Goal: Task Accomplishment & Management: Complete application form

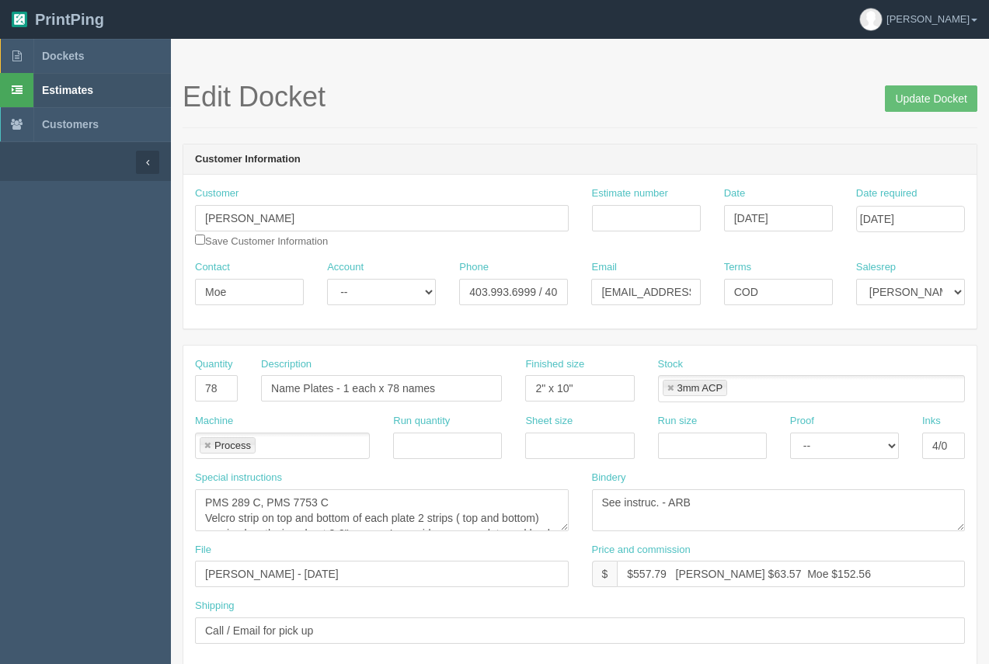
scroll to position [25, 0]
click at [54, 51] on span "Dockets" at bounding box center [63, 56] width 42 height 12
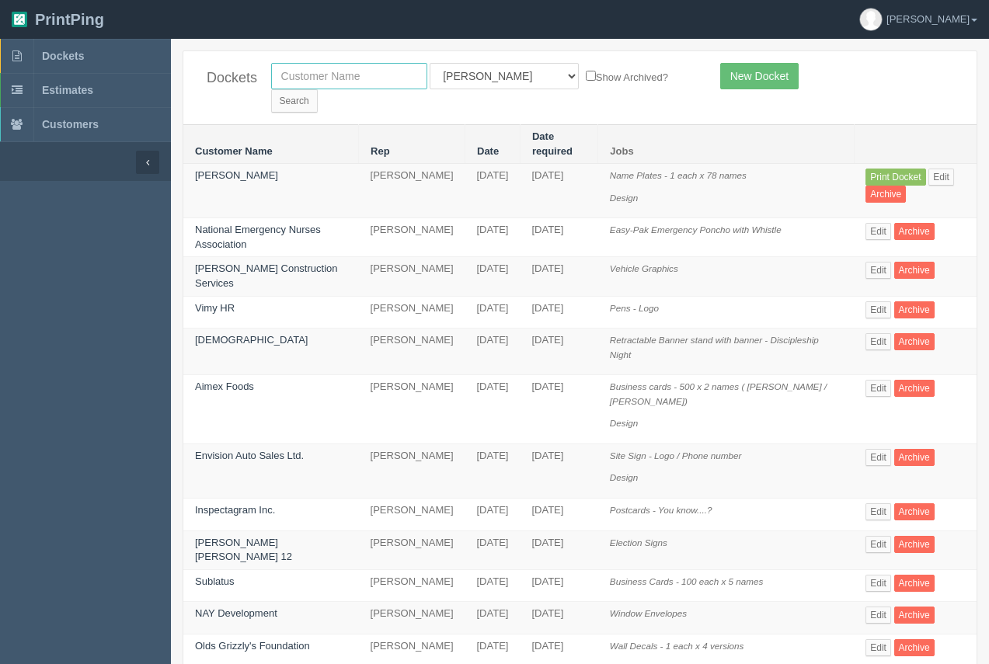
click at [324, 83] on input "text" at bounding box center [349, 76] width 156 height 26
type input "farmor"
click at [271, 89] on input "Search" at bounding box center [294, 100] width 47 height 23
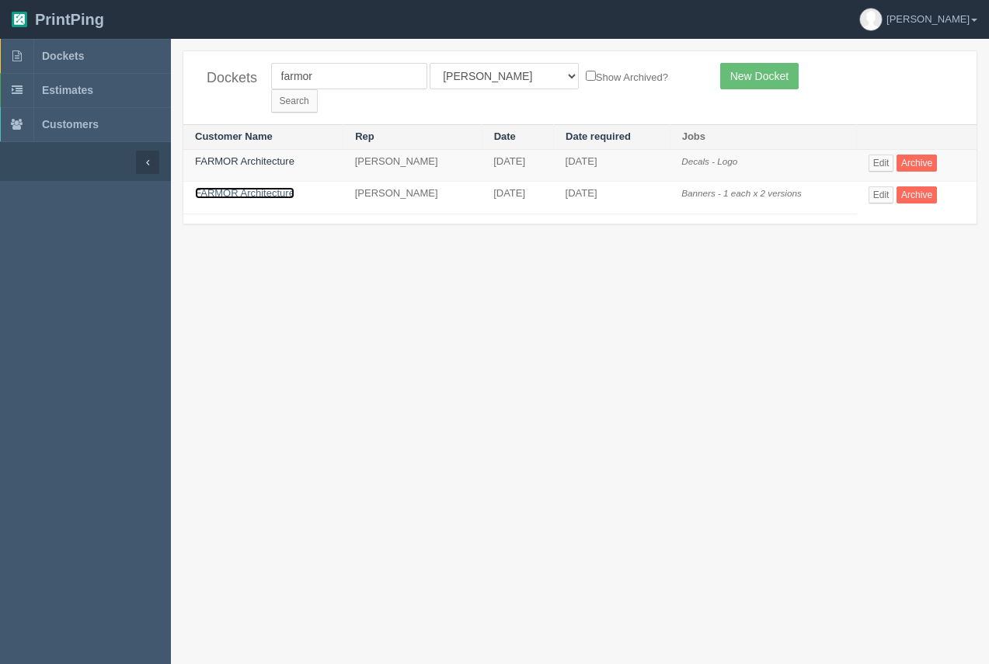
click at [255, 187] on link "FARMOR Architecture" at bounding box center [244, 193] width 99 height 12
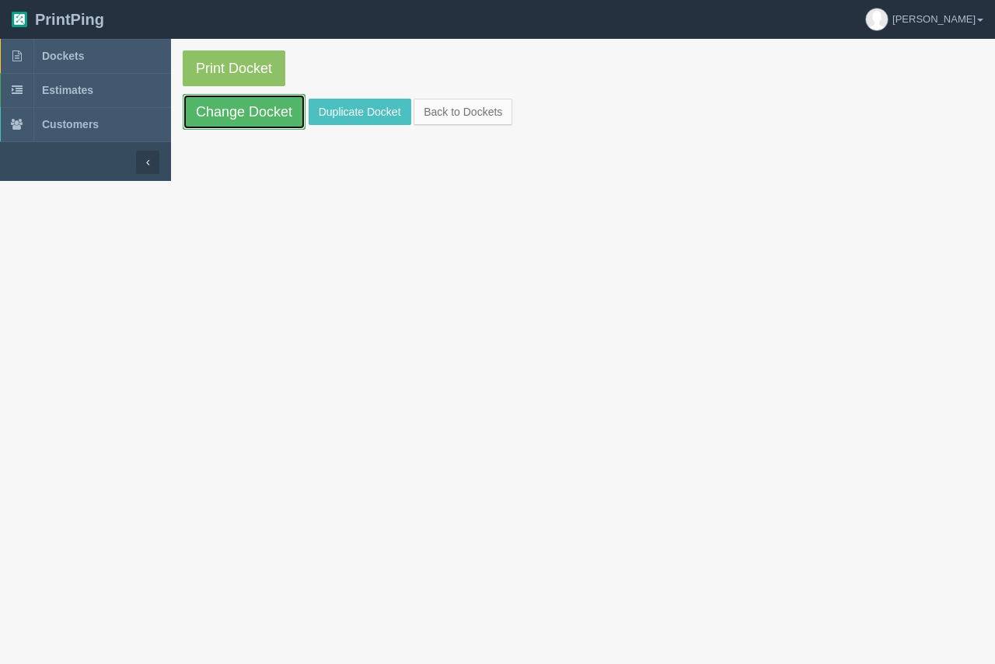
click at [245, 127] on link "Change Docket" at bounding box center [244, 112] width 123 height 36
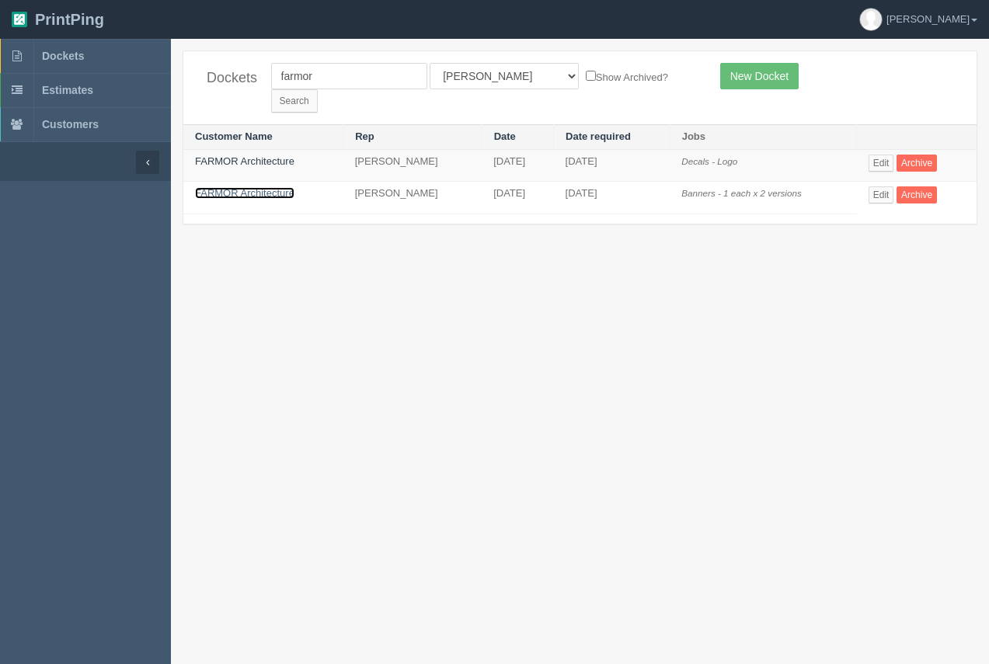
click at [268, 187] on link "FARMOR Architecture" at bounding box center [244, 193] width 99 height 12
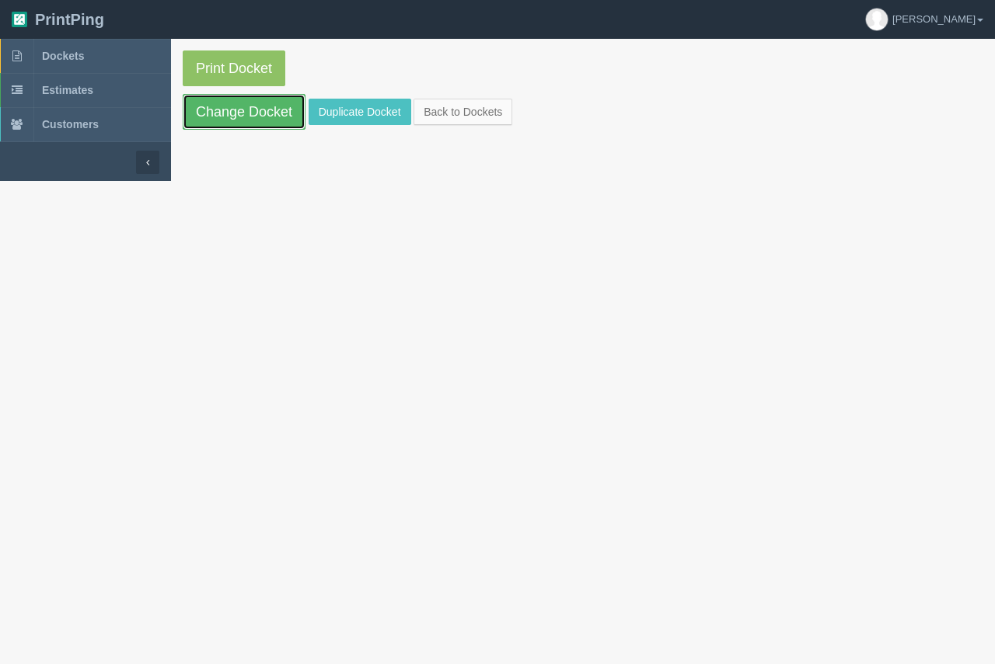
click at [270, 128] on link "Change Docket" at bounding box center [244, 112] width 123 height 36
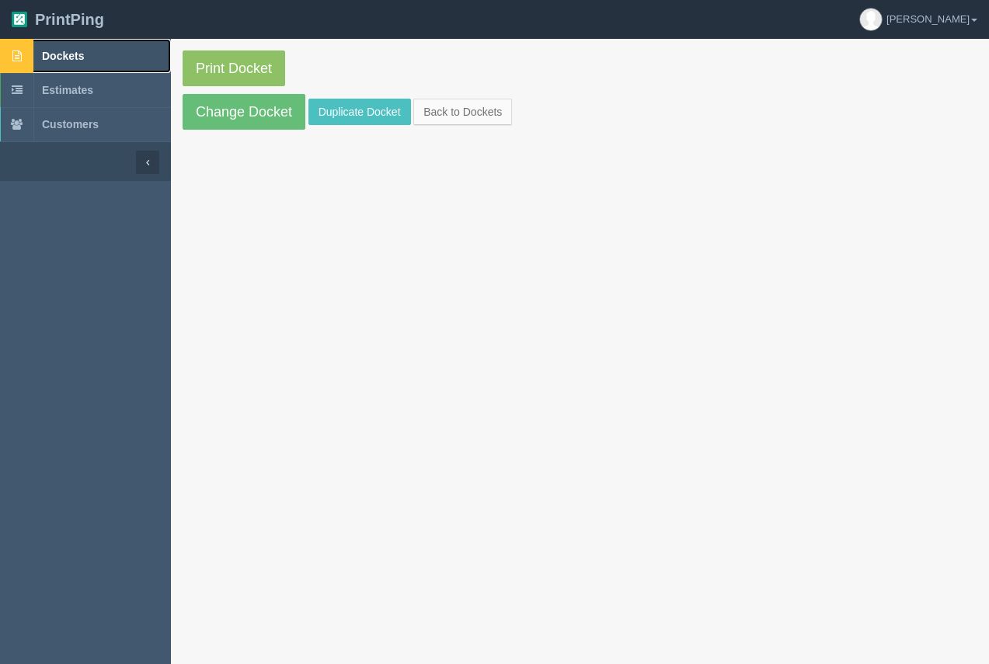
click at [71, 53] on span "Dockets" at bounding box center [63, 56] width 42 height 12
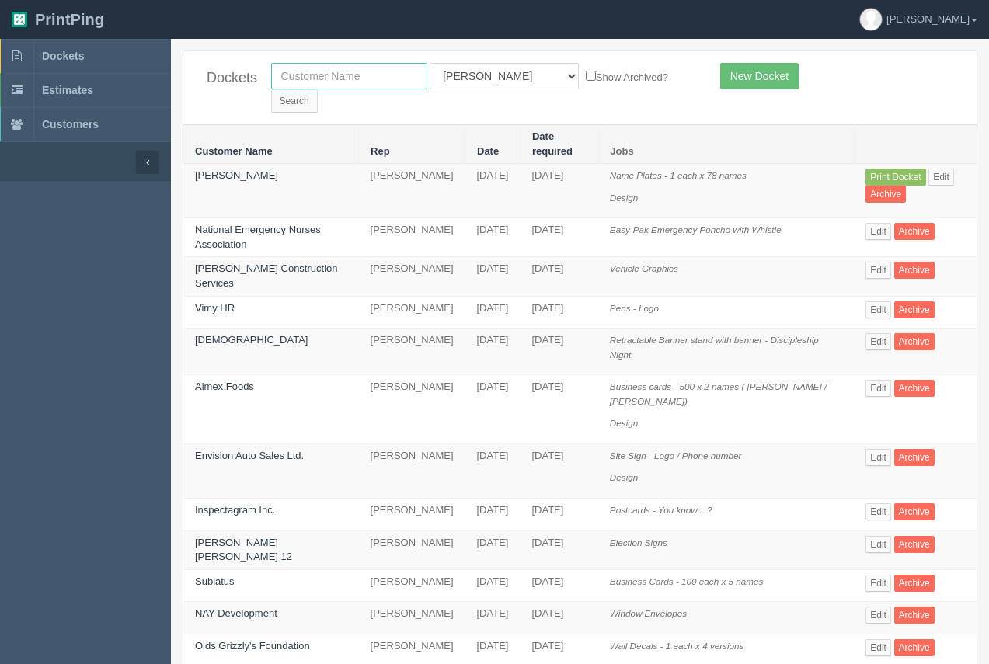
click at [350, 86] on input "text" at bounding box center [349, 76] width 156 height 26
type input "ciwa"
click at [318, 89] on input "Search" at bounding box center [294, 100] width 47 height 23
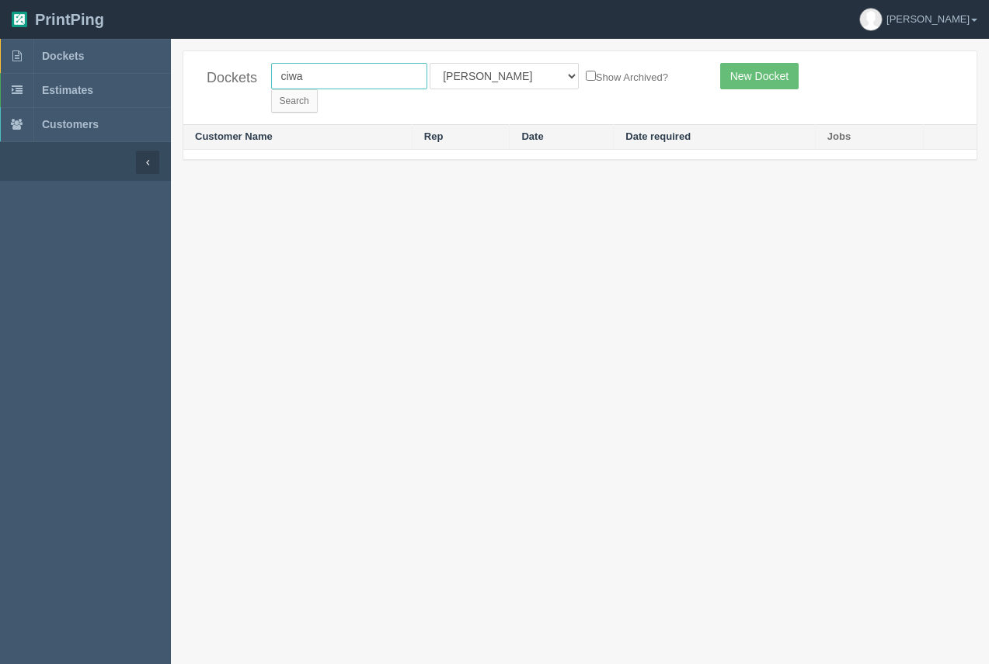
click at [343, 78] on input "ciwa" at bounding box center [349, 76] width 156 height 26
type input "calgary immigrant women"
click at [318, 89] on input "Search" at bounding box center [294, 100] width 47 height 23
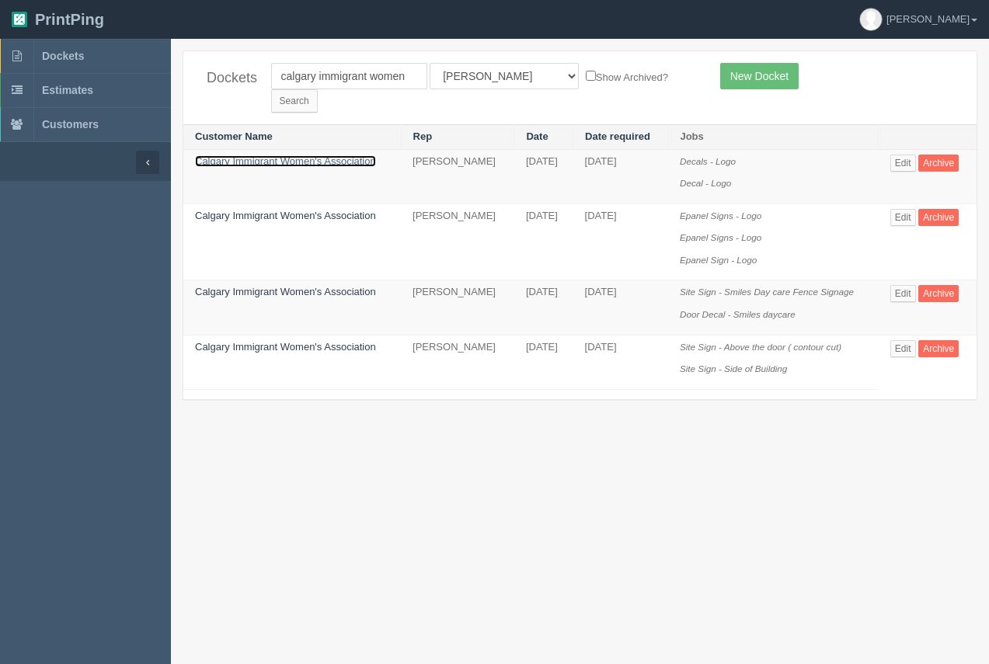
click at [267, 155] on link "Calgary Immigrant Women's Association" at bounding box center [285, 161] width 181 height 12
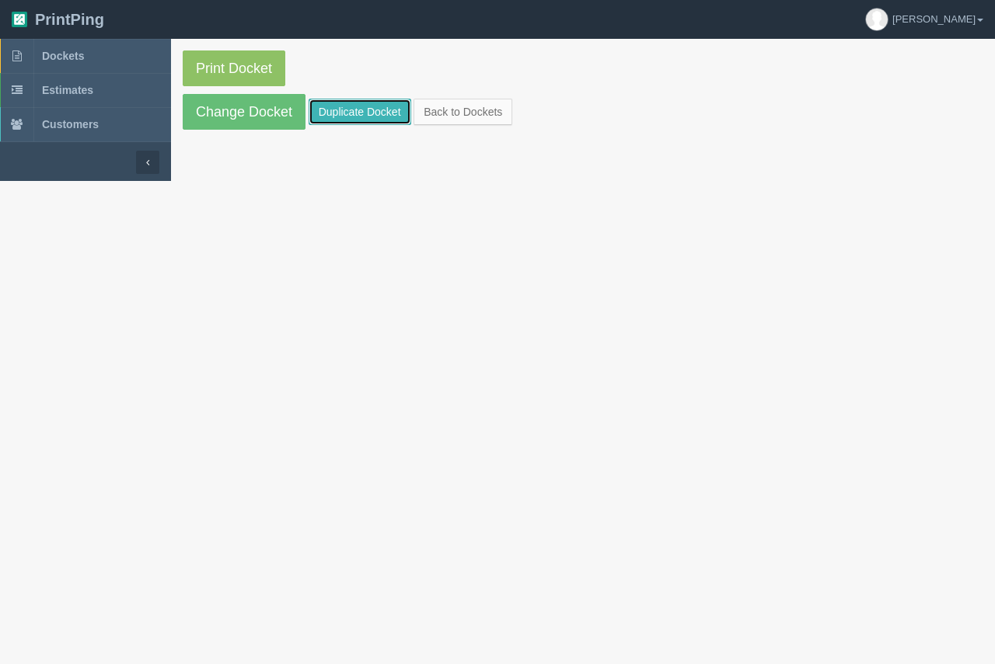
click at [364, 113] on link "Duplicate Docket" at bounding box center [360, 112] width 103 height 26
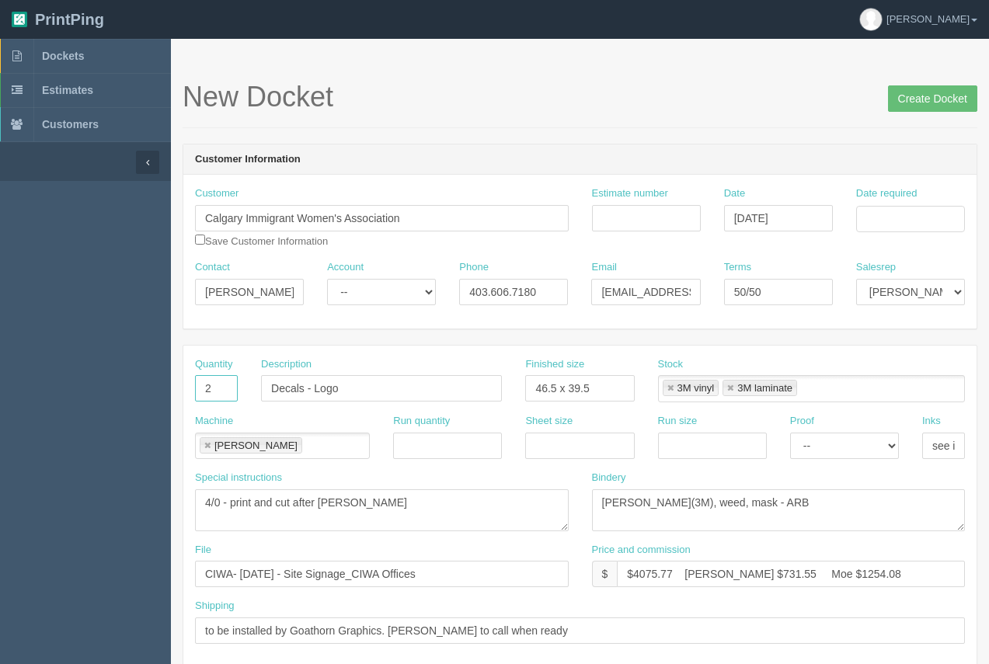
drag, startPoint x: 220, startPoint y: 391, endPoint x: 187, endPoint y: 391, distance: 33.4
click at [187, 391] on div "Quantity 2" at bounding box center [216, 385] width 66 height 57
type input "3"
drag, startPoint x: 368, startPoint y: 392, endPoint x: 253, endPoint y: 379, distance: 115.7
click at [253, 379] on div "Description Decals - Logo" at bounding box center [381, 385] width 264 height 57
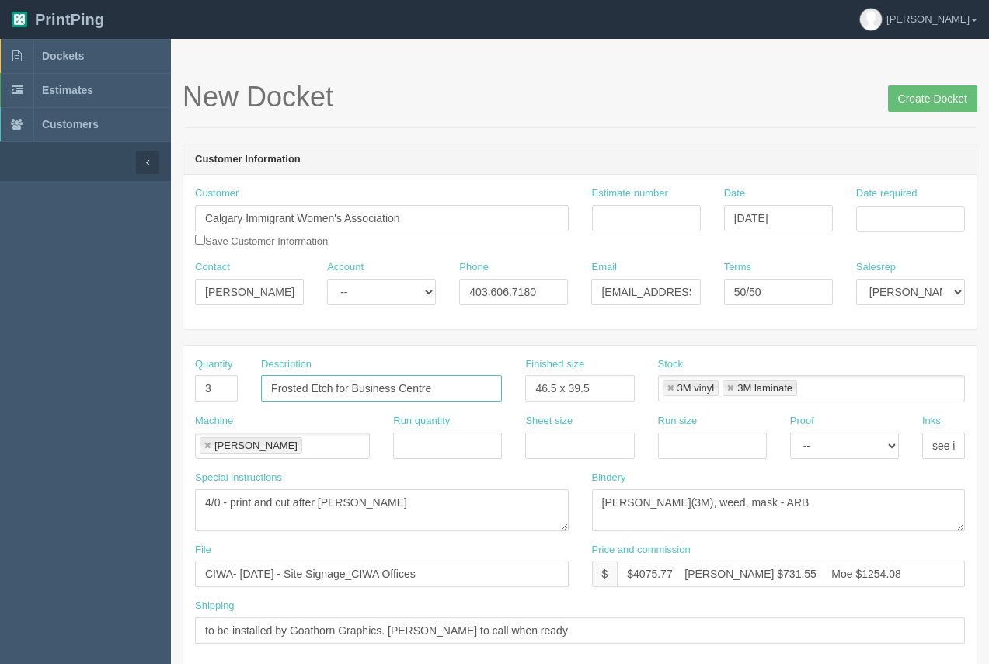
type input "Frosted Etch for Business Centre"
drag, startPoint x: 601, startPoint y: 380, endPoint x: 515, endPoint y: 402, distance: 88.2
click at [515, 402] on div "Finished size 46.5 x 39.5" at bounding box center [580, 385] width 132 height 57
type input "see instruc"
drag, startPoint x: 342, startPoint y: 503, endPoint x: 187, endPoint y: 504, distance: 154.7
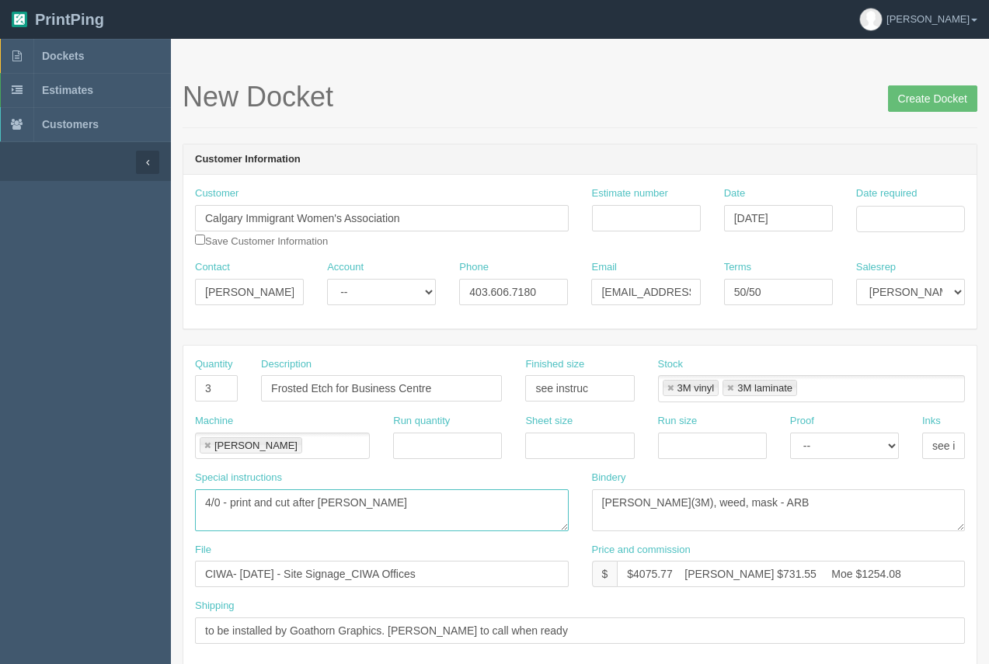
click at [187, 504] on div "Special instructions 4/0 - print and cut after lam" at bounding box center [381, 507] width 397 height 72
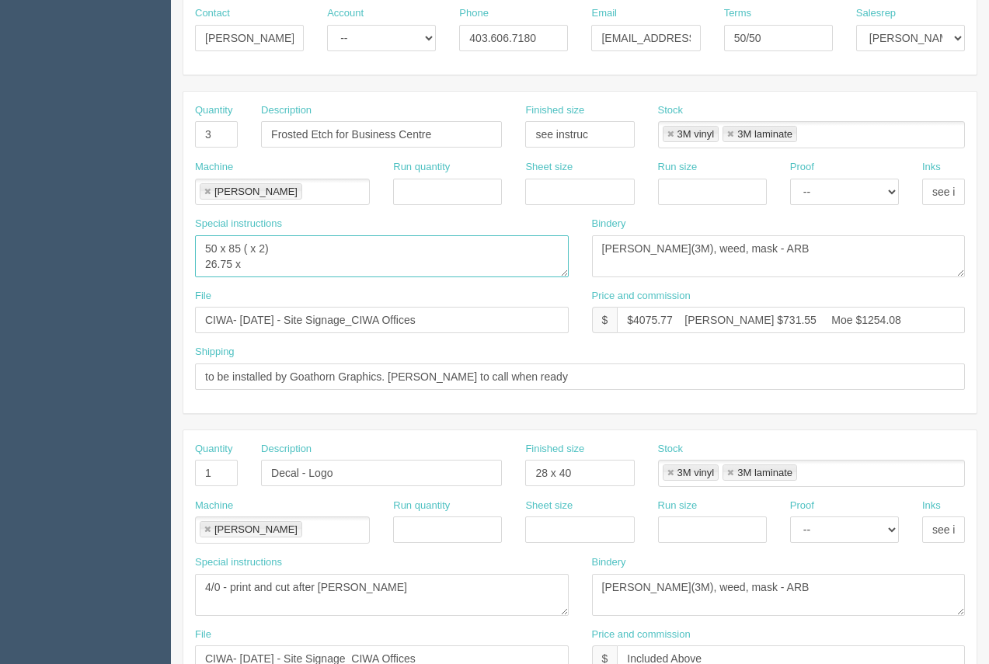
scroll to position [256, 0]
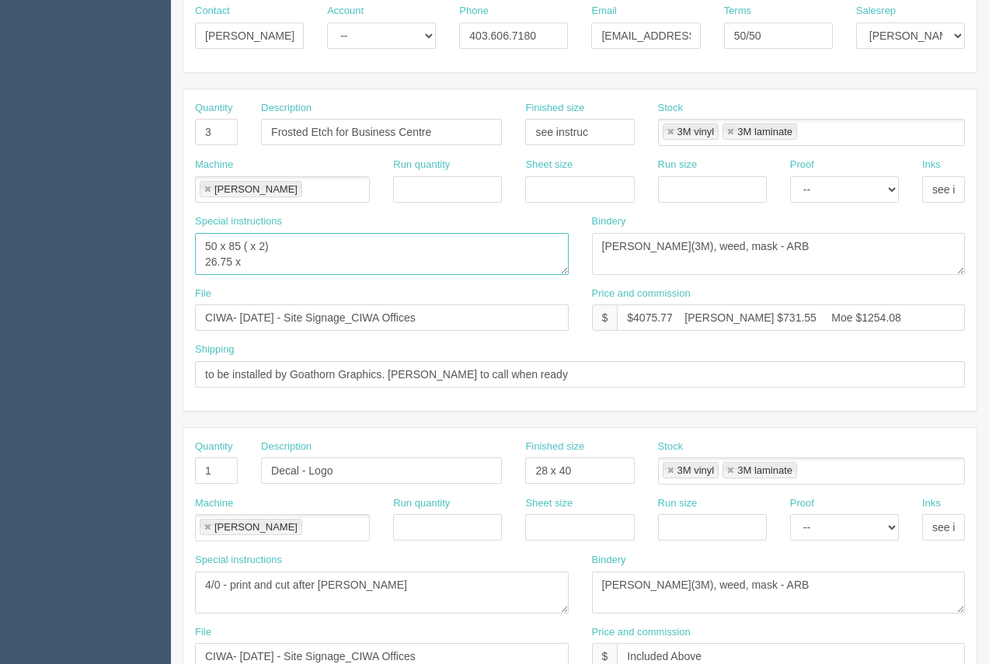
click at [292, 270] on textarea "4/0 - print and cut after lam" at bounding box center [382, 254] width 374 height 42
type textarea "50 x 85 ( x 2) 26.75 x 77.5 ( x 1)"
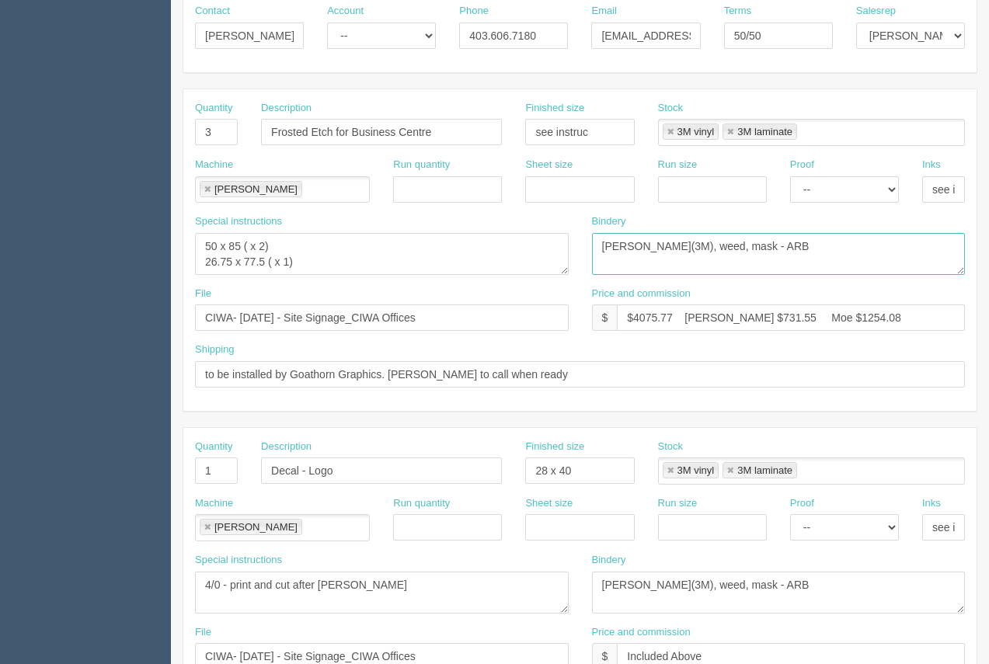
drag, startPoint x: 805, startPoint y: 244, endPoint x: 553, endPoint y: 253, distance: 252.7
click at [553, 253] on div "Special instructions 4/0 - print and cut after lam Bindery lam(3M), weed, mask …" at bounding box center [579, 250] width 793 height 72
type textarea "None"
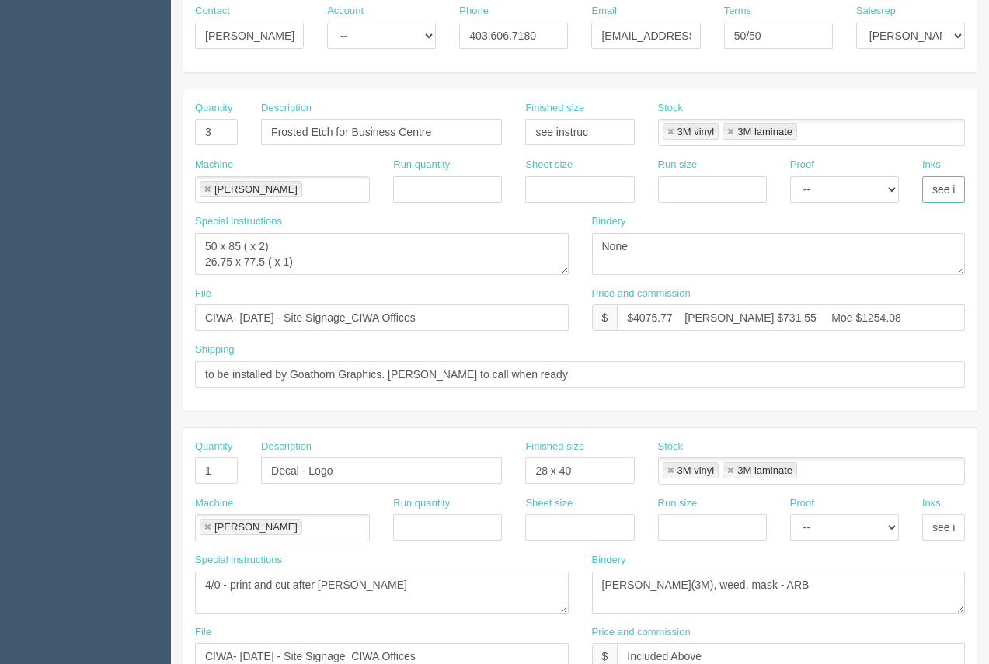
scroll to position [0, 30]
drag, startPoint x: 933, startPoint y: 189, endPoint x: 964, endPoint y: 193, distance: 32.1
click at [964, 193] on input "see instruc" at bounding box center [943, 189] width 43 height 26
type input "c"
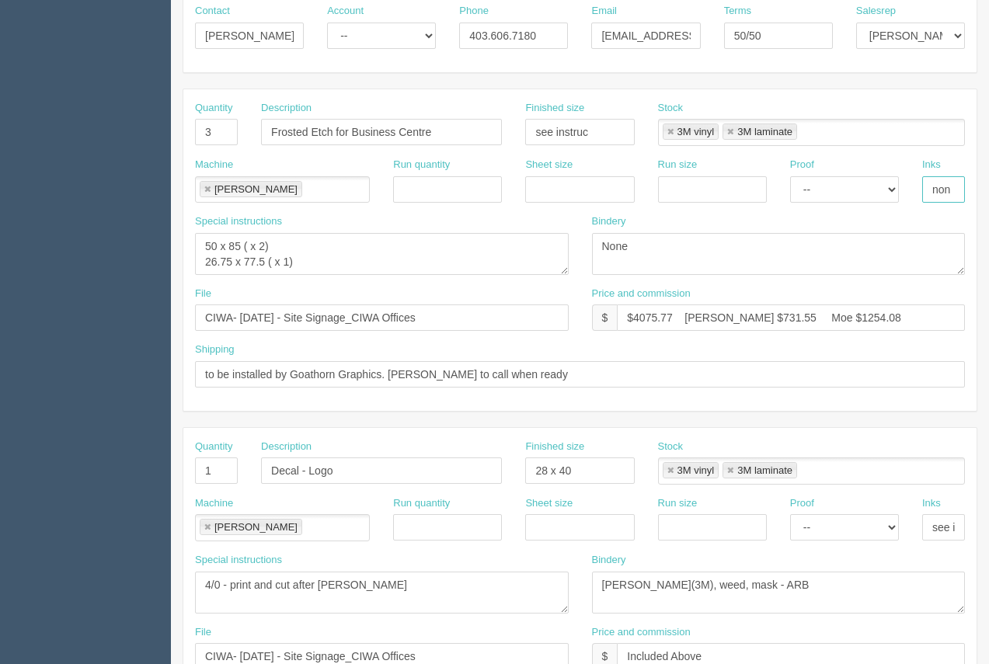
type input "none"
click at [670, 134] on link at bounding box center [670, 132] width 9 height 10
type input "3M laminate"
type input "none"
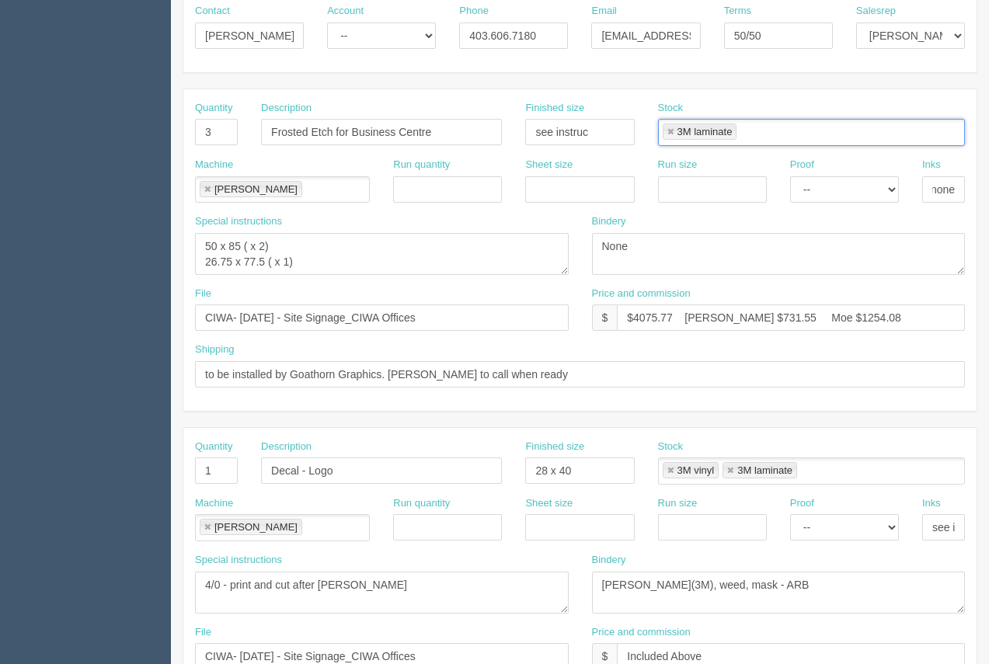
scroll to position [0, 0]
click at [670, 134] on link at bounding box center [670, 132] width 9 height 10
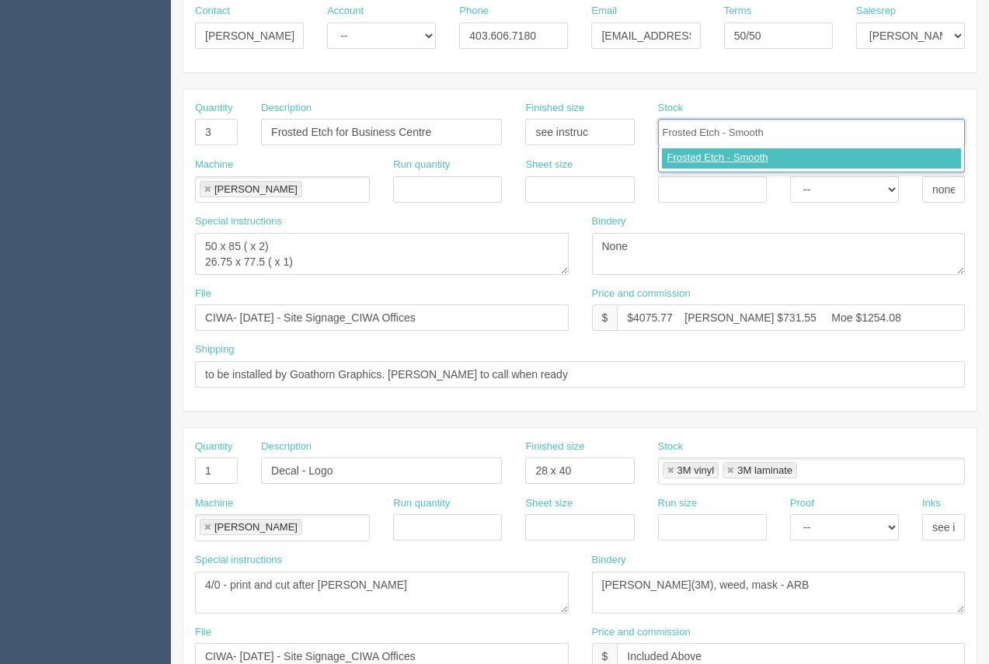
type input "Frosted Etch - Smooth"
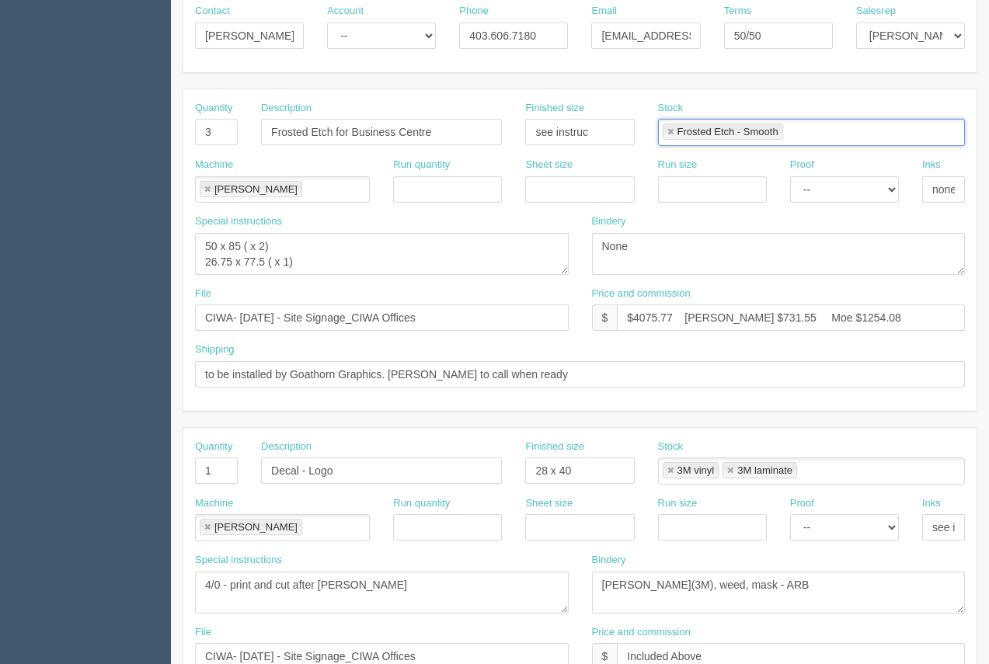
click at [204, 185] on link at bounding box center [207, 190] width 9 height 10
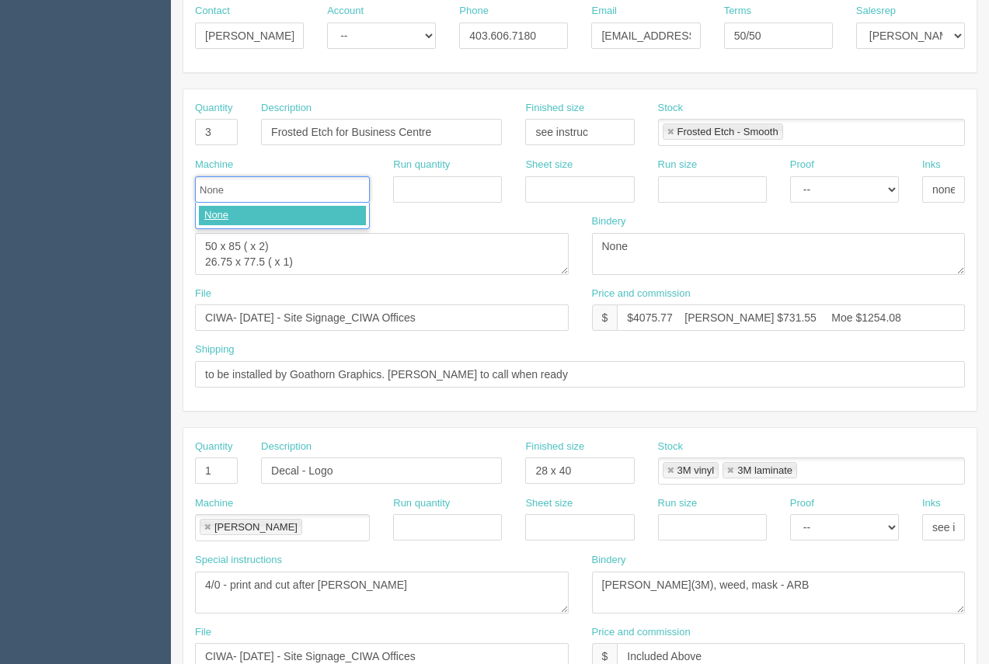
type input "None"
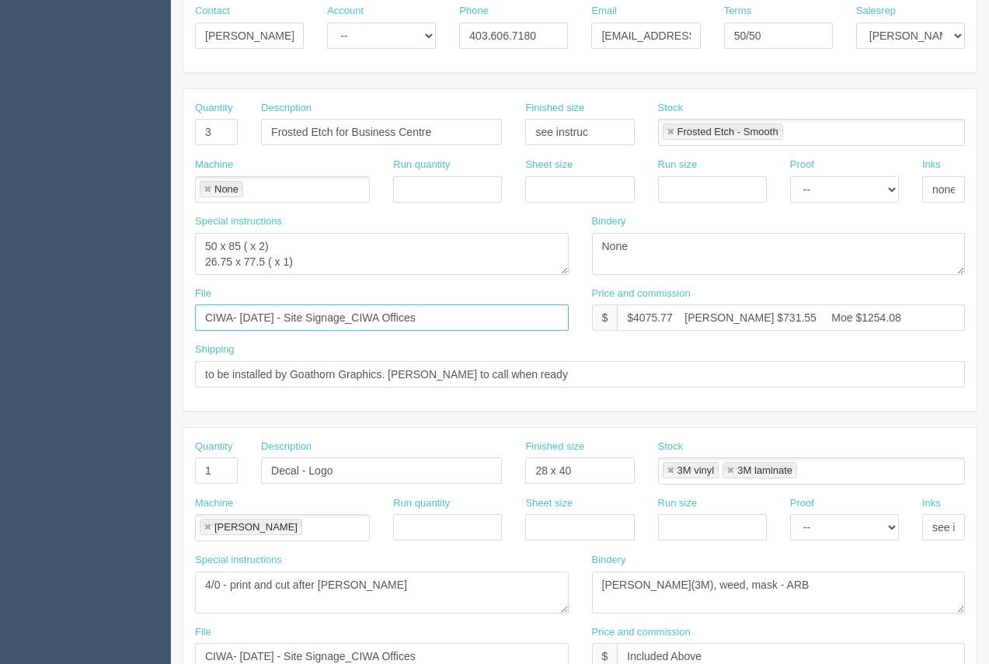
drag, startPoint x: 446, startPoint y: 323, endPoint x: 174, endPoint y: 315, distance: 272.1
click at [174, 315] on section "New Docket Create Docket Customer Information Customer Calgary Immigrant Women'…" at bounding box center [580, 468] width 818 height 1372
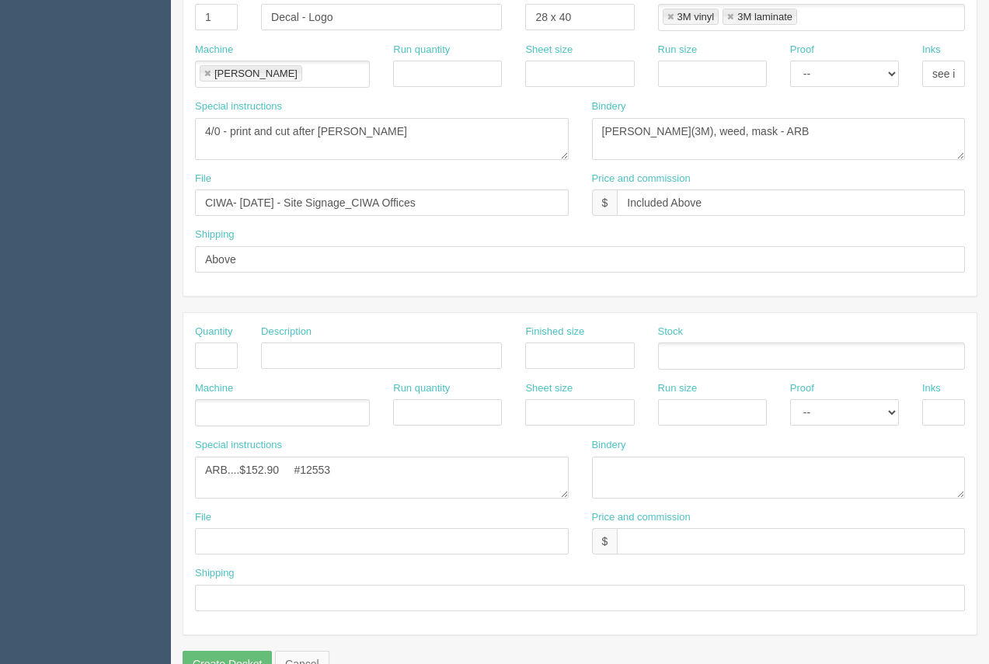
scroll to position [747, 0]
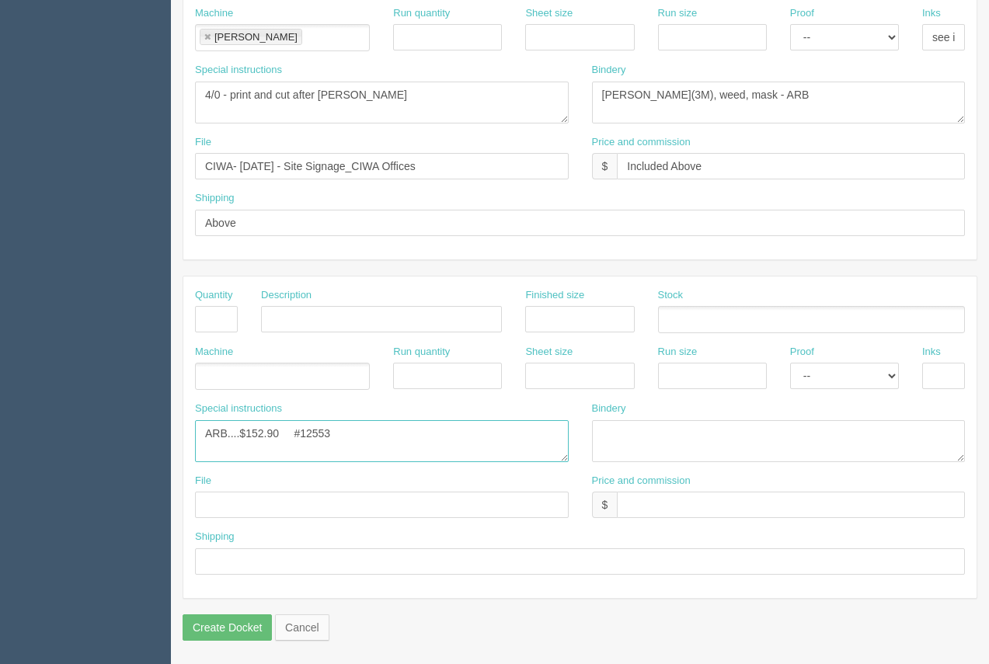
drag, startPoint x: 348, startPoint y: 433, endPoint x: 194, endPoint y: 400, distance: 157.3
click at [193, 405] on div "Special instructions ARB....$152.90 #12553" at bounding box center [381, 438] width 397 height 72
click at [249, 438] on textarea "ARB....$152.90 #12553" at bounding box center [382, 441] width 374 height 42
click at [318, 434] on textarea "ARB....$152.90 #12553" at bounding box center [382, 441] width 374 height 42
click at [215, 455] on textarea "ARB....$152.90 #12553" at bounding box center [382, 441] width 374 height 42
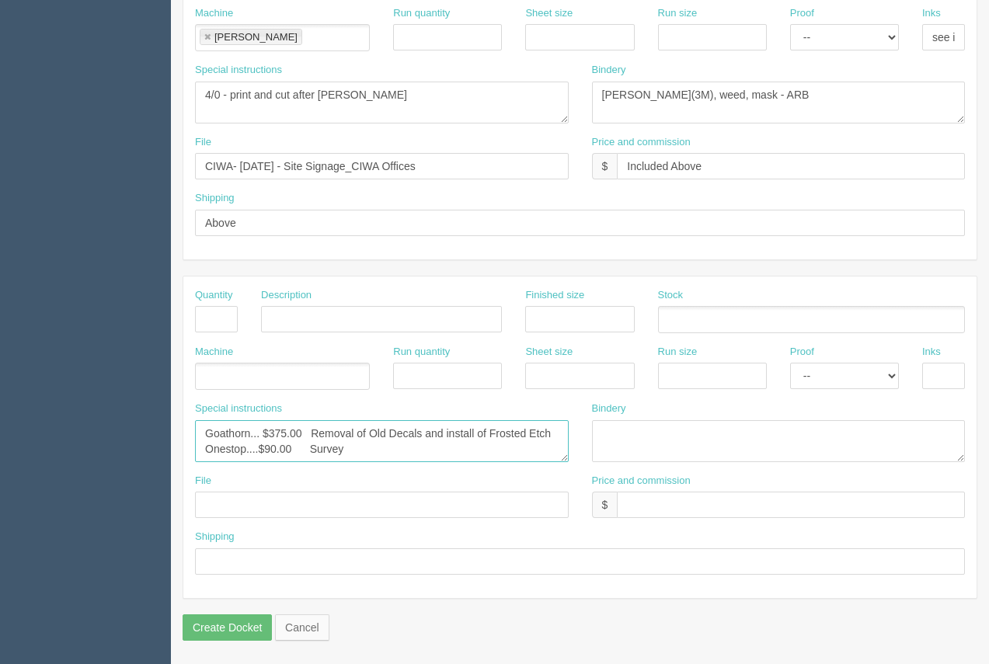
type textarea "Goathorn... $375.00 Removal of Old Decals and install of Frosted Etch Onestop..…"
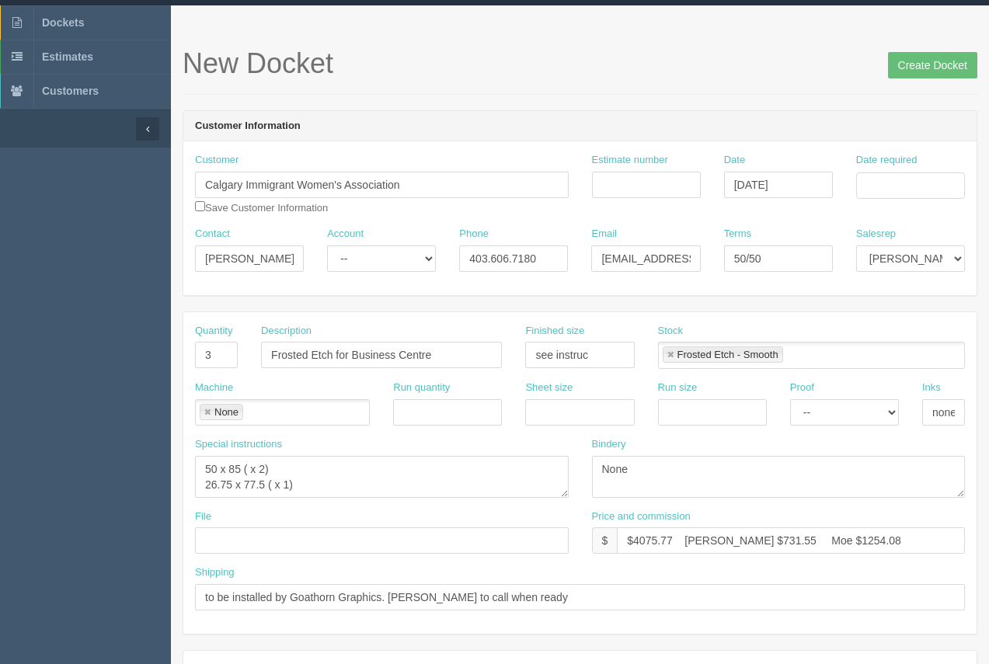
scroll to position [0, 0]
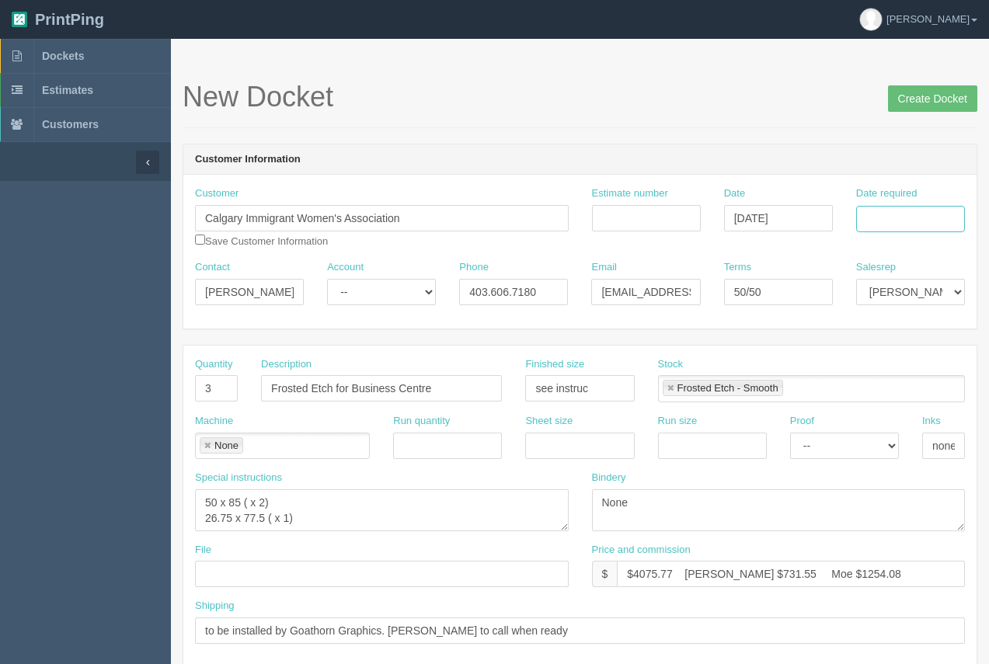
click at [905, 226] on input "Date required" at bounding box center [910, 219] width 109 height 26
click at [846, 371] on td "22" at bounding box center [848, 368] width 23 height 23
type input "[DATE]"
click at [850, 367] on td "22" at bounding box center [848, 368] width 23 height 23
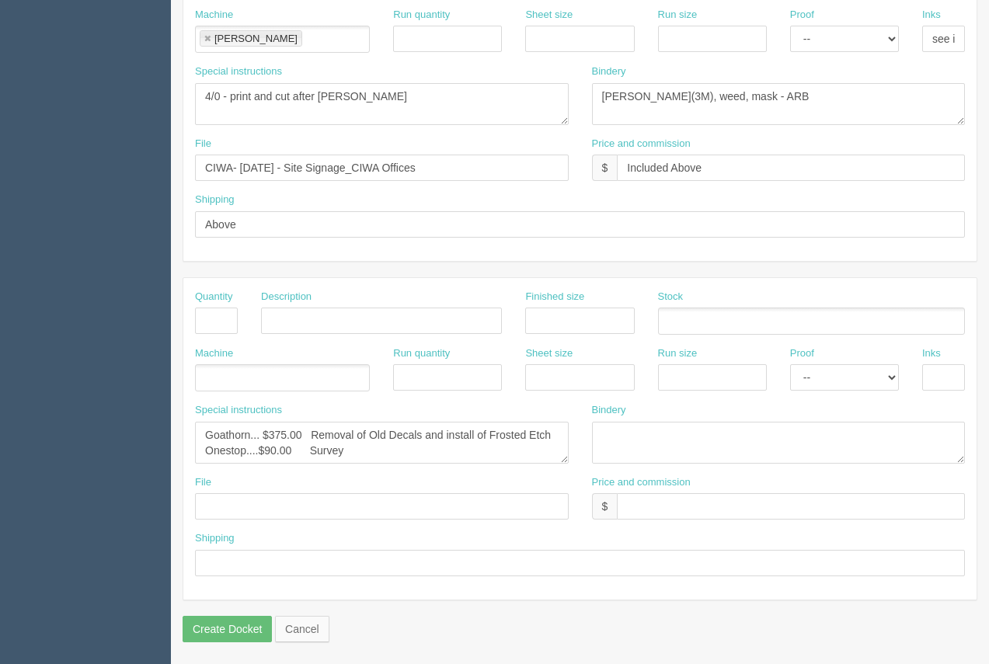
scroll to position [741, 0]
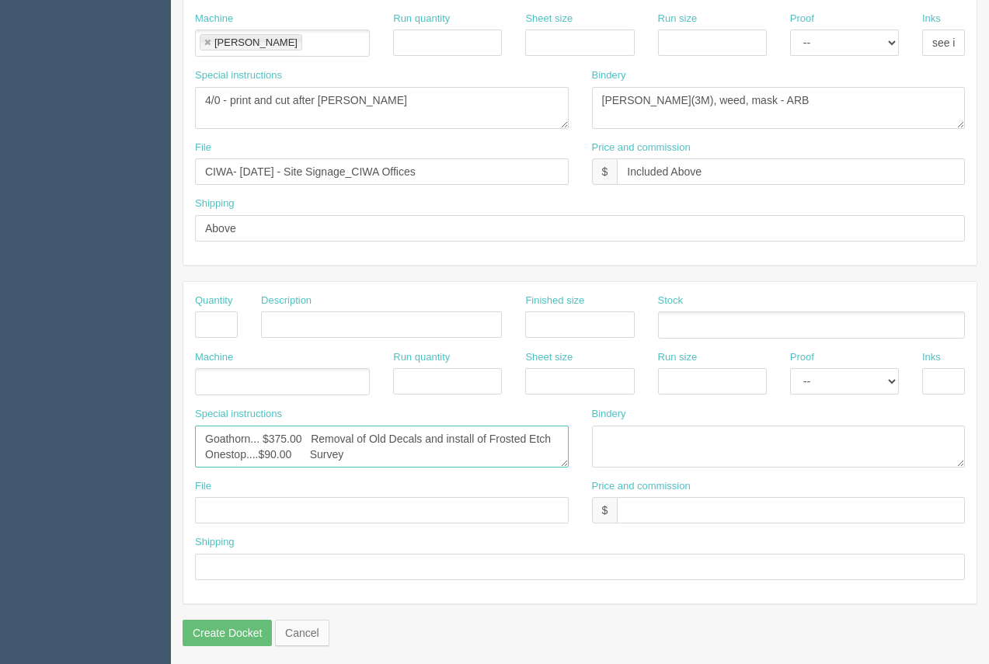
click at [295, 455] on textarea "ARB....$152.90 #12553" at bounding box center [382, 447] width 374 height 42
click at [372, 459] on textarea "ARB....$152.90 #12553" at bounding box center [382, 447] width 374 height 42
click at [359, 451] on textarea "ARB....$152.90 #12553" at bounding box center [382, 447] width 374 height 42
click at [283, 461] on textarea "ARB....$152.90 #12553" at bounding box center [382, 447] width 374 height 42
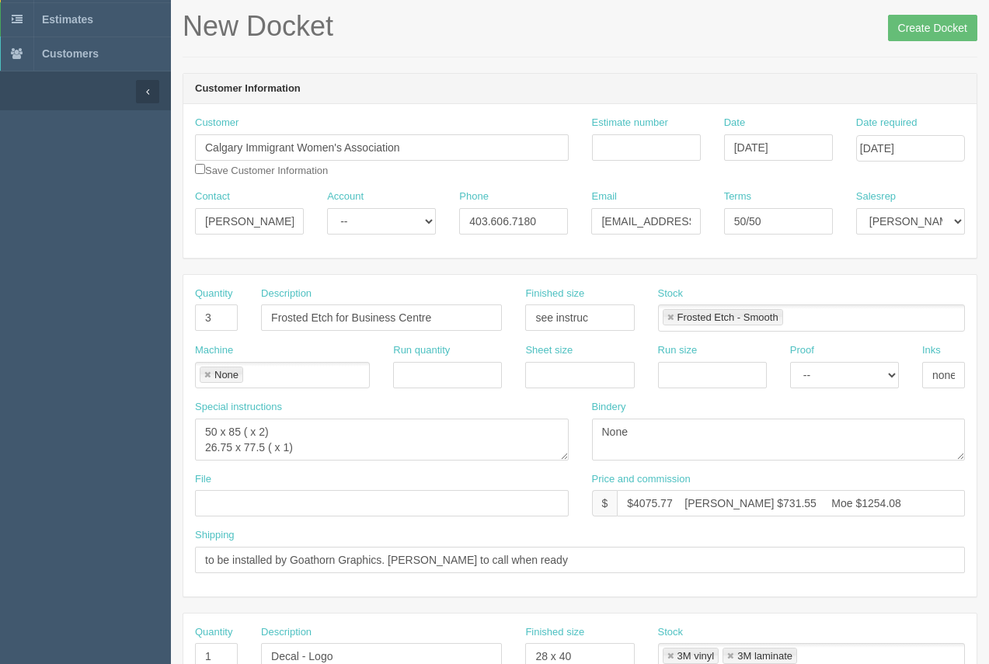
scroll to position [96, 0]
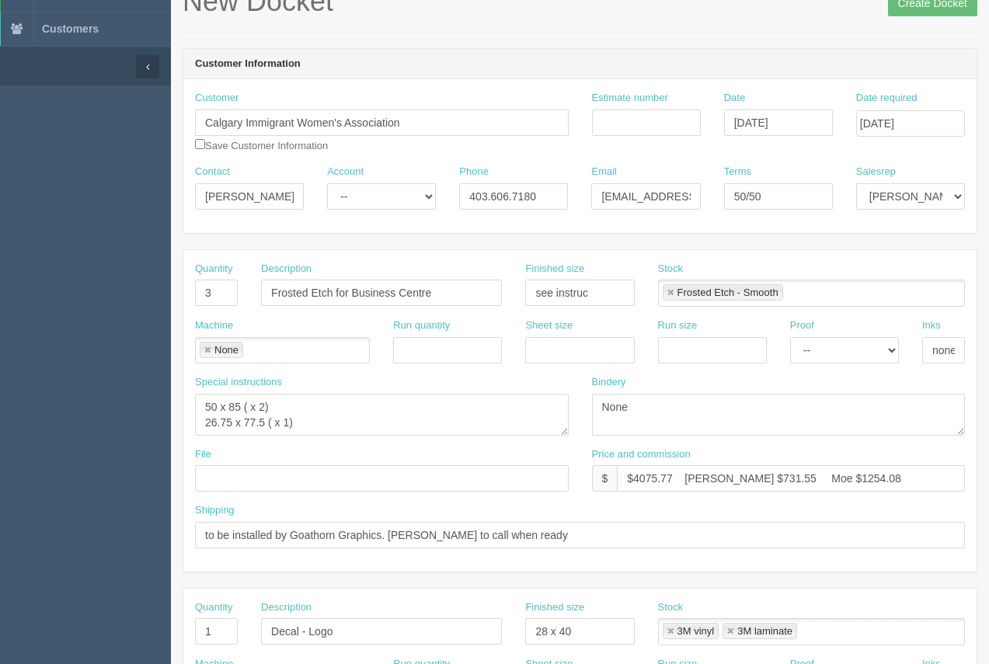
type textarea "Goathorn... $375.00 Removal of Old Decals and install of Frosted Etch Onestop..…"
drag, startPoint x: 786, startPoint y: 196, endPoint x: 696, endPoint y: 184, distance: 91.7
click at [696, 184] on div "Contact Nurishah Dharamsi Account -- Existing Client Allrush Client Rep Client …" at bounding box center [579, 193] width 793 height 57
type input "COD"
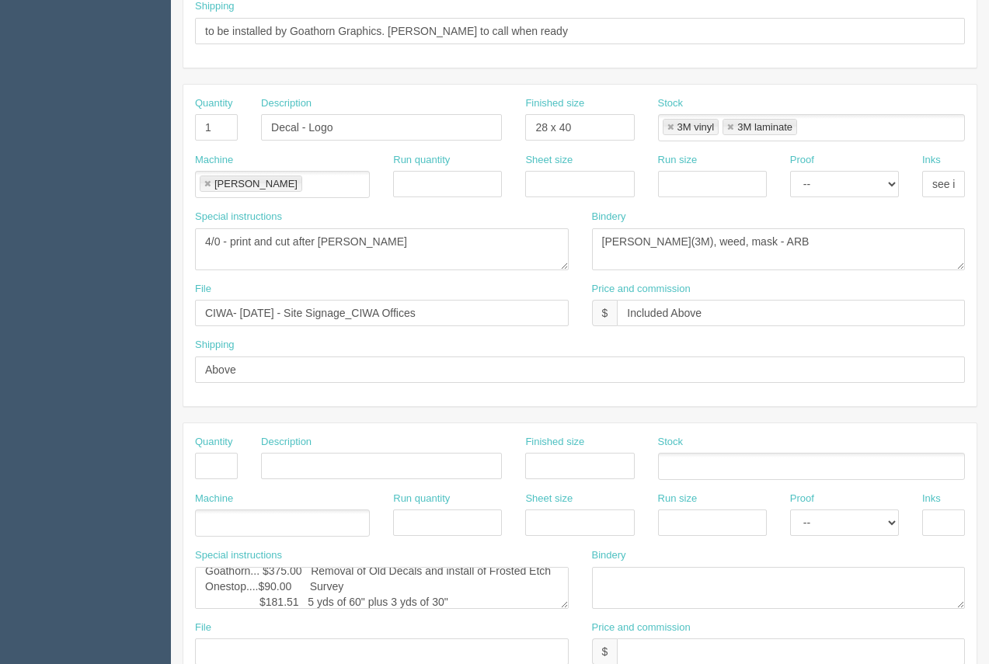
scroll to position [559, 0]
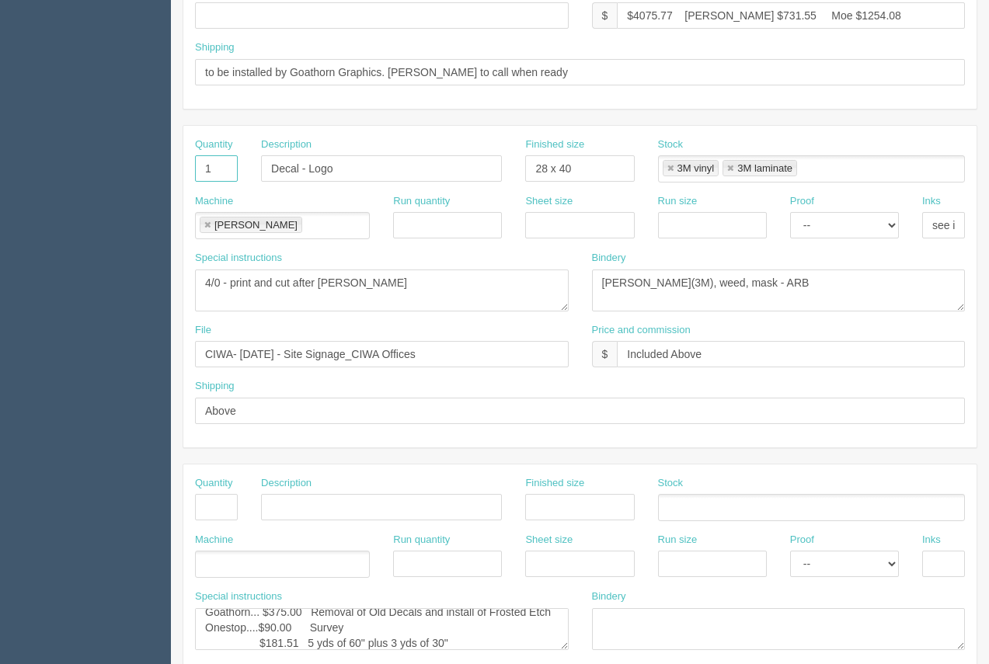
drag, startPoint x: 228, startPoint y: 166, endPoint x: 173, endPoint y: 159, distance: 56.3
click at [173, 160] on section "New Docket Create Docket Customer Information Customer Calgary Immigrant Women'…" at bounding box center [580, 166] width 818 height 1372
type input "3M vinyl"
click at [668, 171] on link at bounding box center [670, 169] width 9 height 10
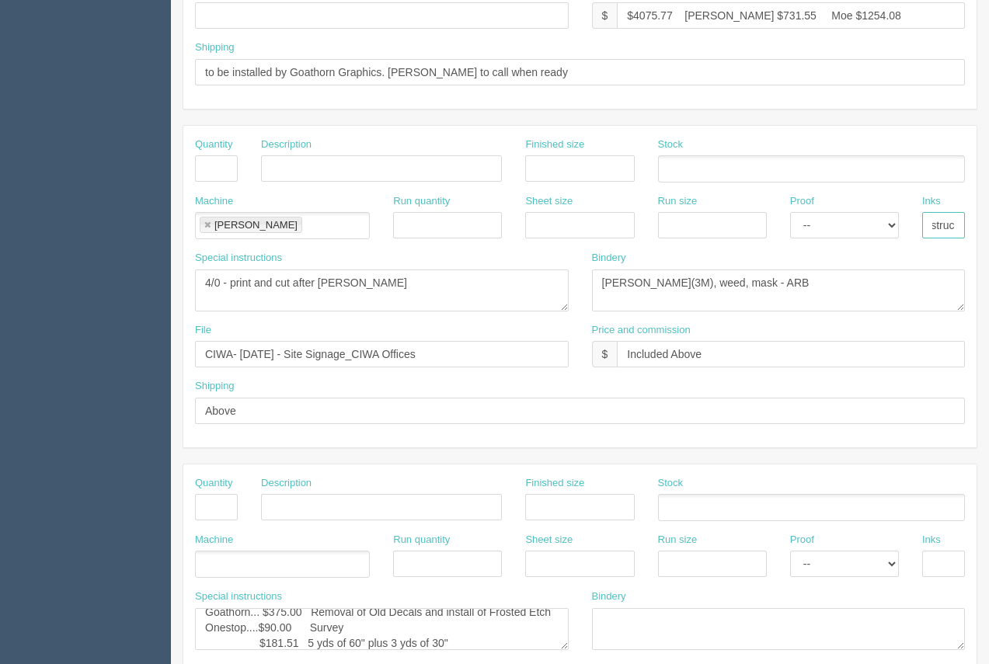
drag, startPoint x: 935, startPoint y: 229, endPoint x: 972, endPoint y: 229, distance: 37.3
click at [972, 229] on div "Inks see instruc" at bounding box center [944, 222] width 66 height 57
drag, startPoint x: 787, startPoint y: 293, endPoint x: 583, endPoint y: 284, distance: 204.6
click at [583, 284] on div "Bindery lam(3M), weed, mask - ARB" at bounding box center [779, 287] width 397 height 72
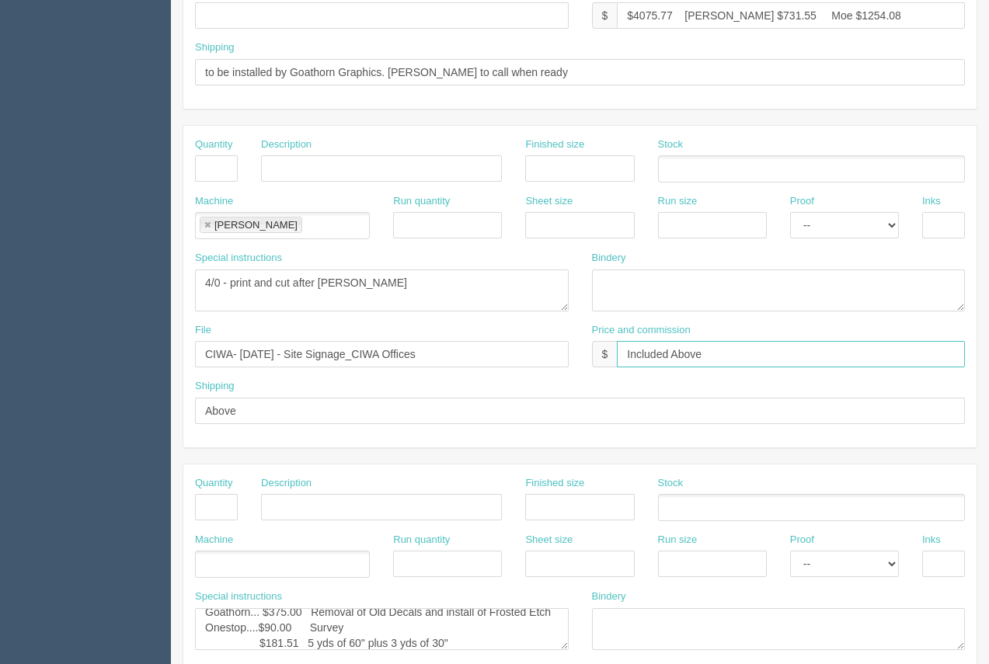
drag, startPoint x: 713, startPoint y: 362, endPoint x: 502, endPoint y: 326, distance: 213.6
click at [581, 331] on div "Price and commission $ Included Above" at bounding box center [779, 351] width 397 height 57
click at [207, 224] on link at bounding box center [207, 226] width 9 height 10
drag, startPoint x: 345, startPoint y: 284, endPoint x: 491, endPoint y: 411, distance: 193.4
click at [113, 281] on section "Dockets Estimates Customers" at bounding box center [494, 166] width 989 height 1372
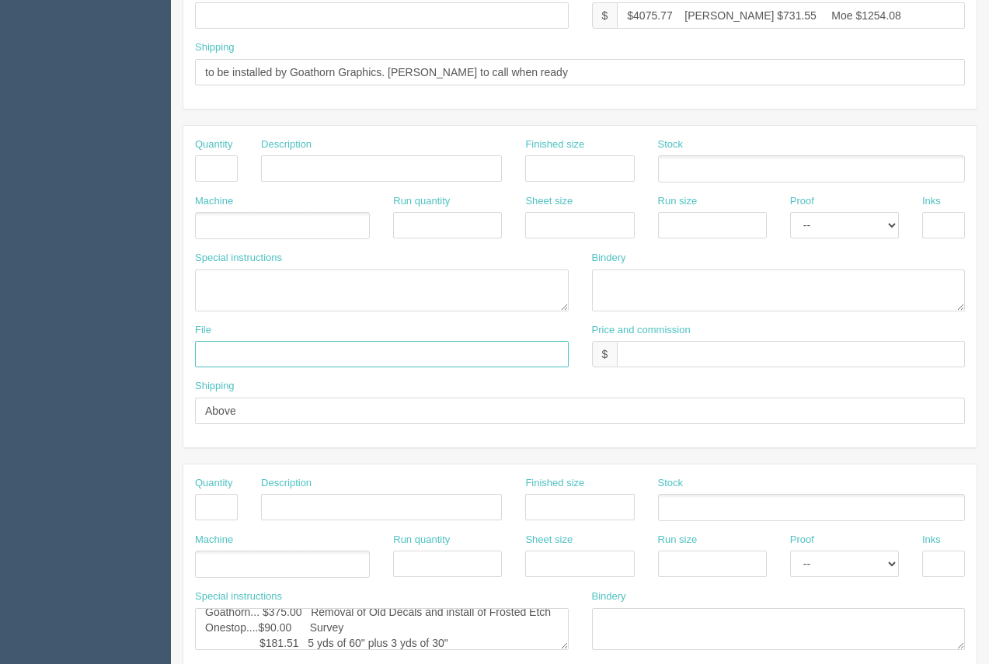
drag, startPoint x: 483, startPoint y: 359, endPoint x: 250, endPoint y: 425, distance: 242.3
click at [99, 329] on section "Dockets Estimates Customers" at bounding box center [494, 166] width 989 height 1372
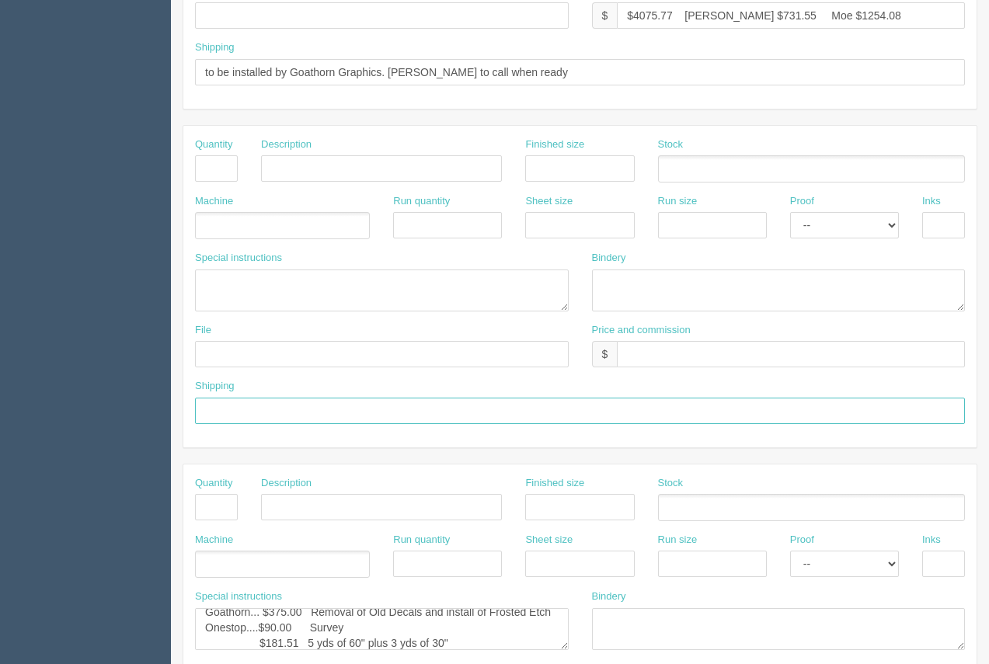
drag, startPoint x: 238, startPoint y: 410, endPoint x: 152, endPoint y: 392, distance: 87.3
click at [152, 392] on section "Dockets Estimates Customers" at bounding box center [494, 166] width 989 height 1372
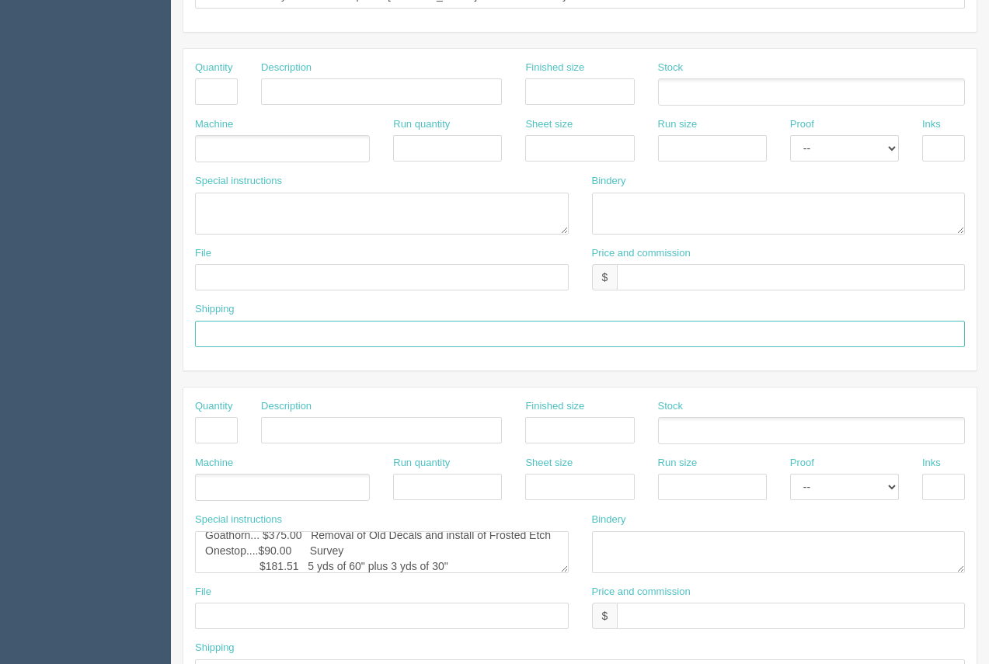
scroll to position [747, 0]
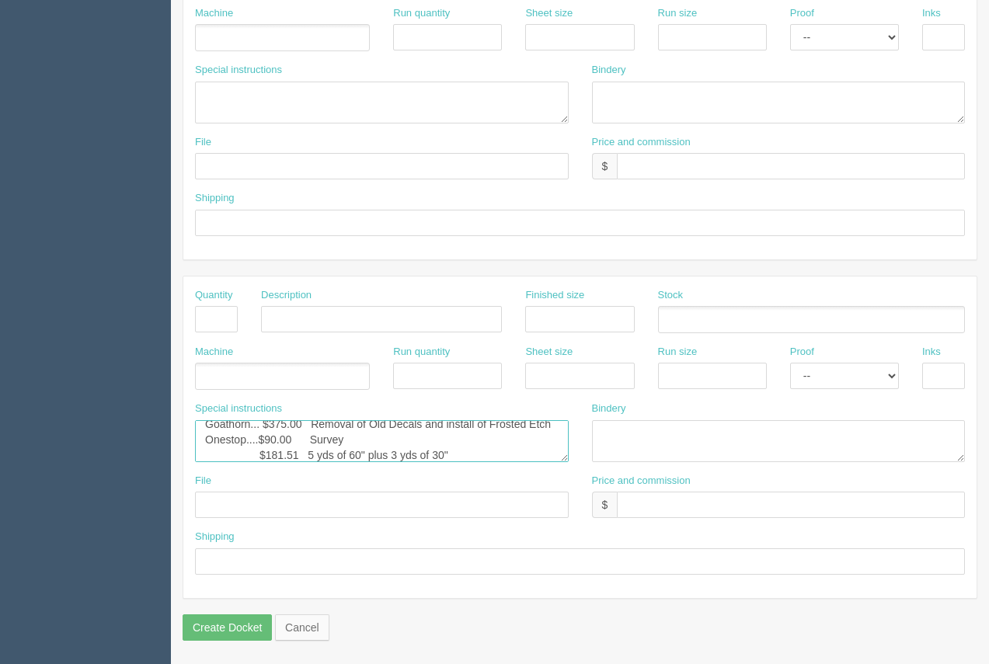
click at [262, 455] on textarea "ARB....$152.90 #12553" at bounding box center [382, 441] width 374 height 42
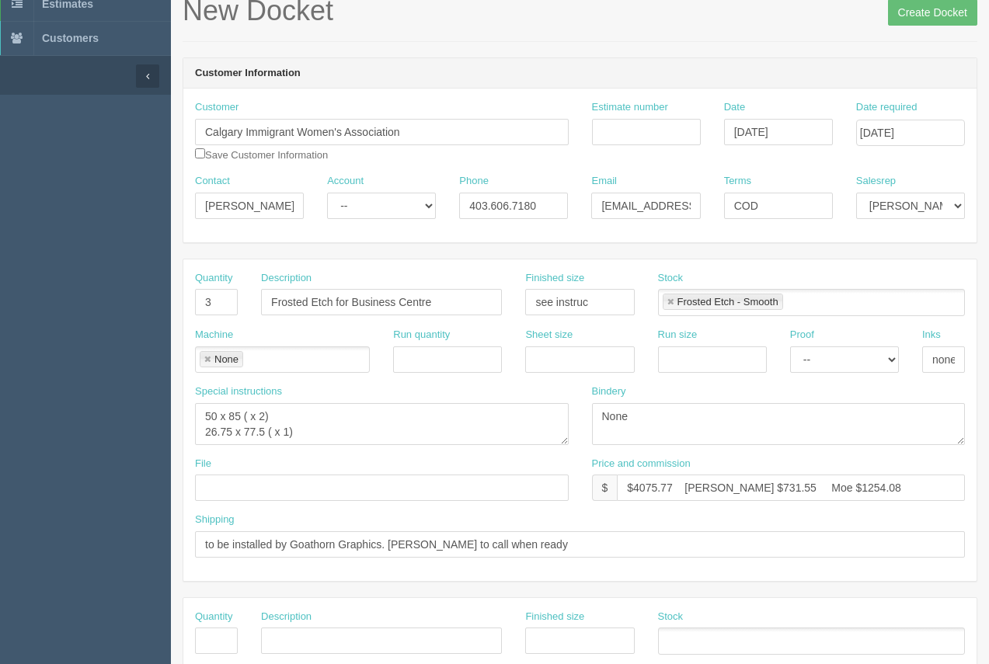
scroll to position [62, 0]
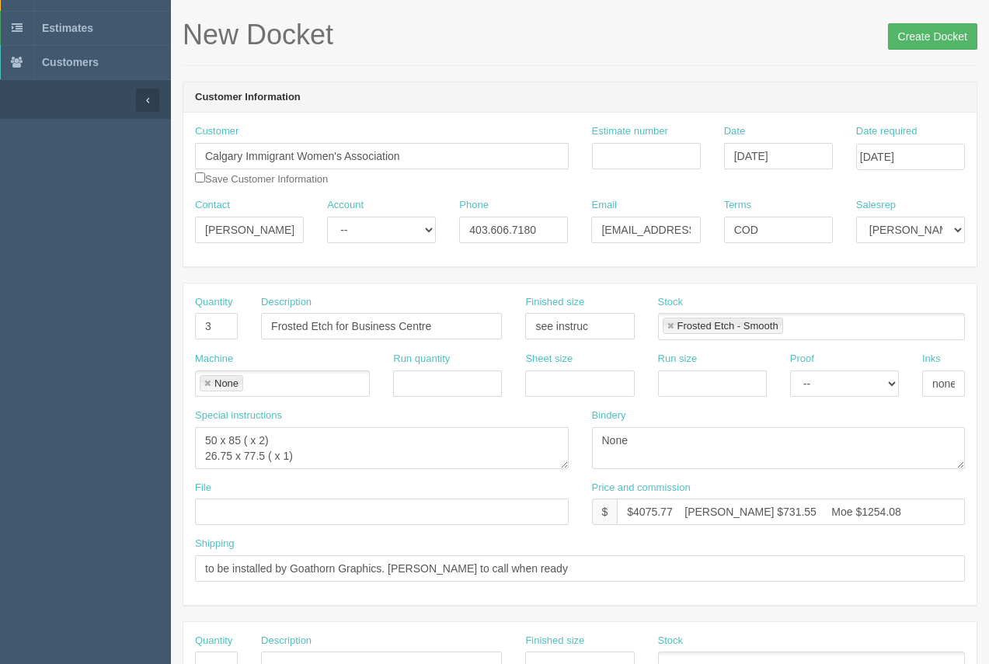
type textarea "Goathorn... $375.00 Removal of Old Decals and install of Frosted Etch Onestop..…"
drag, startPoint x: 907, startPoint y: 30, endPoint x: 866, endPoint y: 41, distance: 42.6
click at [906, 30] on input "Create Docket" at bounding box center [932, 36] width 89 height 26
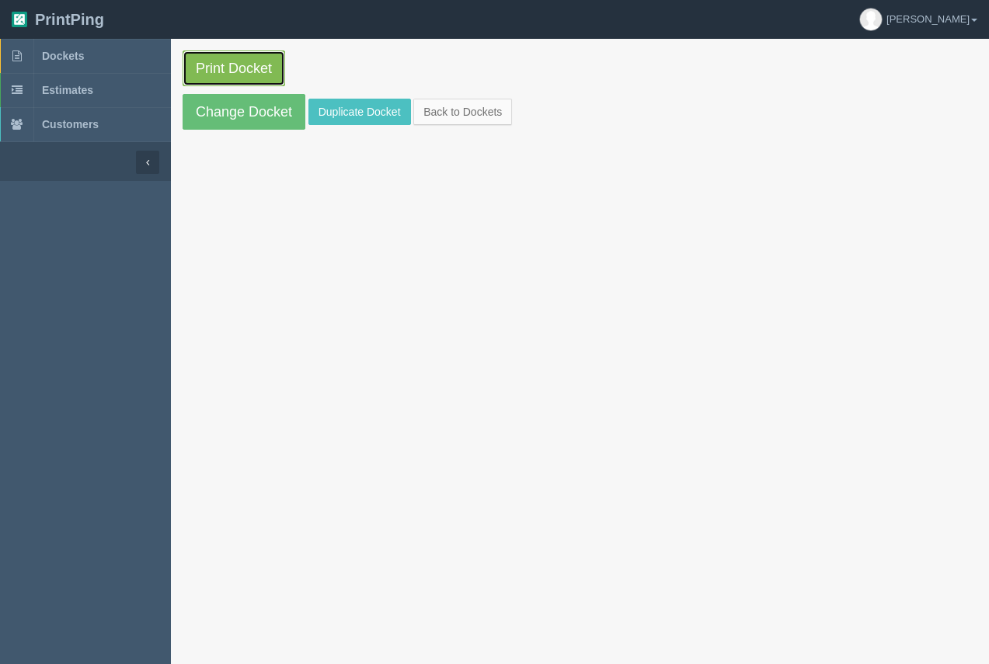
click at [236, 56] on link "Print Docket" at bounding box center [234, 69] width 103 height 36
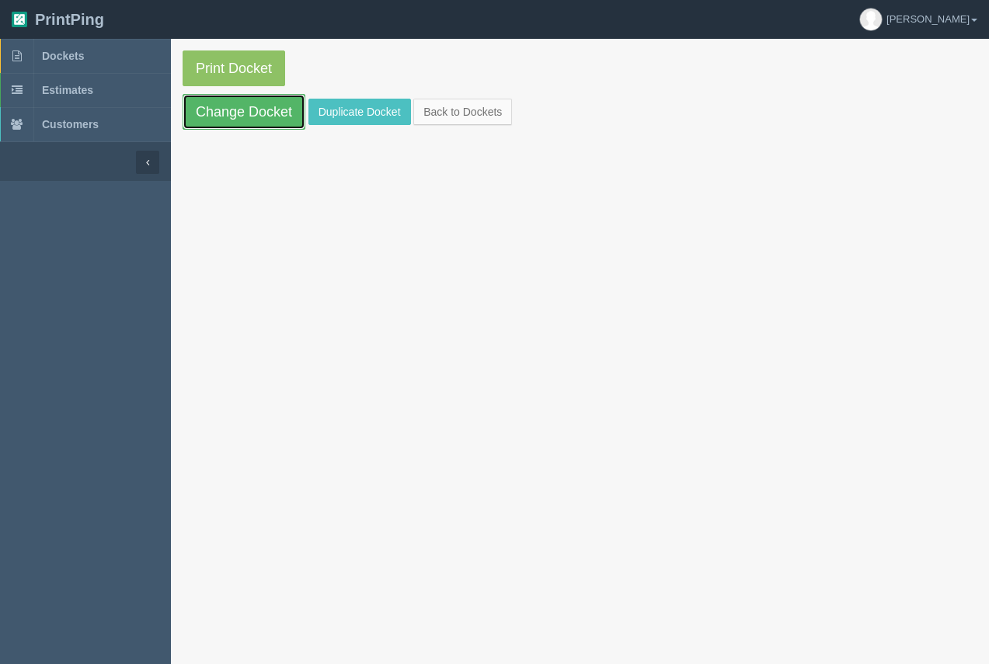
click at [251, 111] on link "Change Docket" at bounding box center [244, 112] width 123 height 36
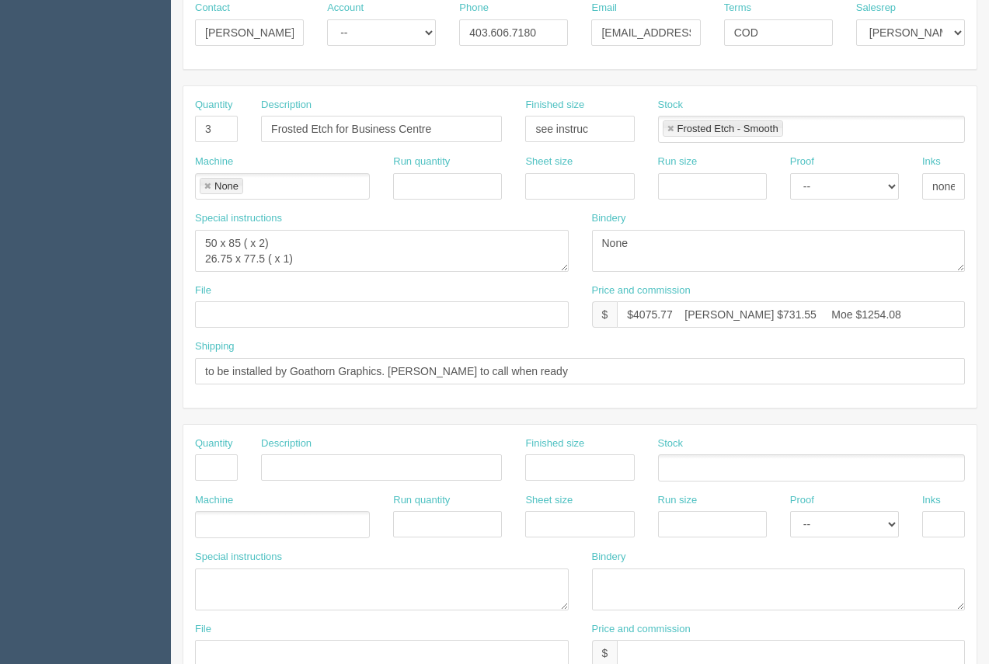
scroll to position [253, 0]
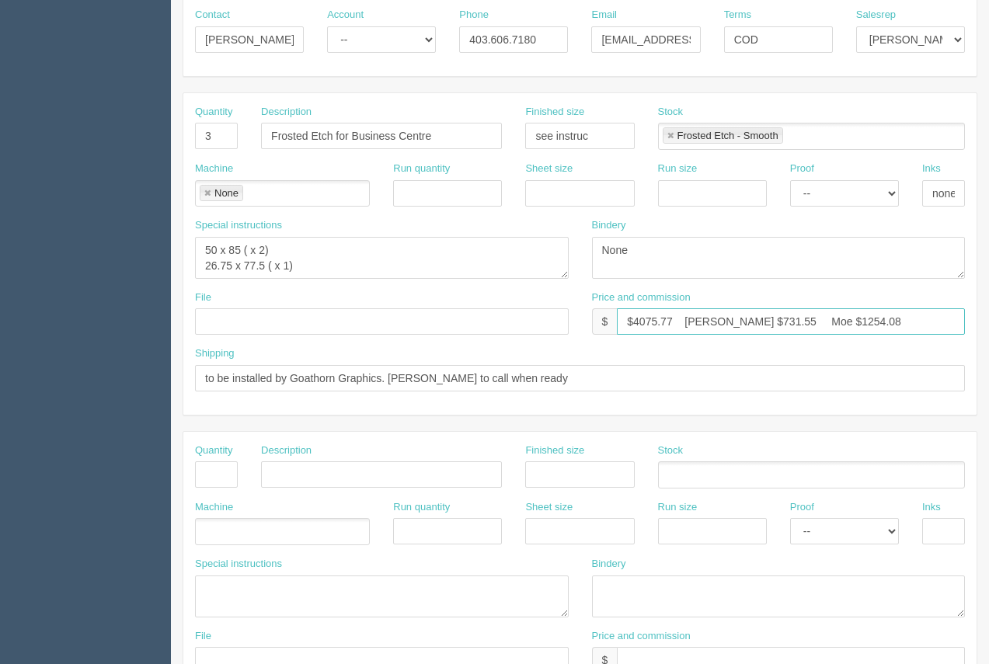
drag, startPoint x: 671, startPoint y: 321, endPoint x: 633, endPoint y: 329, distance: 38.1
click at [633, 328] on input "$4075.77 Arif $731.55 Moe $1254.08" at bounding box center [791, 322] width 348 height 26
drag, startPoint x: 745, startPoint y: 322, endPoint x: 710, endPoint y: 324, distance: 35.0
click at [710, 324] on input "$1234.63 Arif $731.55 Moe $1254.08" at bounding box center [791, 322] width 348 height 26
click at [703, 318] on input "$1234.63 Arif 129. Moe $1254.08" at bounding box center [791, 322] width 348 height 26
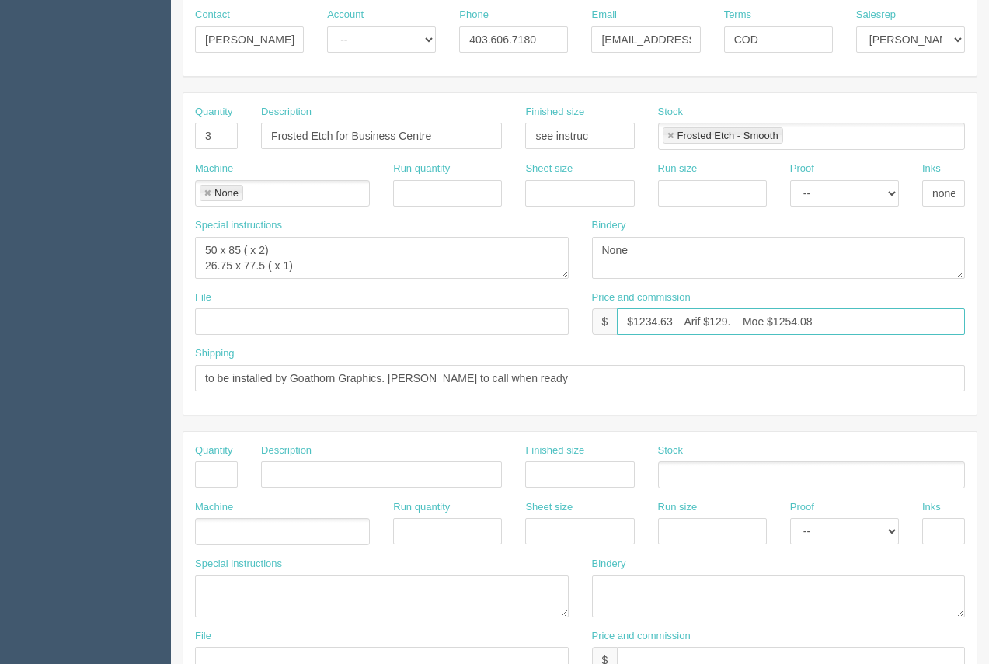
click at [734, 323] on input "$1234.63 Arif $129. Moe $1254.08" at bounding box center [791, 322] width 348 height 26
drag, startPoint x: 842, startPoint y: 320, endPoint x: 783, endPoint y: 326, distance: 59.3
click at [783, 326] on input "$1234.63 Arif $129.30 Moe $1254.08" at bounding box center [791, 322] width 348 height 26
type input "$1234.63 Arif $129.30 Moe $310.32"
click at [227, 485] on input "text" at bounding box center [216, 475] width 43 height 26
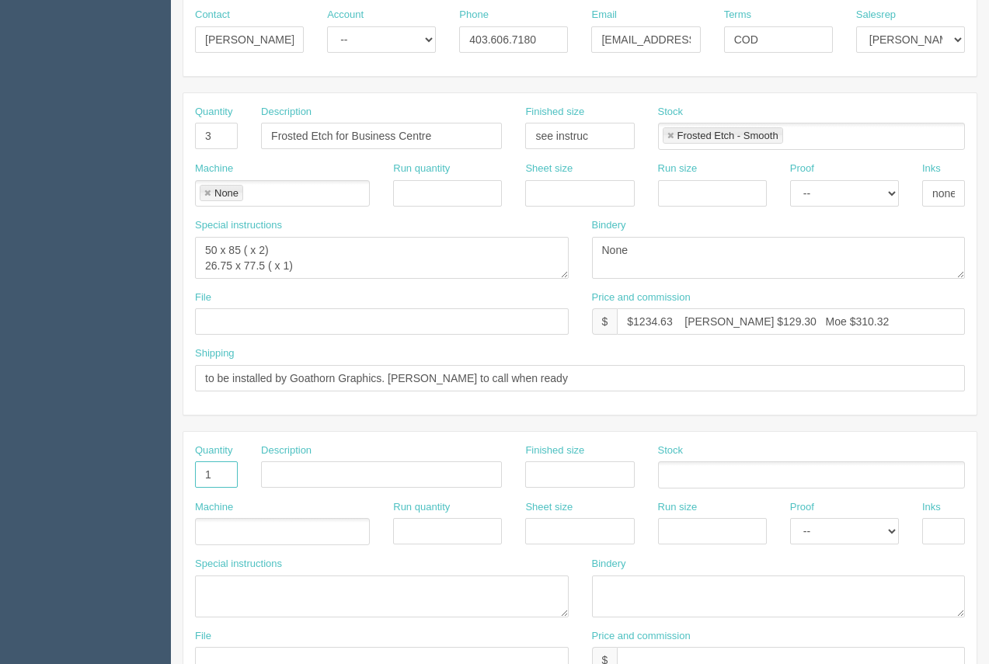
type input "1"
click at [310, 483] on input "text" at bounding box center [381, 475] width 241 height 26
click at [310, 479] on input "Discouint" at bounding box center [381, 475] width 241 height 26
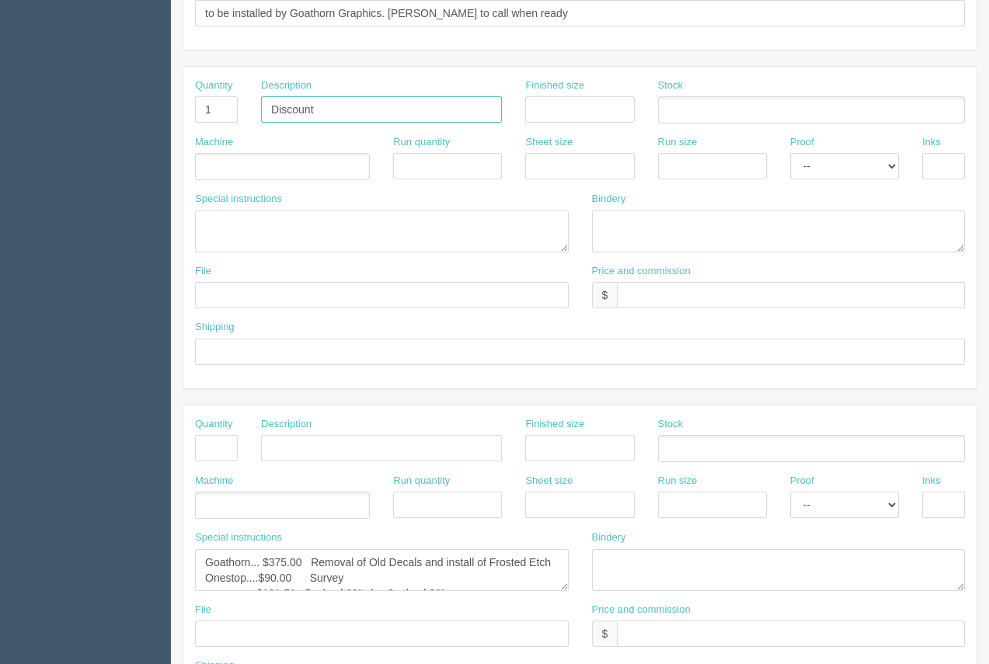
scroll to position [602, 0]
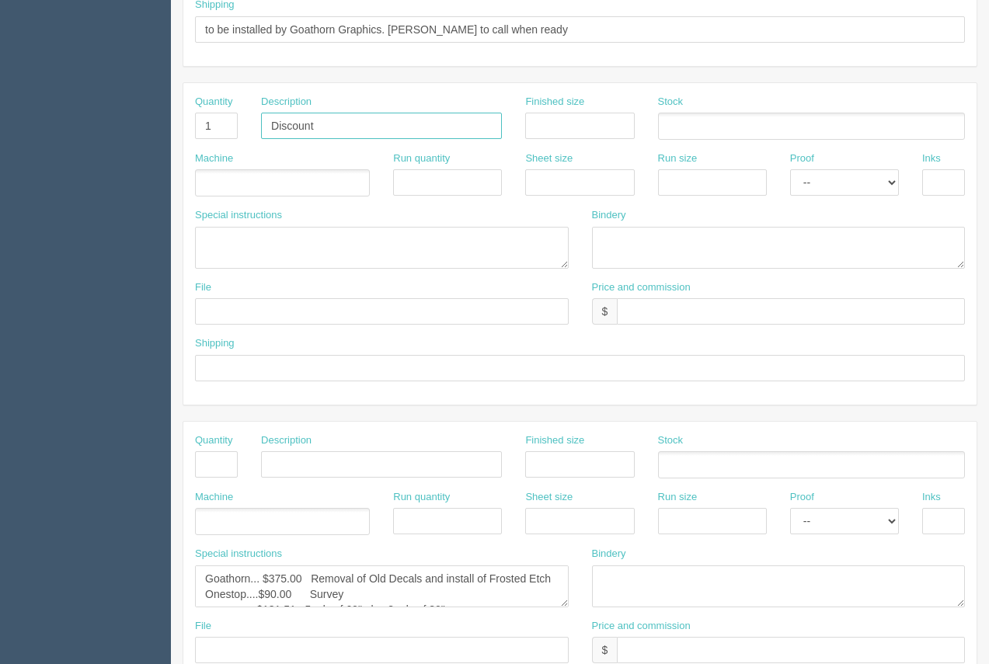
type input "Discount"
click at [679, 323] on input "text" at bounding box center [791, 311] width 348 height 26
click at [628, 312] on input "$100.00" at bounding box center [791, 311] width 348 height 26
click at [731, 315] on input "($100.00" at bounding box center [791, 311] width 348 height 26
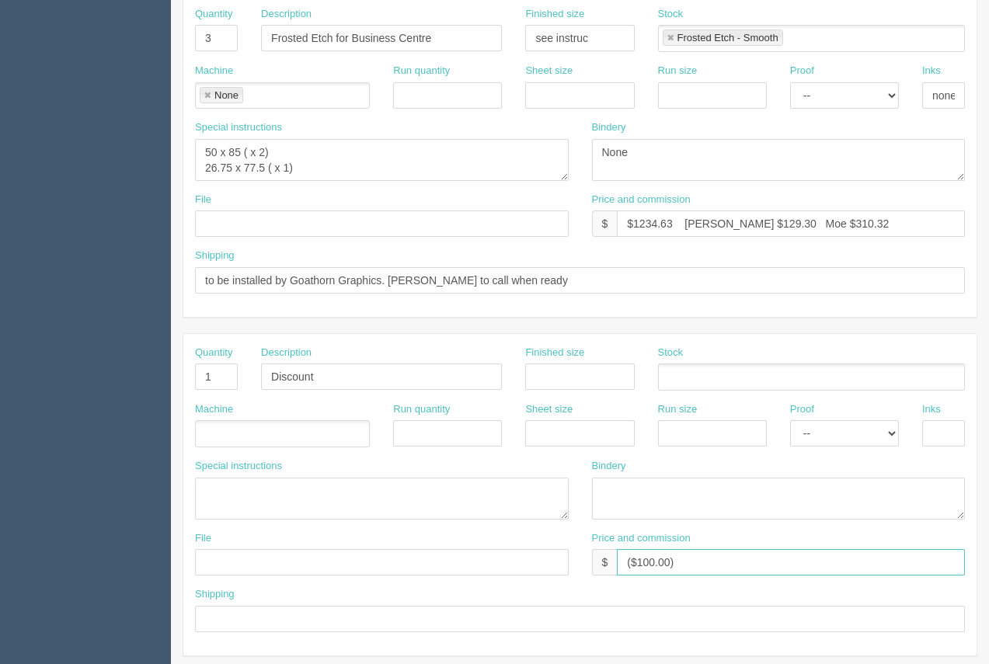
scroll to position [342, 0]
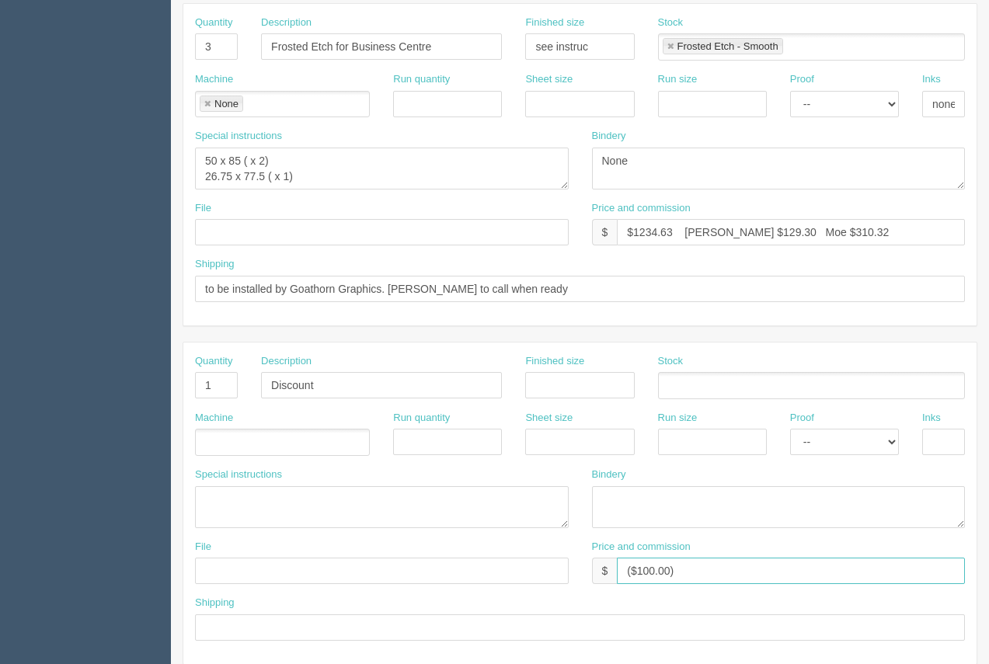
type input "($100.00)"
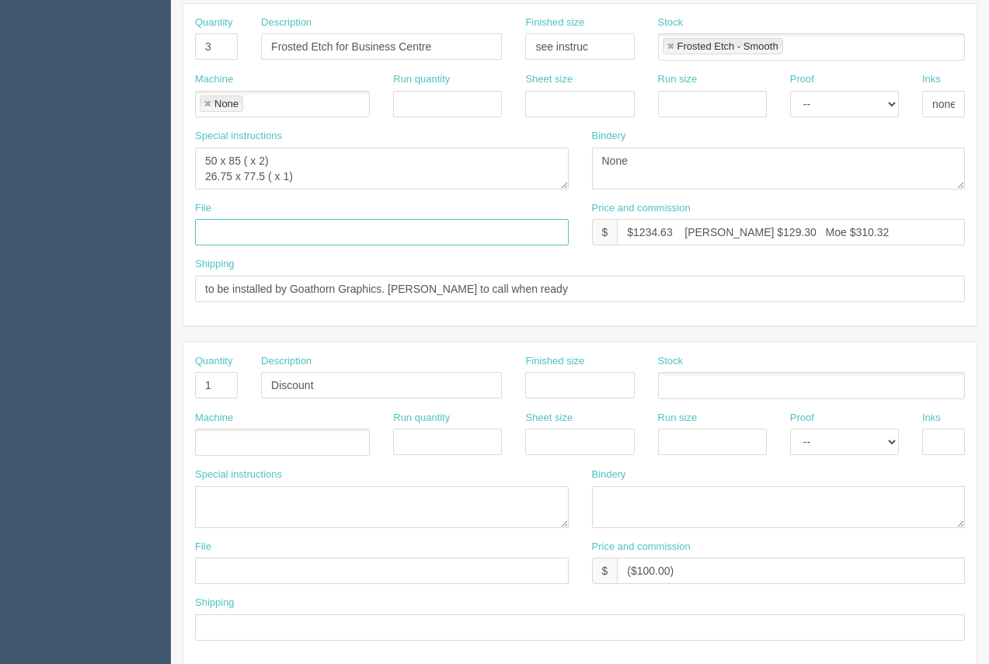
drag, startPoint x: 295, startPoint y: 229, endPoint x: 292, endPoint y: 221, distance: 8.9
click at [294, 228] on input "text" at bounding box center [382, 232] width 374 height 26
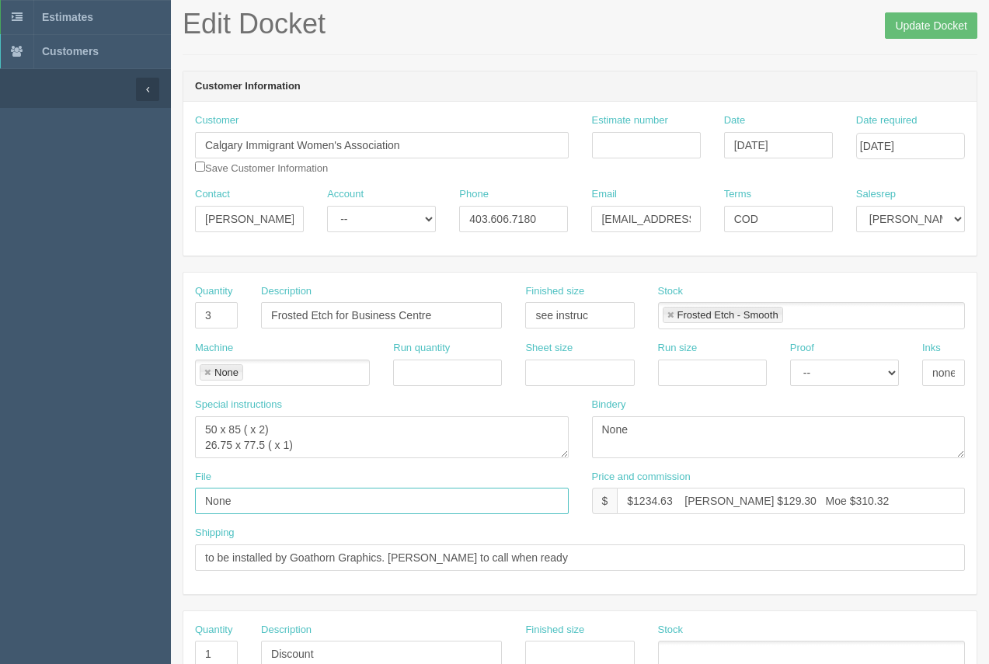
scroll to position [56, 0]
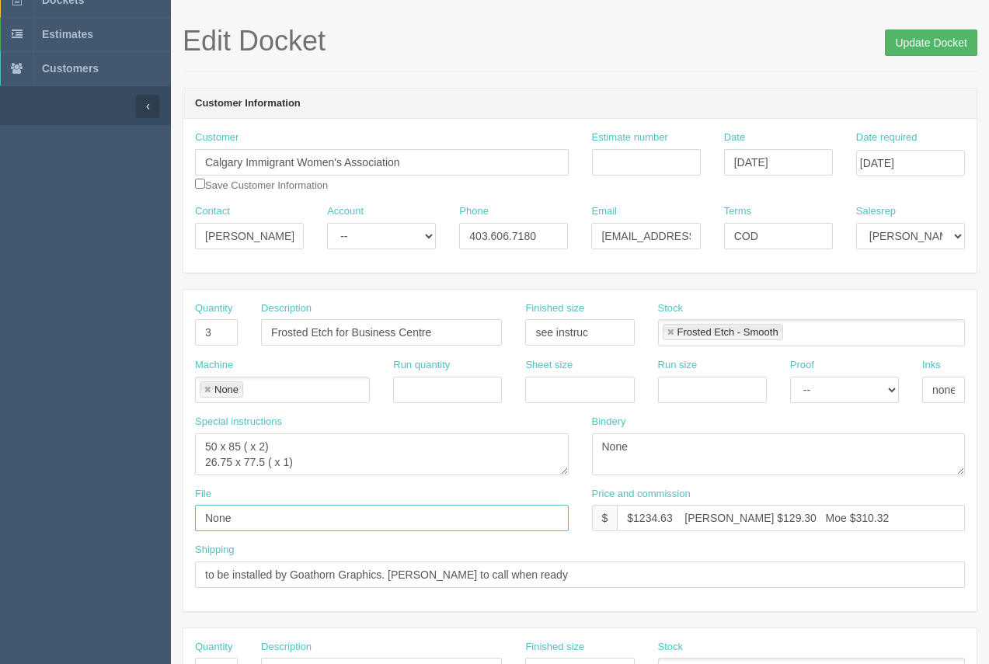
type input "None"
click at [913, 33] on input "Update Docket" at bounding box center [931, 43] width 92 height 26
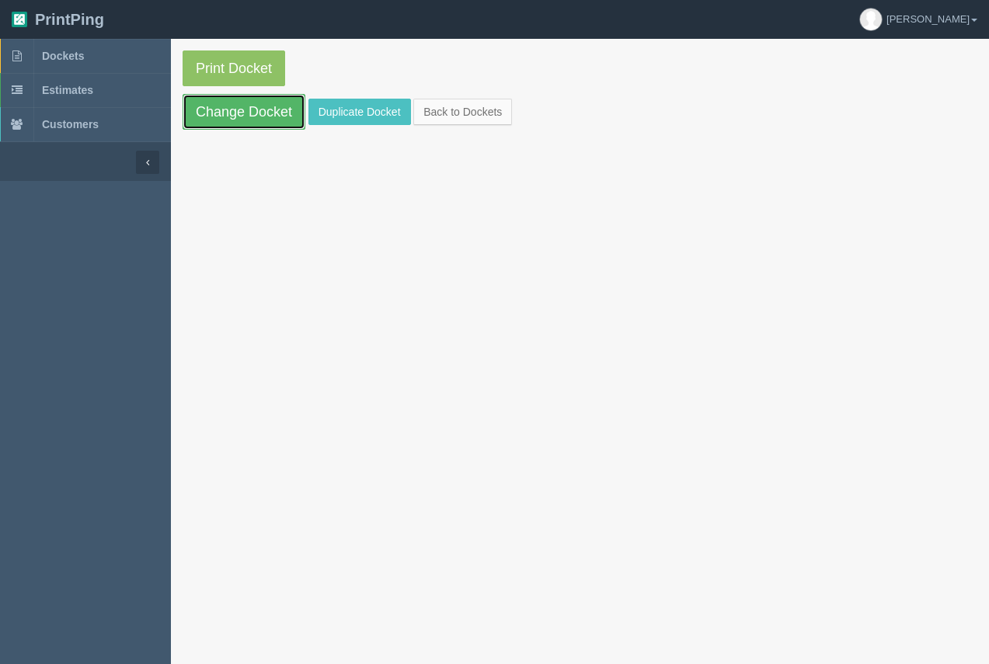
click at [234, 120] on link "Change Docket" at bounding box center [244, 112] width 123 height 36
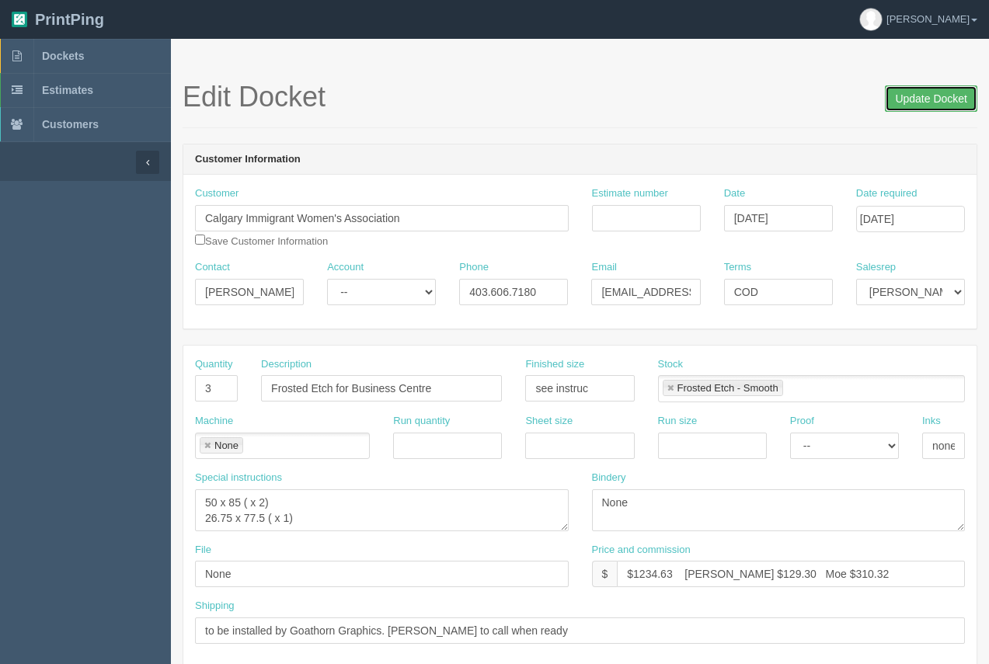
click at [912, 96] on input "Update Docket" at bounding box center [931, 98] width 92 height 26
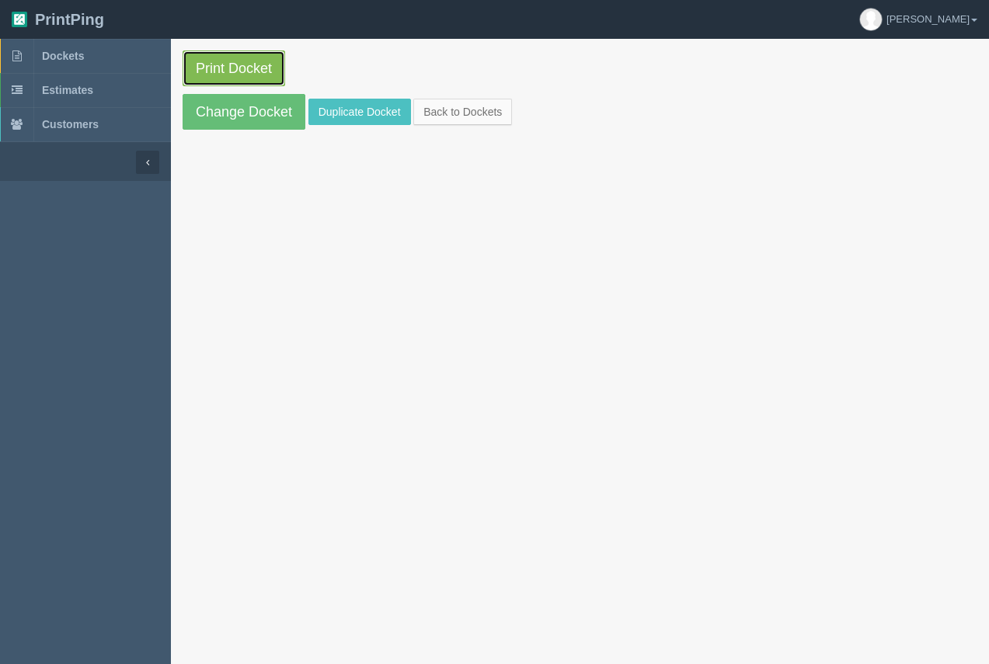
click at [259, 79] on link "Print Docket" at bounding box center [234, 69] width 103 height 36
click at [50, 56] on span "Dockets" at bounding box center [63, 56] width 42 height 12
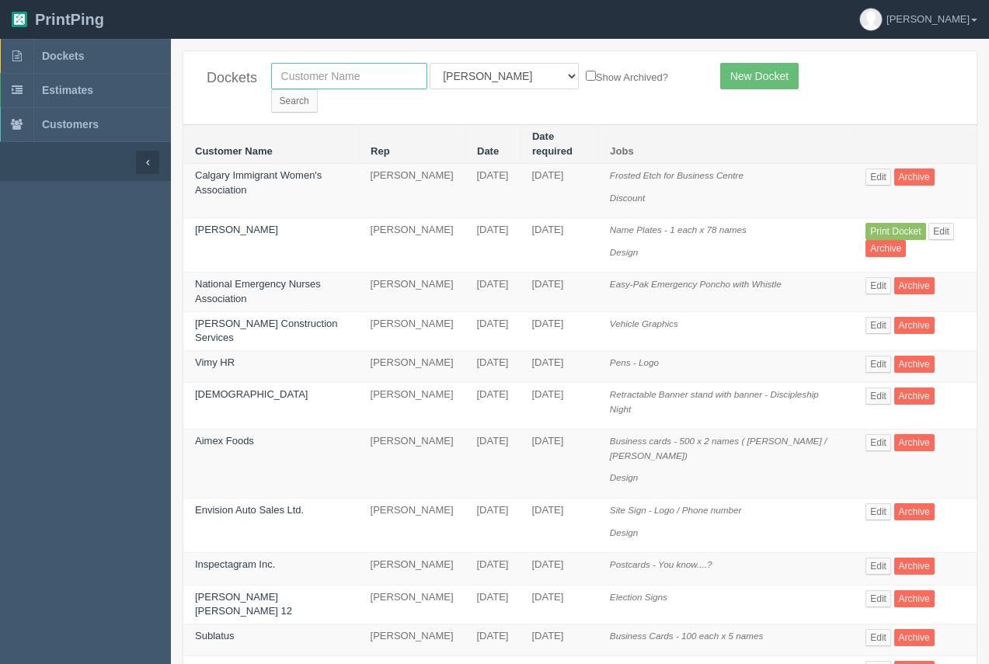
click at [312, 82] on input "text" at bounding box center [349, 76] width 156 height 26
type input "cavalcade"
click at [318, 89] on input "Search" at bounding box center [294, 100] width 47 height 23
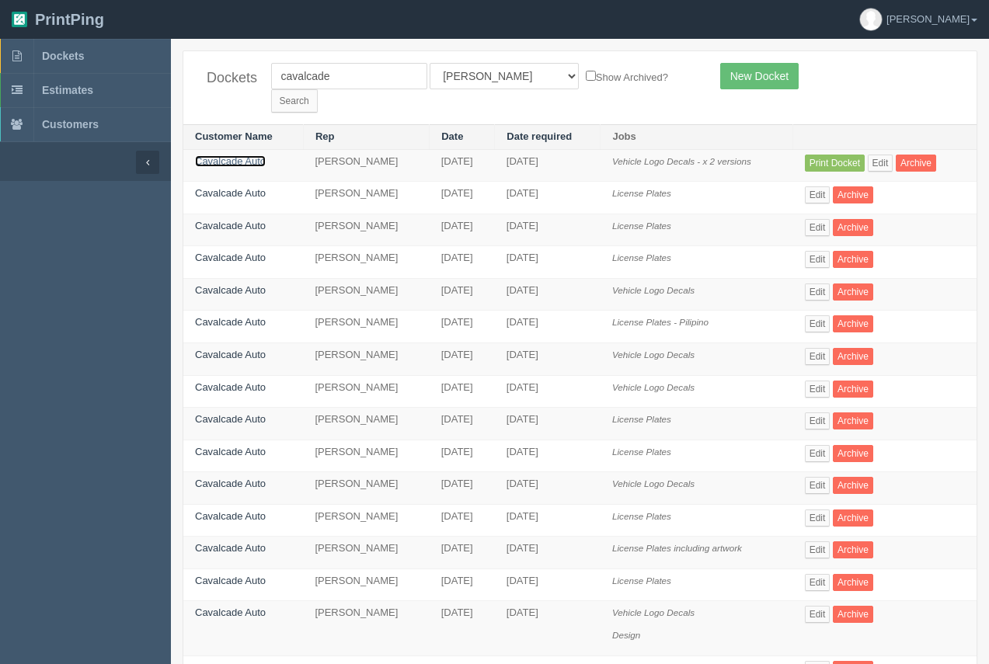
click at [227, 155] on link "Cavalcade Auto" at bounding box center [230, 161] width 71 height 12
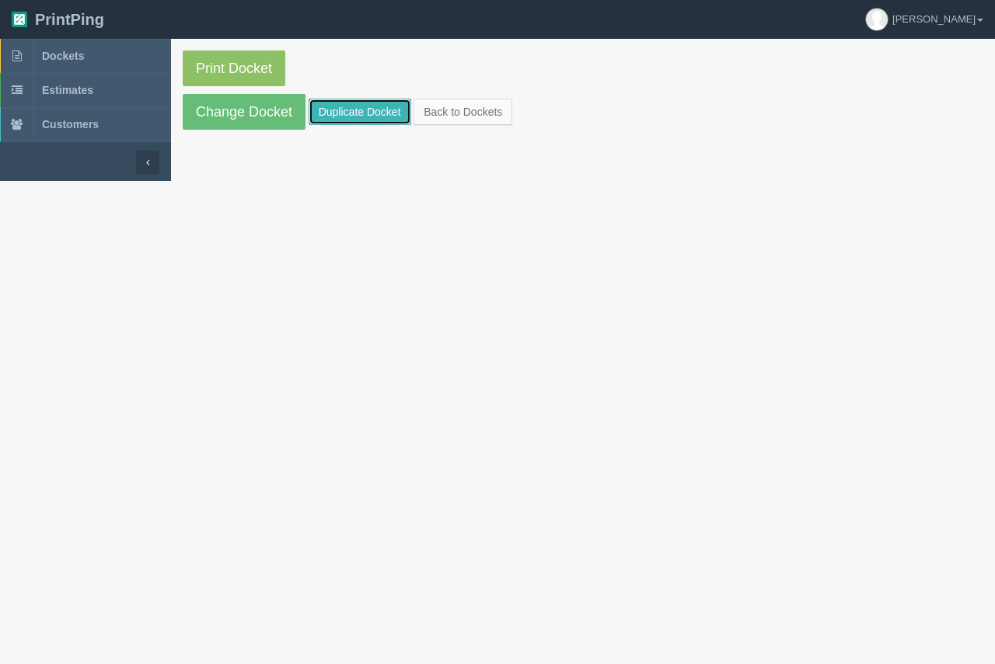
click at [343, 114] on link "Duplicate Docket" at bounding box center [360, 112] width 103 height 26
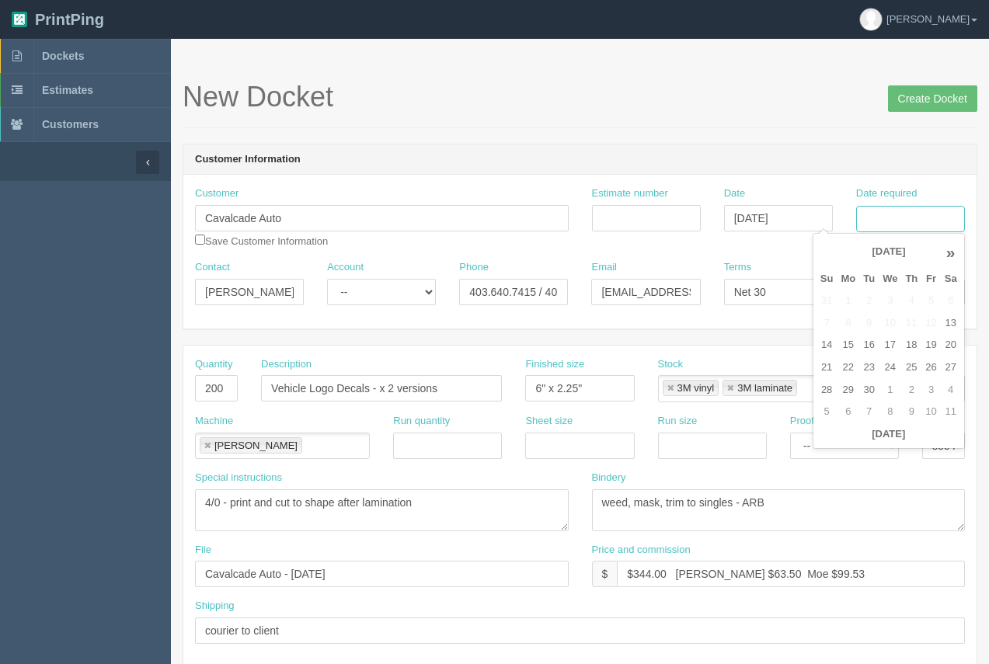
click at [879, 232] on input "Date required" at bounding box center [910, 219] width 109 height 26
click at [849, 382] on td "29" at bounding box center [848, 390] width 23 height 23
click at [905, 371] on td "25" at bounding box center [911, 368] width 20 height 23
type input "[DATE]"
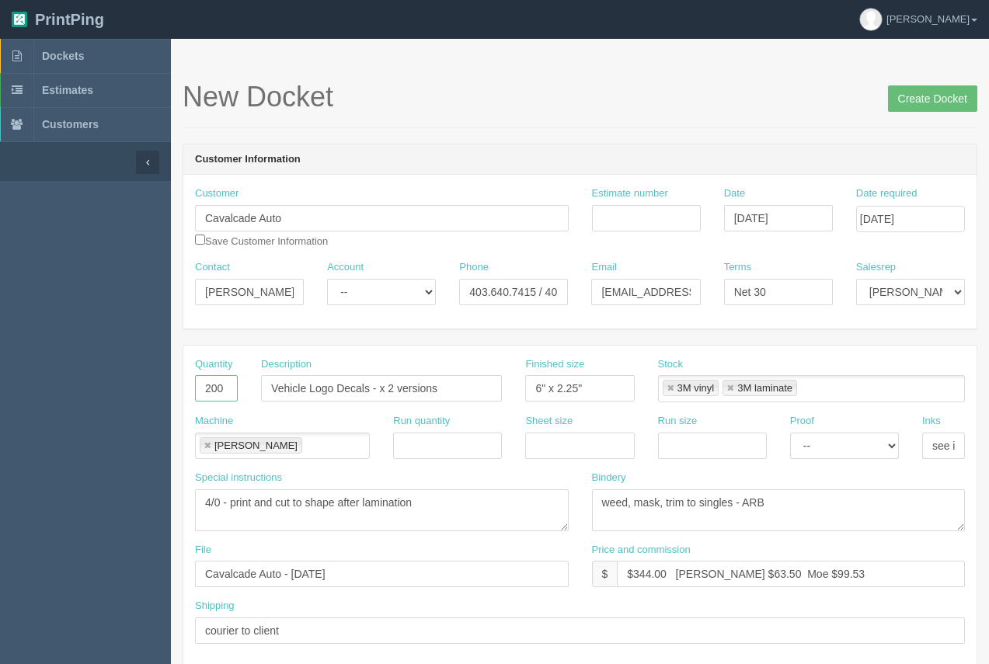
click at [212, 387] on input "200" at bounding box center [216, 388] width 43 height 26
type input "300"
drag, startPoint x: 445, startPoint y: 394, endPoint x: 379, endPoint y: 388, distance: 66.3
click at [379, 388] on input "Vehicle Logo Decals - x 2 versions" at bounding box center [381, 388] width 241 height 26
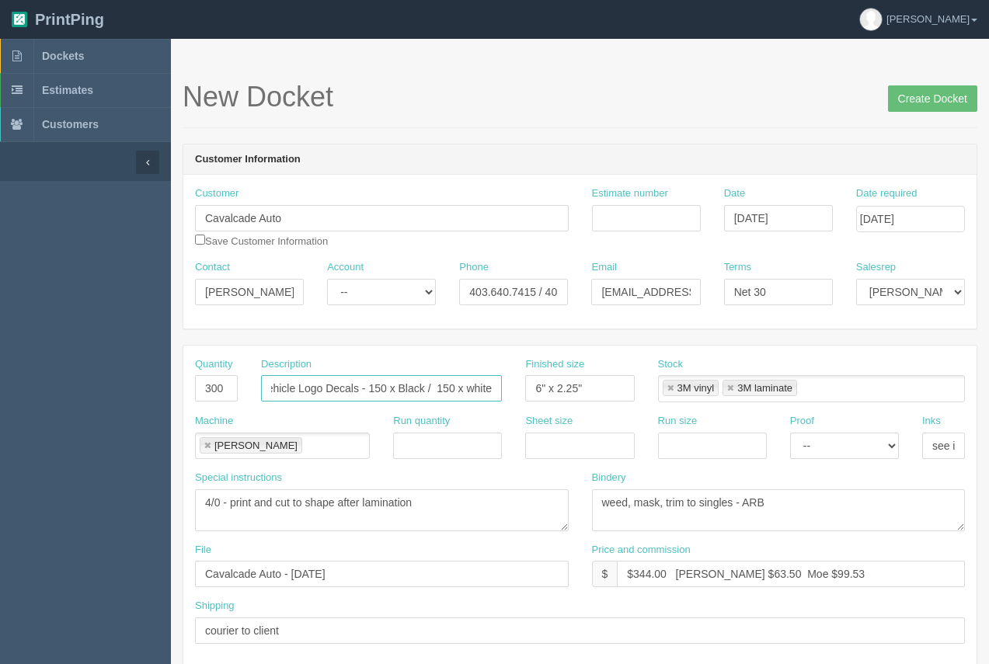
type input "Vehicle Logo Decals - 150 x Black / 150 x white"
drag, startPoint x: 671, startPoint y: 572, endPoint x: 635, endPoint y: 575, distance: 36.7
click at [635, 575] on input "$344.00 Arif $63.50 Moe $99.53" at bounding box center [791, 574] width 348 height 26
type input "$635.93 Arif $63.50 Moe $99.53"
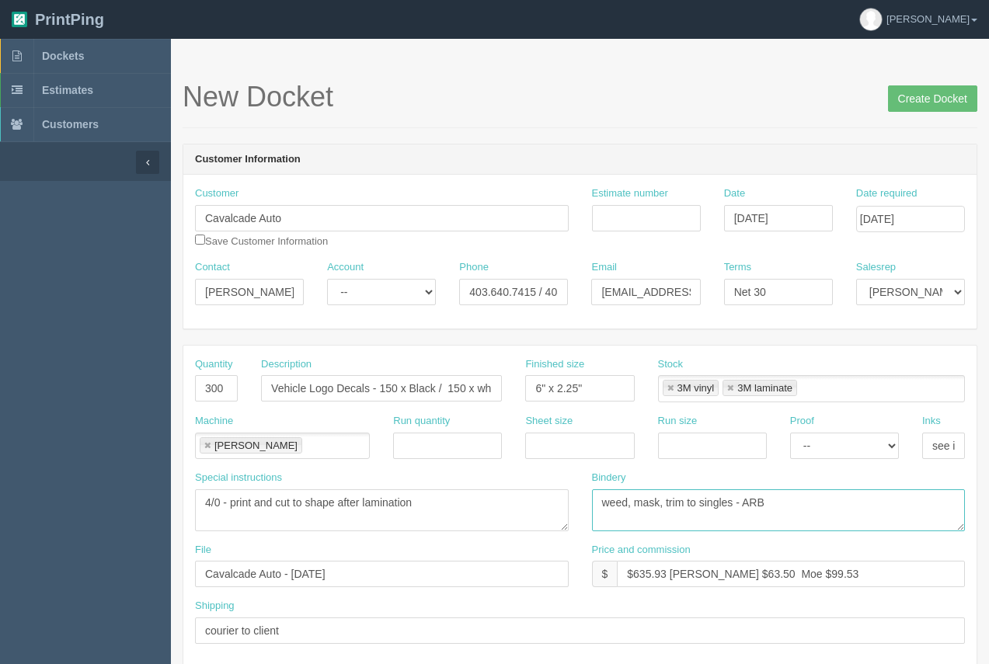
click at [601, 506] on textarea "weed, mask, trim to singles - ARB" at bounding box center [779, 511] width 374 height 42
type textarea "Lam(3M), weed, mask, trim to singles - ARB"
click at [670, 573] on input "$635.93 Arif $63.50 Moe $99.53" at bounding box center [791, 574] width 348 height 26
drag, startPoint x: 727, startPoint y: 575, endPoint x: 703, endPoint y: 569, distance: 24.9
click at [703, 569] on input "$635.93 Arif $63.50 Moe $99.53" at bounding box center [791, 574] width 348 height 26
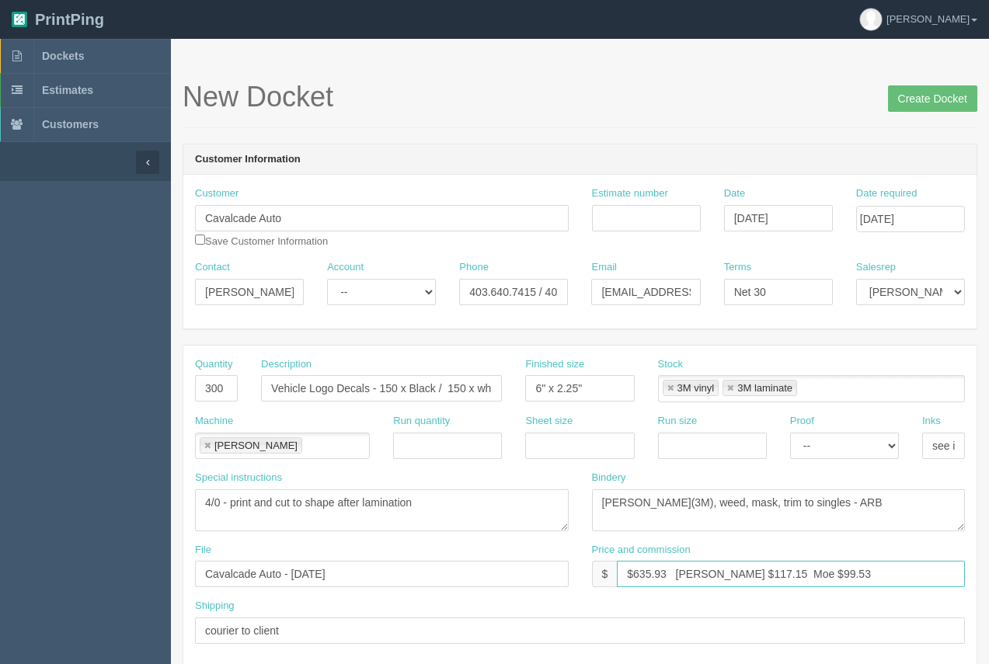
drag, startPoint x: 846, startPoint y: 571, endPoint x: 776, endPoint y: 570, distance: 70.7
click at [776, 570] on input "$635.93 Arif $117.15 Moe $99.53" at bounding box center [791, 574] width 348 height 26
type input "$635.93 Arif $117.15 Moe $184.08"
drag, startPoint x: 370, startPoint y: 574, endPoint x: 190, endPoint y: 566, distance: 179.7
click at [190, 566] on div "File Cavalcade Auto - September 2021" at bounding box center [381, 571] width 397 height 57
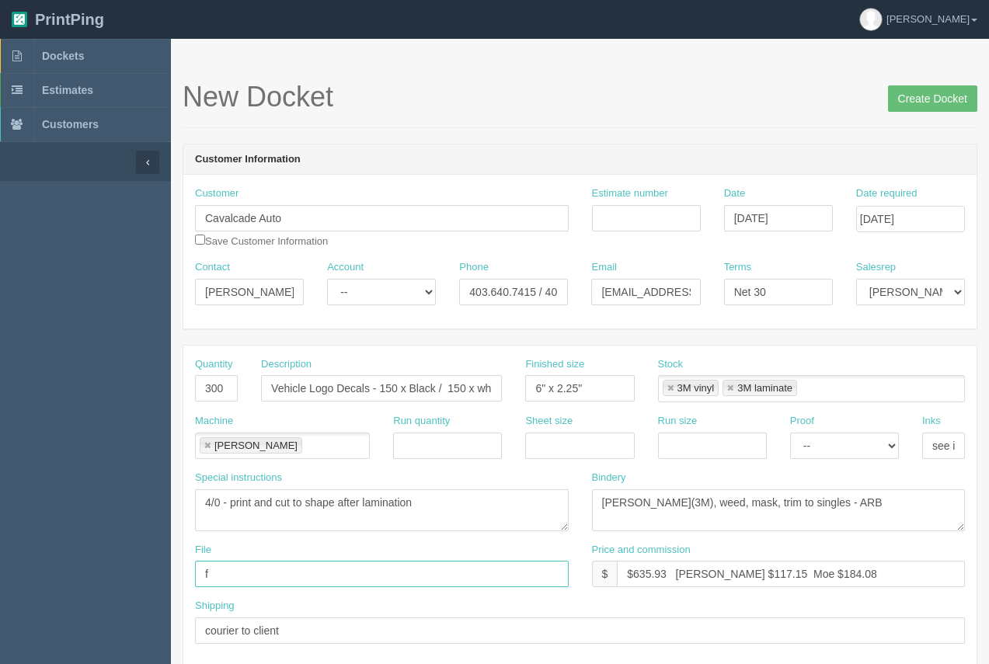
type input "files@allrush.ca."
click at [633, 220] on input "Estimate number" at bounding box center [646, 218] width 109 height 26
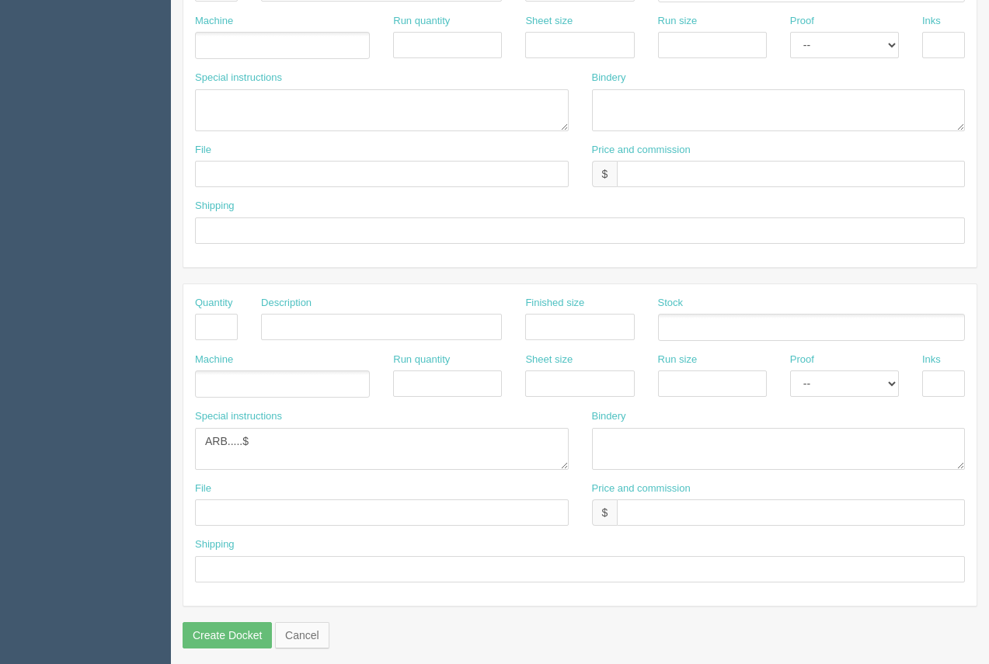
scroll to position [747, 0]
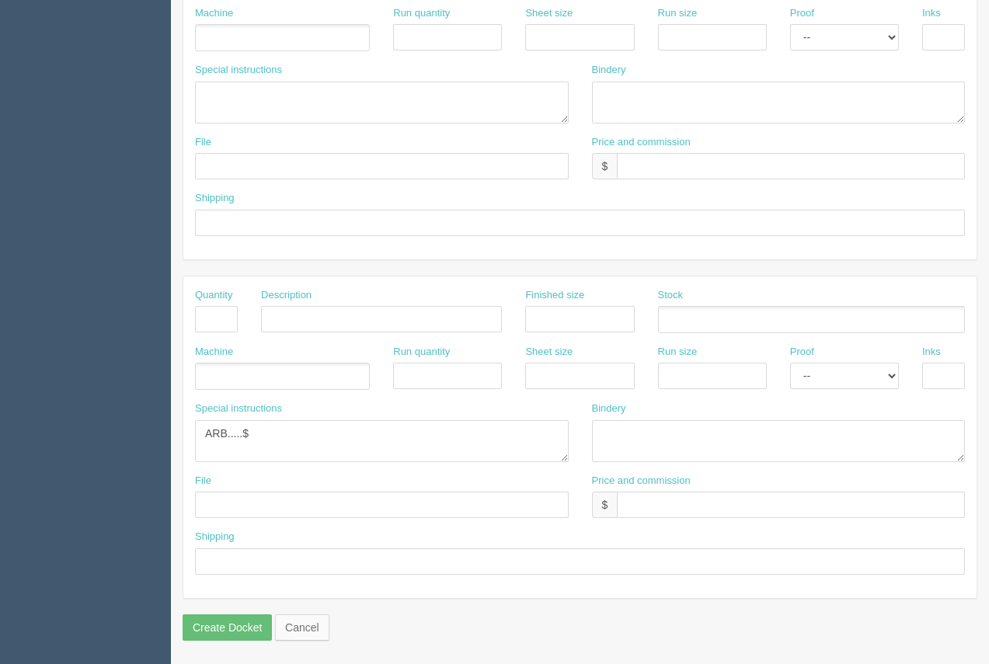
type input "92387"
click at [268, 441] on textarea "ARB.....$" at bounding box center [382, 441] width 374 height 42
click at [312, 431] on textarea "ARB.....$" at bounding box center [382, 441] width 374 height 42
type textarea "ARB.....$224.62 #12615"
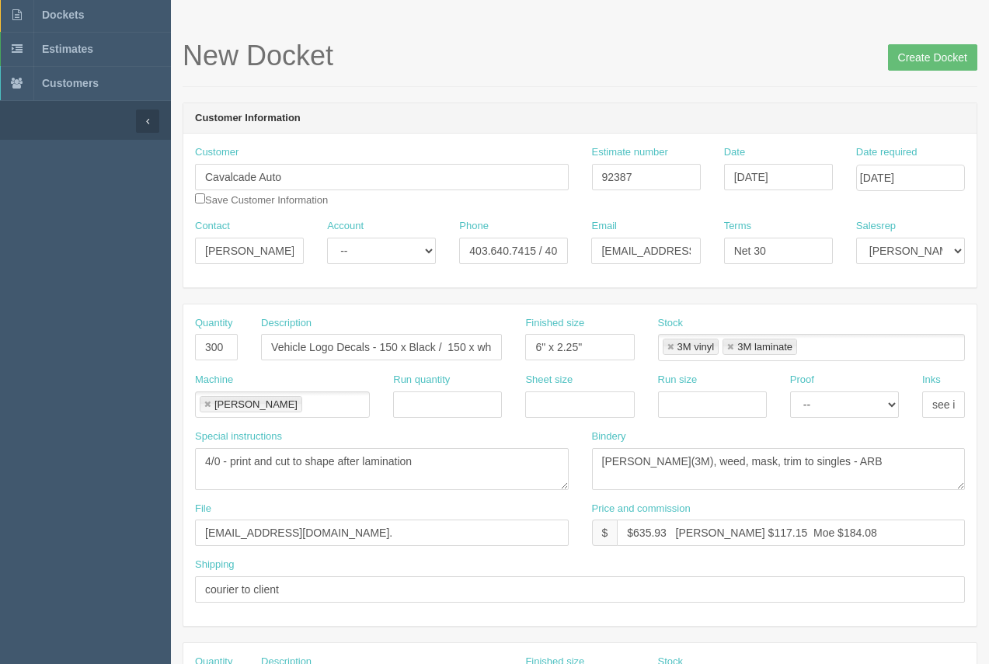
scroll to position [37, 0]
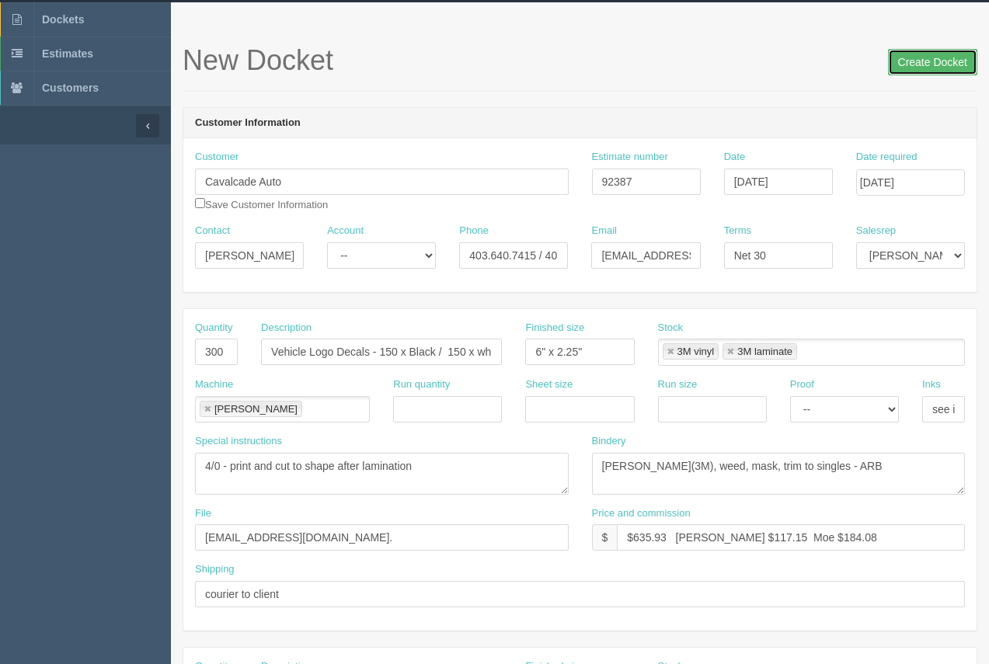
drag, startPoint x: 922, startPoint y: 58, endPoint x: 853, endPoint y: 66, distance: 69.6
click at [922, 59] on input "Create Docket" at bounding box center [932, 62] width 89 height 26
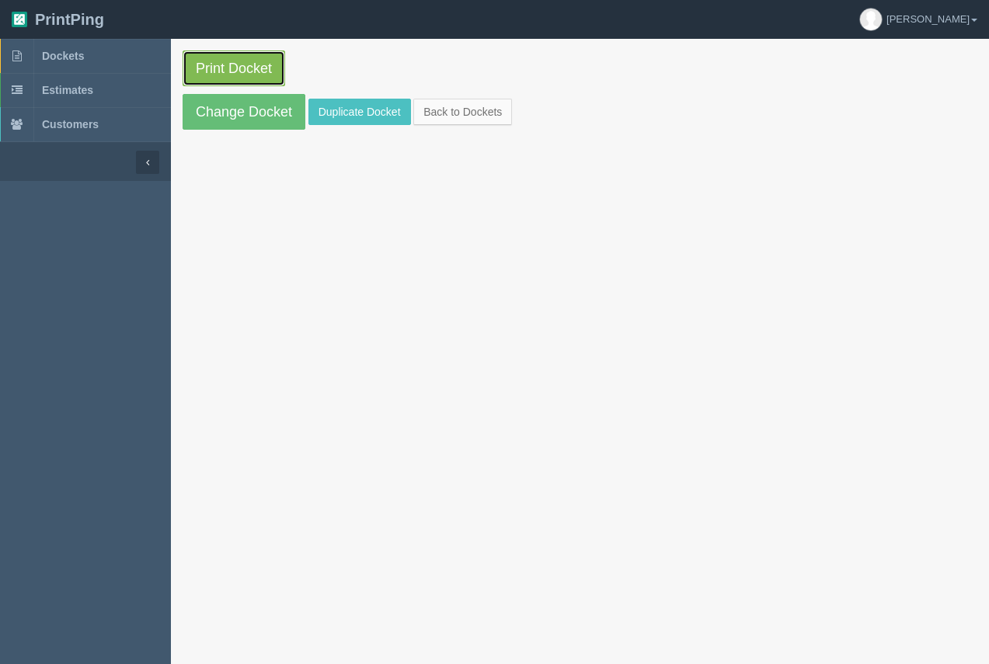
click at [247, 70] on link "Print Docket" at bounding box center [234, 69] width 103 height 36
click at [48, 58] on span "Dockets" at bounding box center [63, 56] width 42 height 12
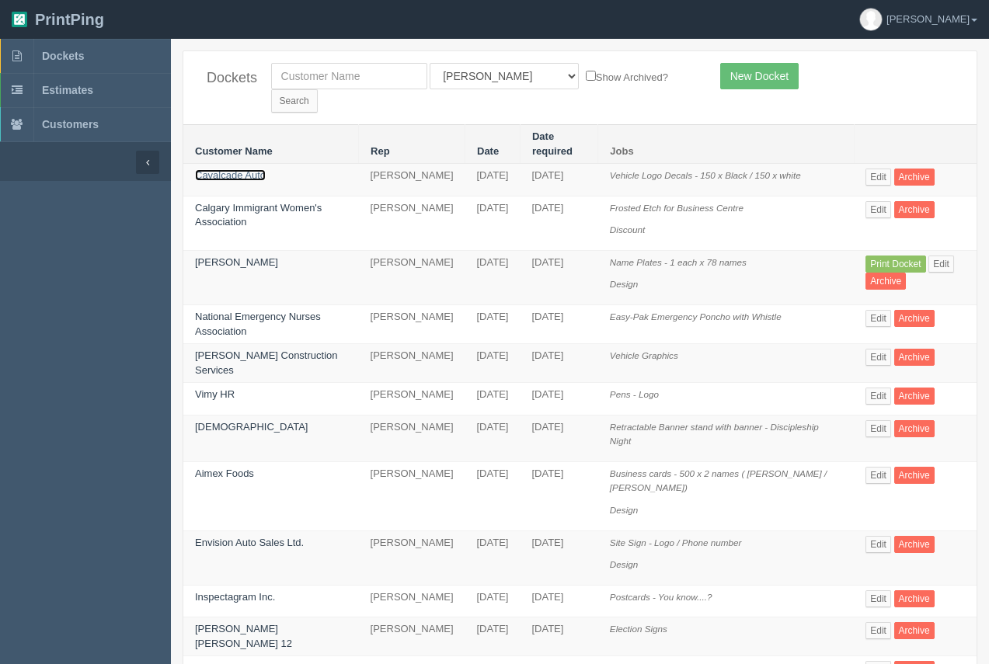
click at [260, 169] on link "Cavalcade Auto" at bounding box center [230, 175] width 71 height 12
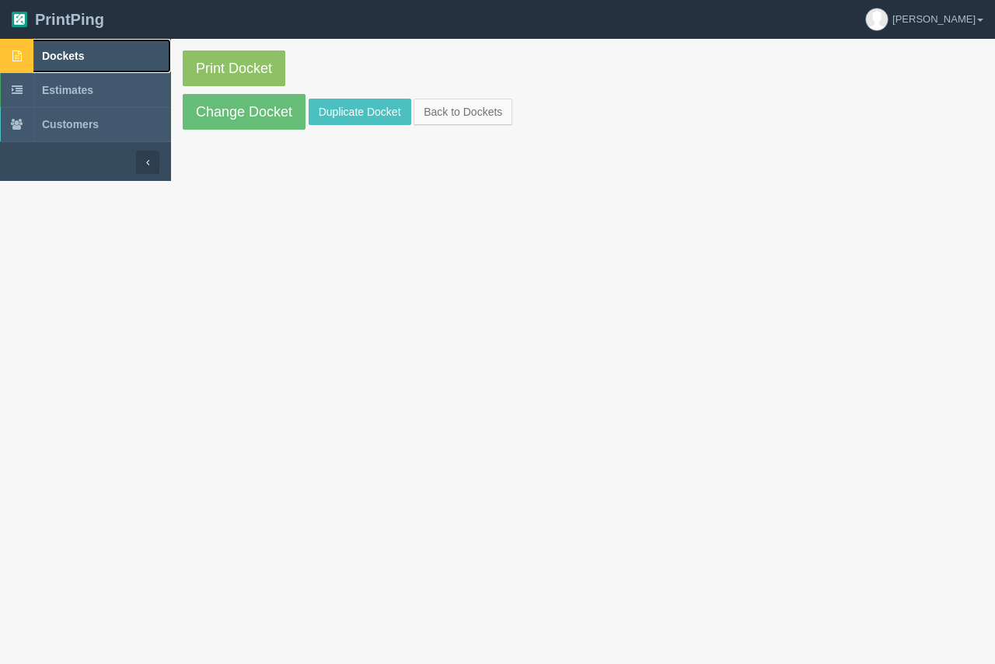
click at [65, 52] on span "Dockets" at bounding box center [63, 56] width 42 height 12
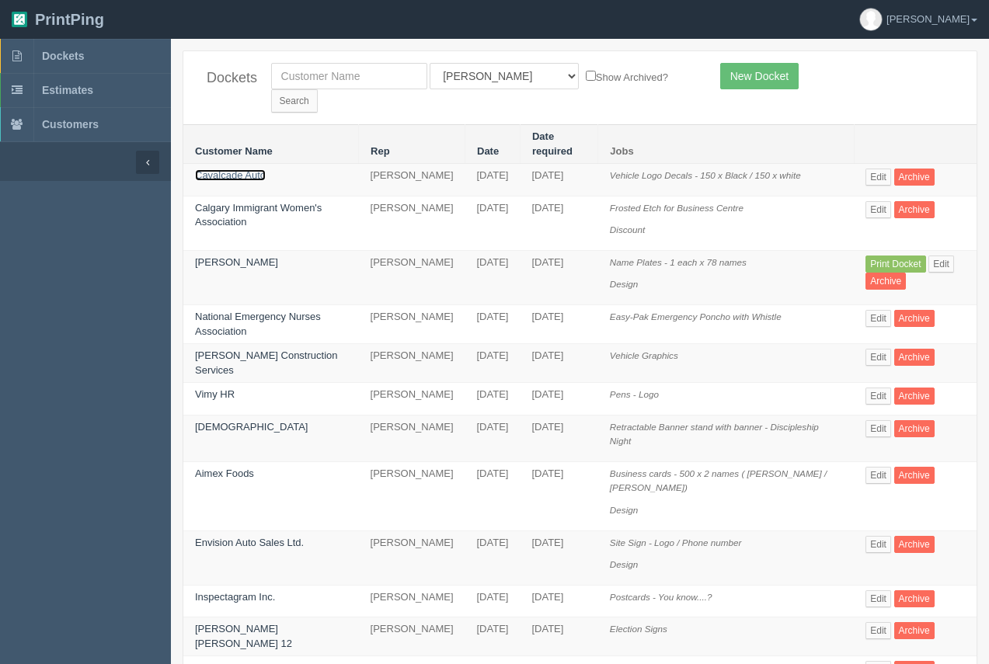
click at [236, 169] on link "Cavalcade Auto" at bounding box center [230, 175] width 71 height 12
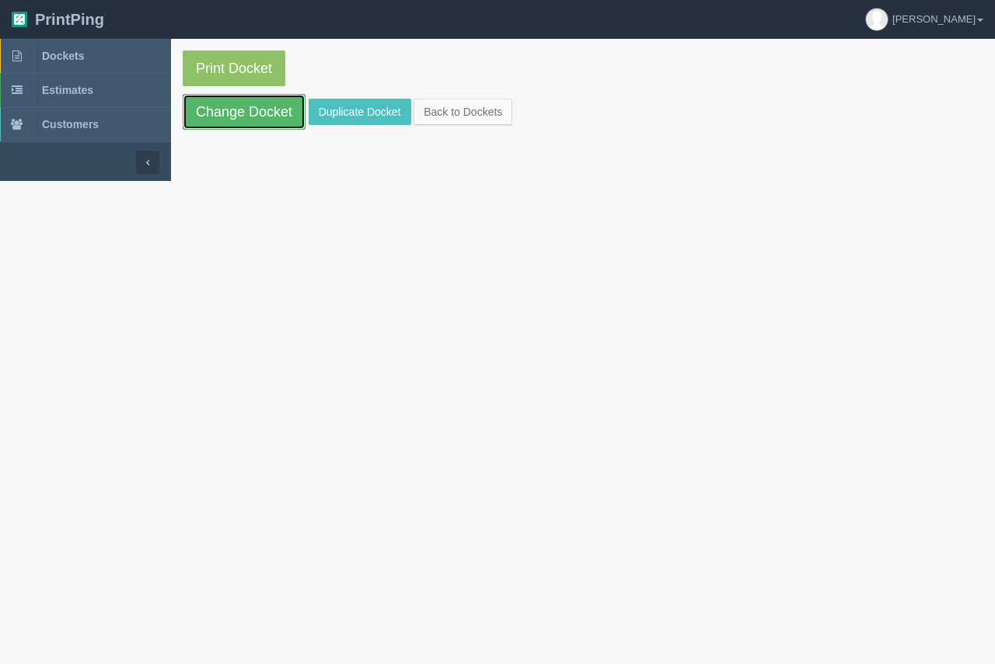
click at [242, 121] on link "Change Docket" at bounding box center [244, 112] width 123 height 36
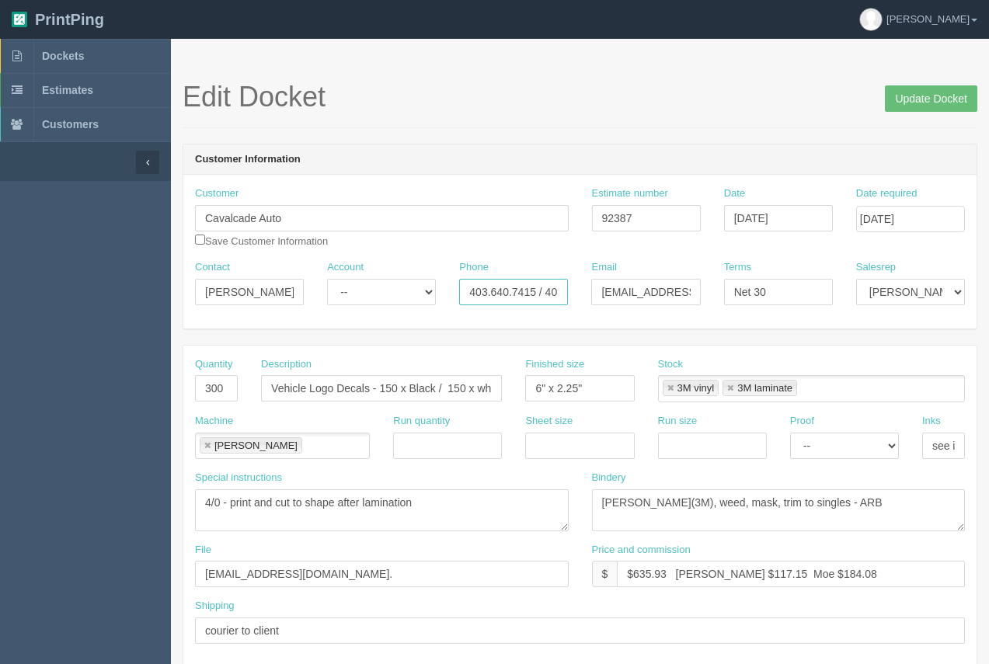
click at [514, 298] on input "403.640.7415 / 403.389.6679" at bounding box center [513, 292] width 109 height 26
click at [520, 311] on div "Phone 403.640.7415 / 403.389.6679" at bounding box center [514, 288] width 132 height 57
click at [522, 300] on input "403.640.7415 / 403.389.6679" at bounding box center [513, 292] width 109 height 26
click at [531, 298] on input "403.640.7415 / 403.389.6679" at bounding box center [513, 292] width 109 height 26
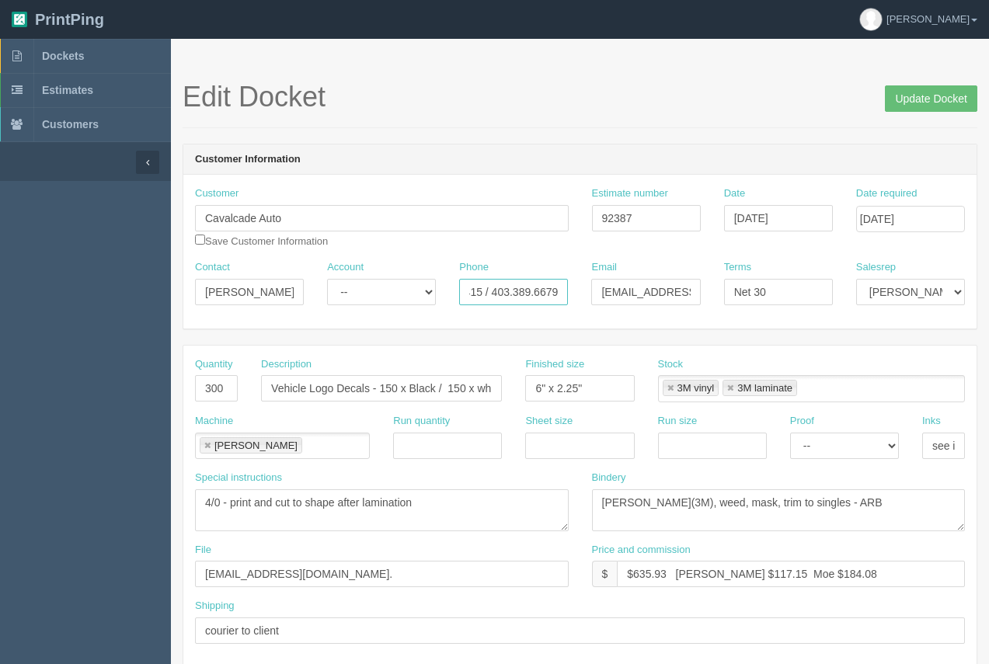
click at [483, 291] on input "403.640.7415 / 403.389.6679" at bounding box center [513, 292] width 109 height 26
type input "403.640.7415 (c) / 403.389.6679"
click at [922, 102] on input "Update Docket" at bounding box center [931, 98] width 92 height 26
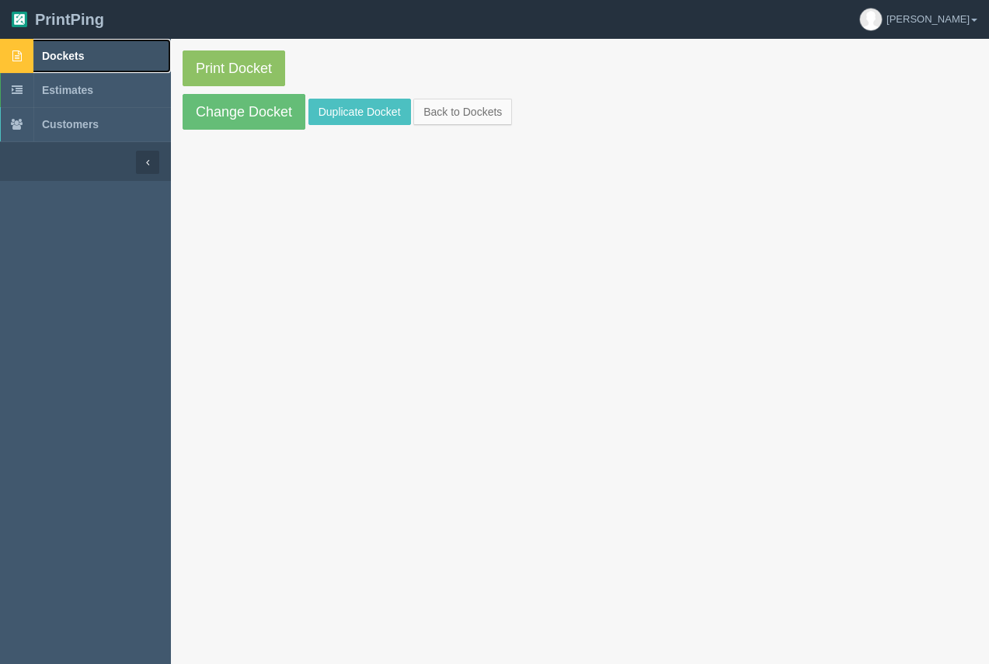
click at [71, 57] on span "Dockets" at bounding box center [63, 56] width 42 height 12
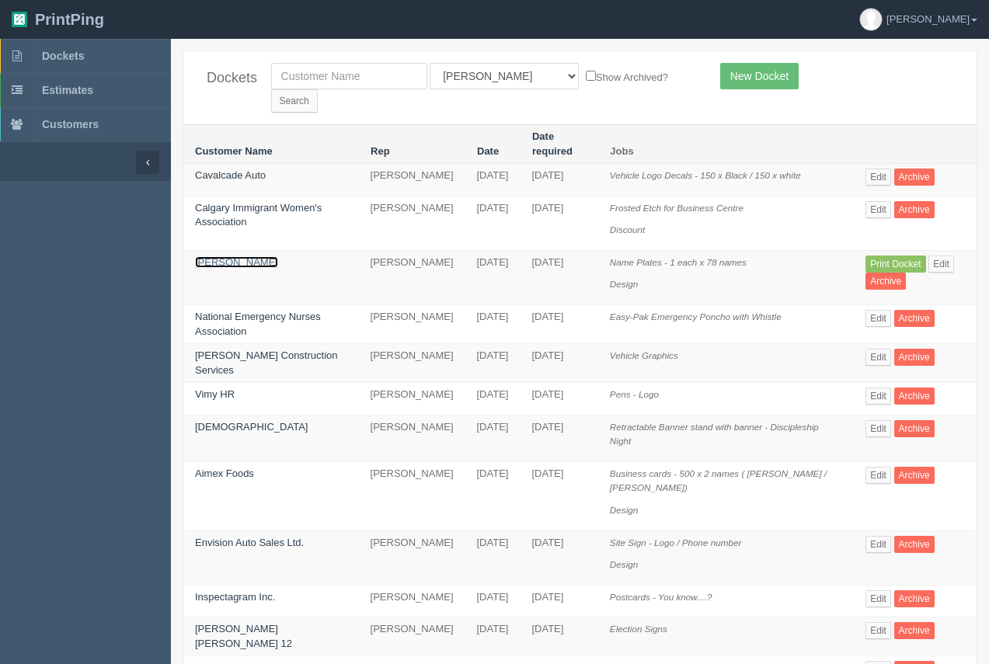
click at [207, 256] on link "[PERSON_NAME]" at bounding box center [236, 262] width 83 height 12
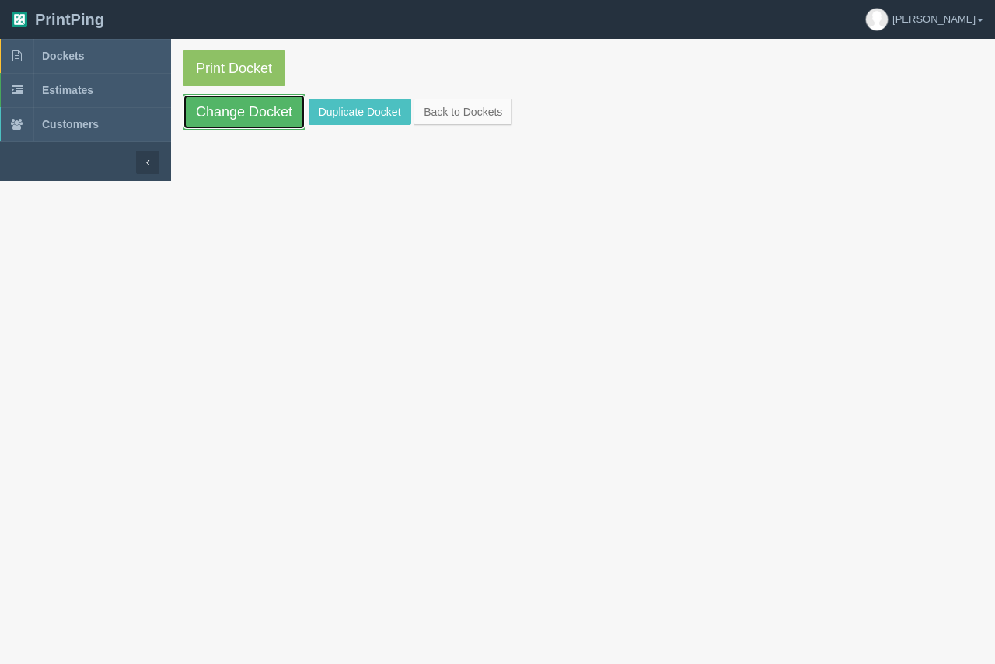
click at [274, 115] on link "Change Docket" at bounding box center [244, 112] width 123 height 36
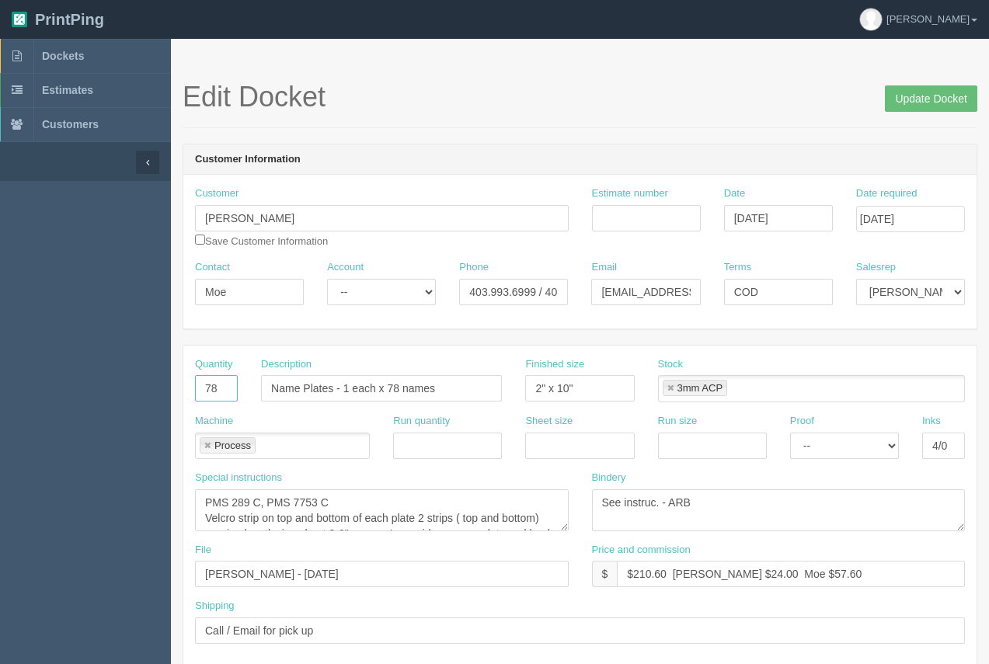
drag, startPoint x: 218, startPoint y: 394, endPoint x: 200, endPoint y: 389, distance: 18.7
click at [201, 390] on input "78" at bounding box center [216, 388] width 43 height 26
type input "4"
click at [404, 392] on input "Name Plates - 1 each x 78 names" at bounding box center [381, 388] width 241 height 26
click at [401, 390] on input "Name Plates - 1 each x 78 names" at bounding box center [381, 388] width 241 height 26
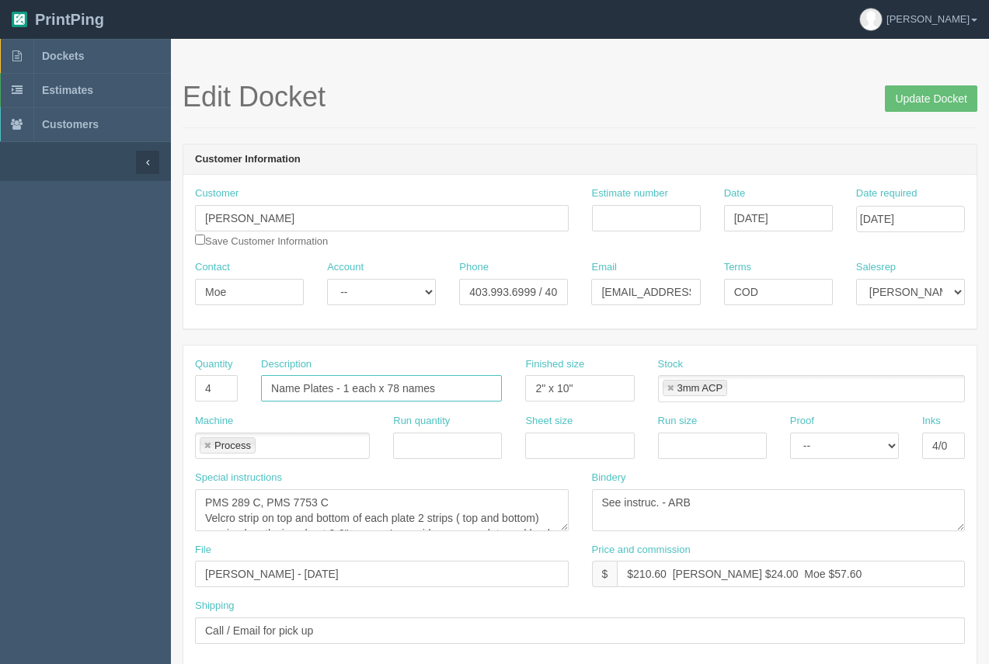
click at [398, 389] on input "Name Plates - 1 each x 78 names" at bounding box center [381, 388] width 241 height 26
click at [385, 389] on input "Name Plates - 1 each x4 names" at bounding box center [381, 388] width 241 height 26
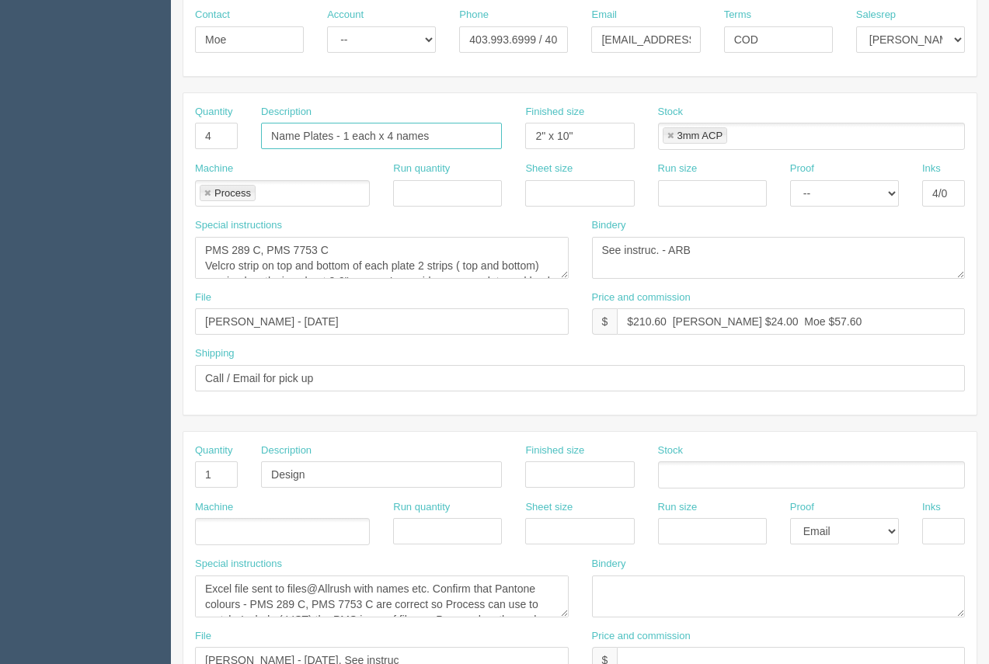
scroll to position [240, 0]
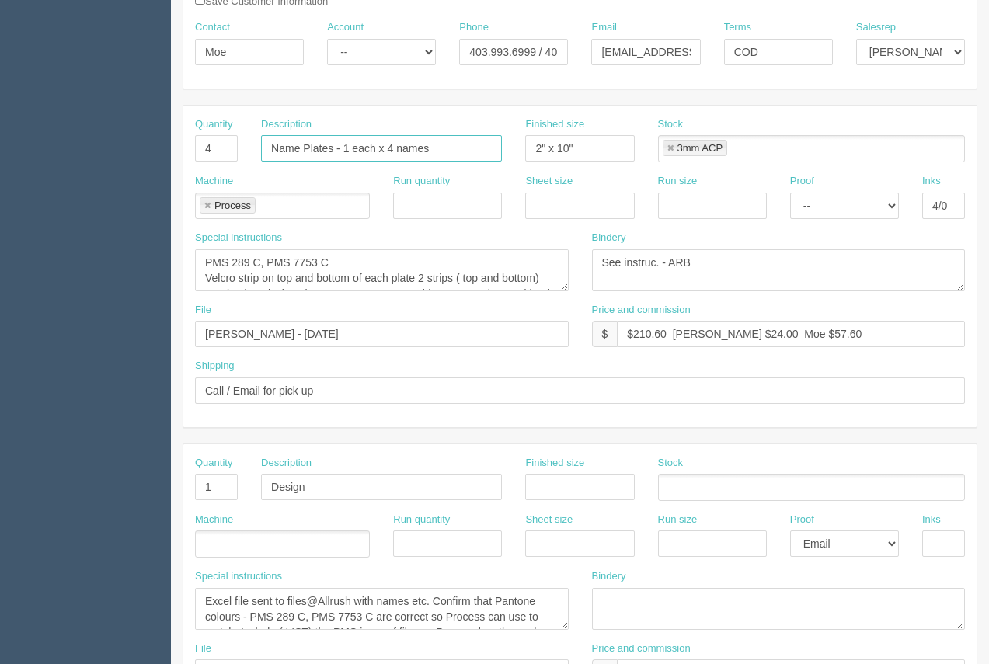
type input "Name Plates - 1 each x 4 names"
click at [354, 284] on textarea "PMS 289 C, PMS 7753 C Velcro strip on top and bottom of each plate 2 strips ( t…" at bounding box center [382, 270] width 374 height 42
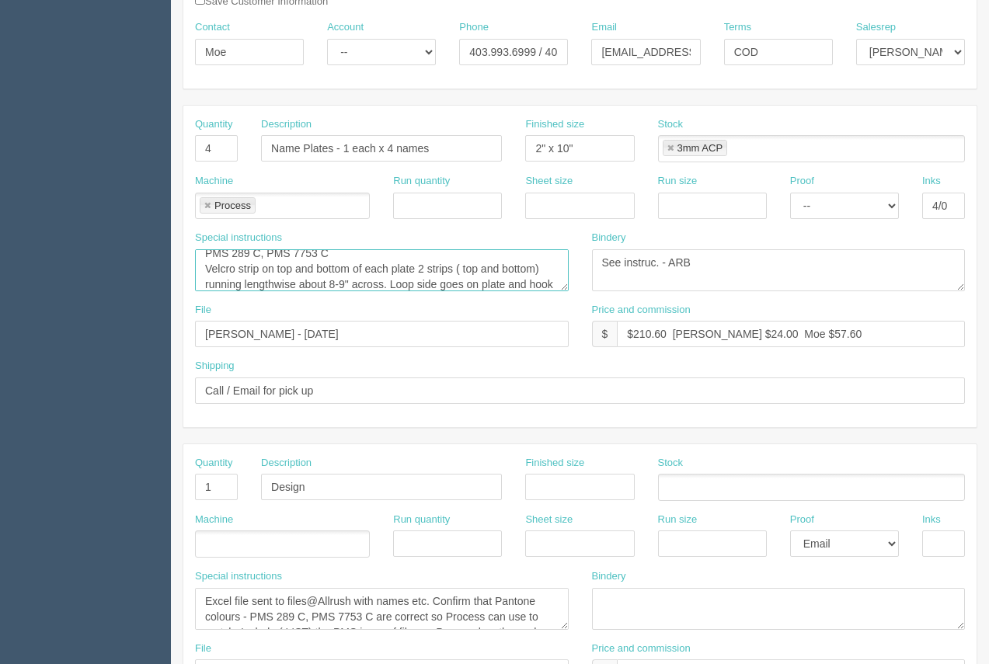
scroll to position [25, 0]
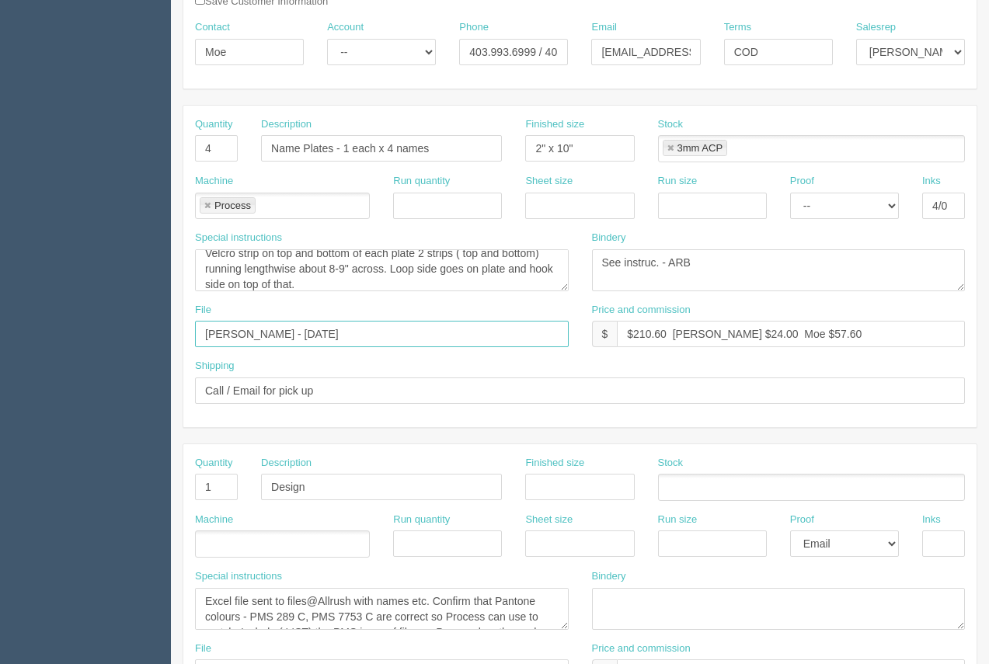
click at [319, 336] on input "CIHA - August 2024" at bounding box center [382, 334] width 374 height 26
drag, startPoint x: 333, startPoint y: 339, endPoint x: 149, endPoint y: 350, distance: 184.5
click at [149, 350] on section "Dockets Estimates Customers" at bounding box center [494, 485] width 989 height 1372
type input "files@allrush.ca - See instruc below"
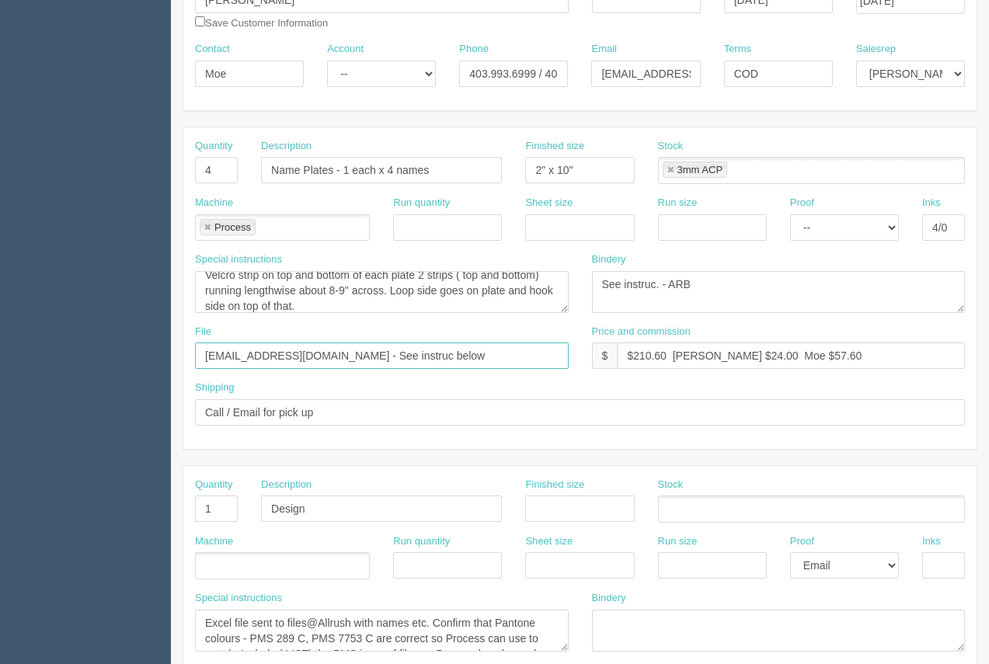
scroll to position [226, 0]
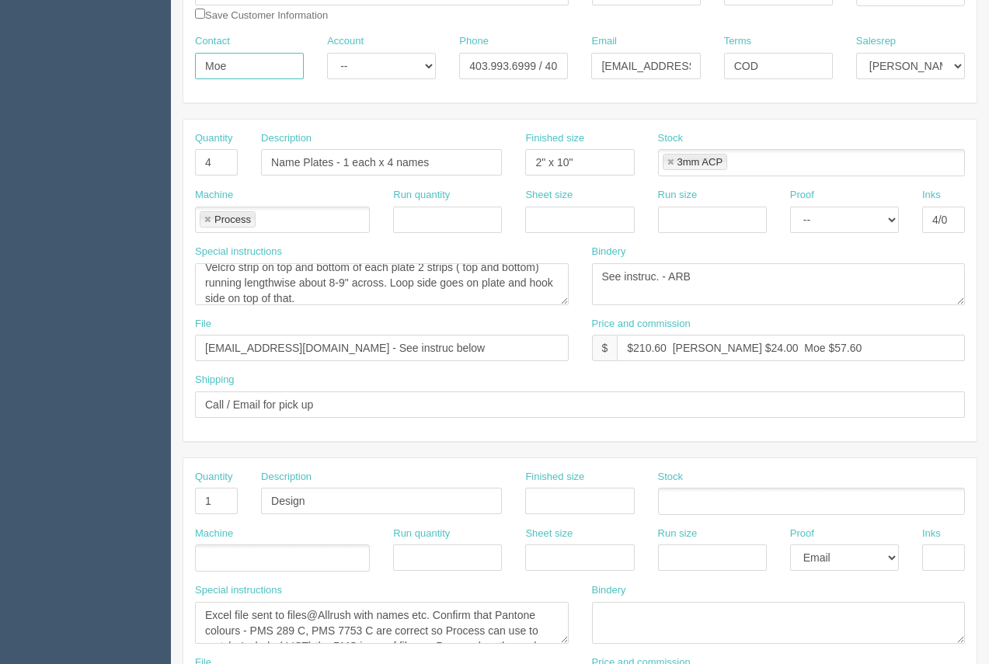
drag, startPoint x: 229, startPoint y: 62, endPoint x: 187, endPoint y: 54, distance: 42.7
click at [181, 61] on section "Edit Docket Update Docket Customer Information Customer CIHA Save Customer Info…" at bounding box center [580, 499] width 818 height 1372
type input "Ben"
drag, startPoint x: 463, startPoint y: 63, endPoint x: 596, endPoint y: 82, distance: 134.2
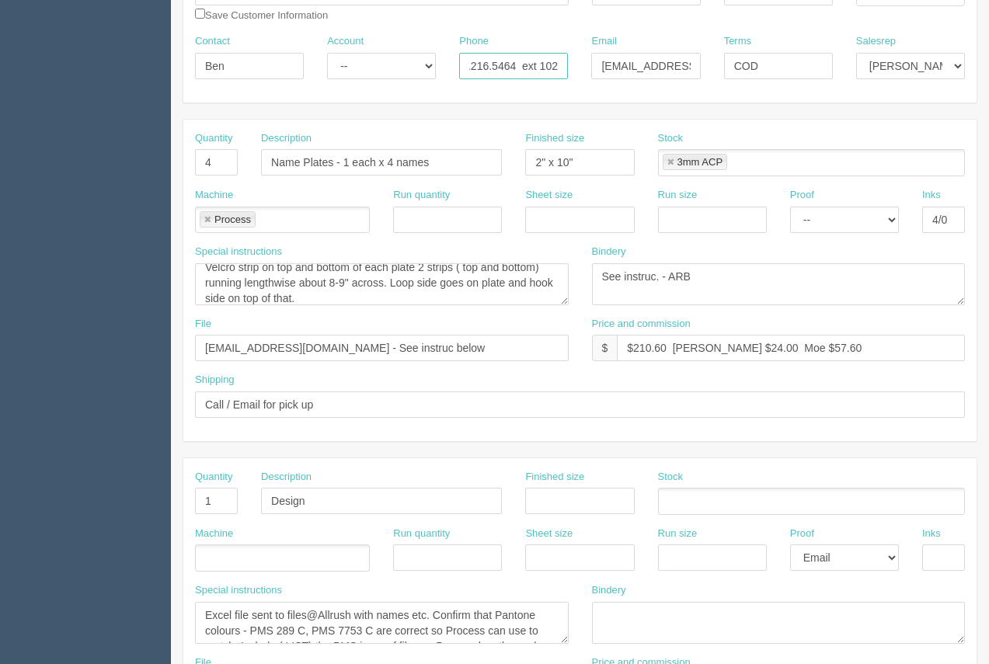
click at [596, 82] on div "Contact Ben Account -- Existing Client Allrush Client Rep Client Phone 403.993.…" at bounding box center [579, 62] width 793 height 57
drag, startPoint x: 598, startPoint y: 67, endPoint x: 699, endPoint y: 58, distance: 101.5
click at [699, 58] on input "moe@allrush.ca" at bounding box center [645, 66] width 109 height 26
paste input "ben@calgaryhockeyacademy"
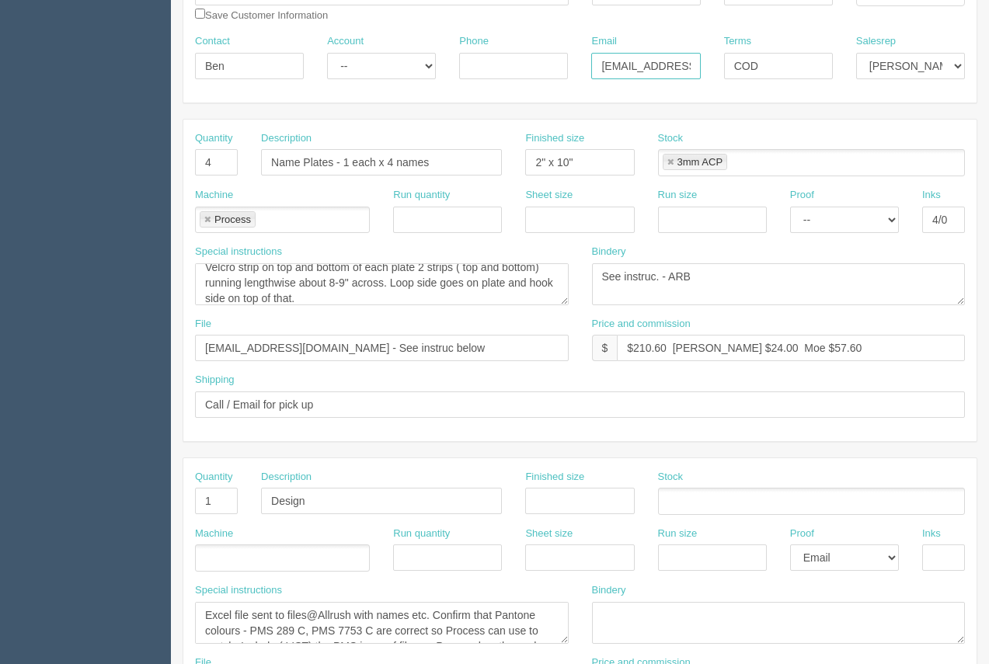
scroll to position [0, 68]
type input "ben@calgaryhockeyacademy.ca"
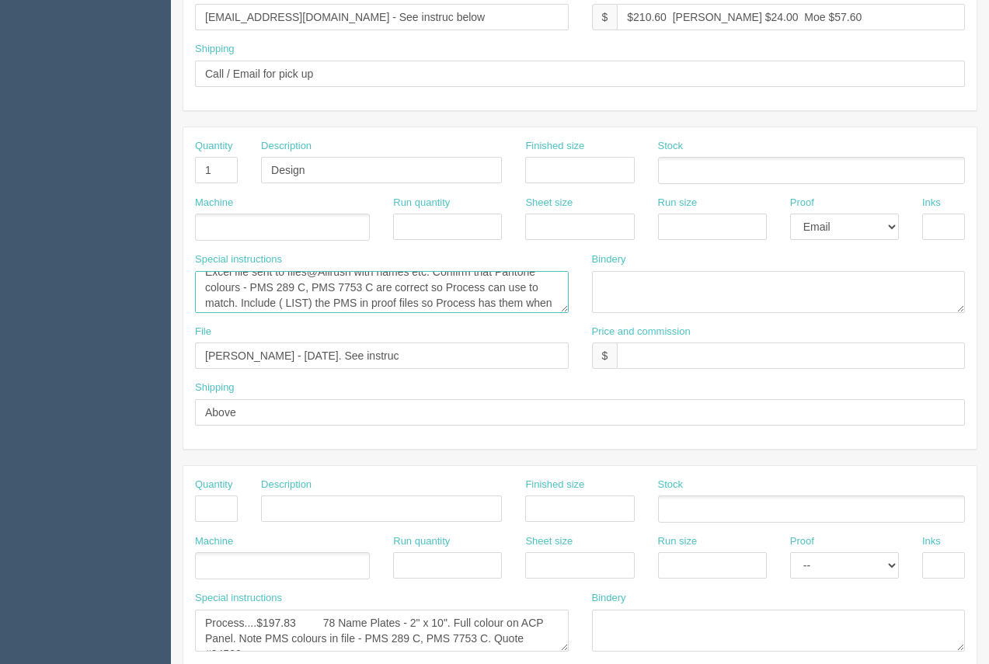
scroll to position [0, 0]
drag, startPoint x: 242, startPoint y: 302, endPoint x: 173, endPoint y: 280, distance: 73.2
click at [173, 281] on section "Edit Docket Update Docket Customer Information Customer CIHA Save Customer Info…" at bounding box center [580, 168] width 818 height 1372
click at [260, 312] on textarea "Excel file sent to files@Allrush with names etc. Confirm that Pantone colours -…" at bounding box center [382, 292] width 374 height 42
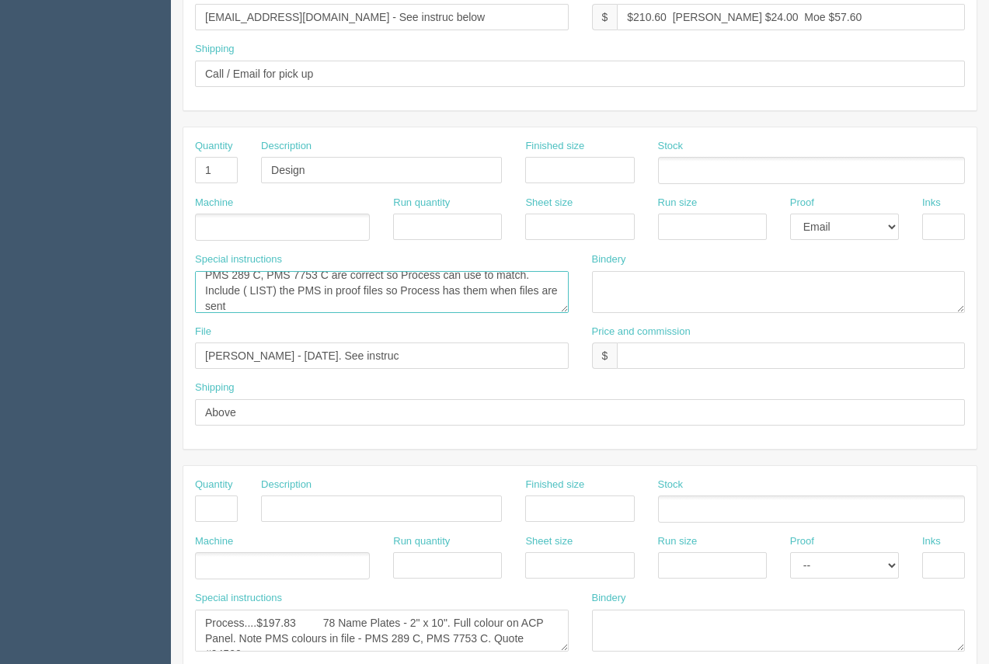
scroll to position [5, 0]
type textarea "PMS 289 C, PMS 7753 C are correct so Process can use to match. Include ( LIST) …"
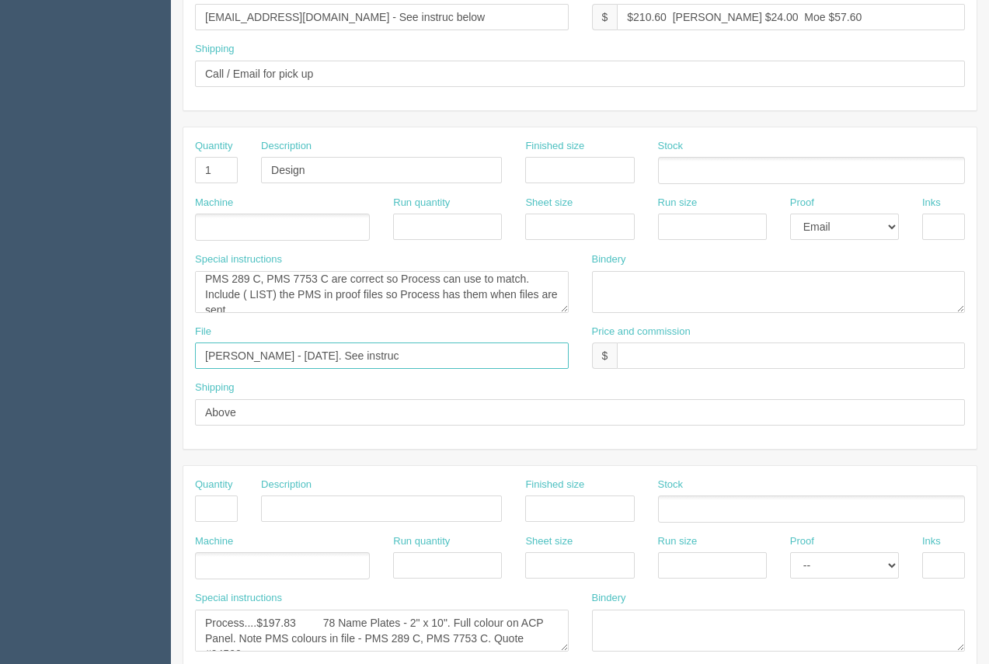
drag, startPoint x: 300, startPoint y: 356, endPoint x: 167, endPoint y: 342, distance: 133.6
click at [171, 344] on section "Edit Docket Update Docket Customer Information Customer CIHA Save Customer Info…" at bounding box center [580, 168] width 818 height 1372
type input "files@allrush.ca. See instruc"
click at [204, 281] on textarea "Excel file sent to files@Allrush with names etc. Confirm that Pantone colours -…" at bounding box center [382, 292] width 374 height 42
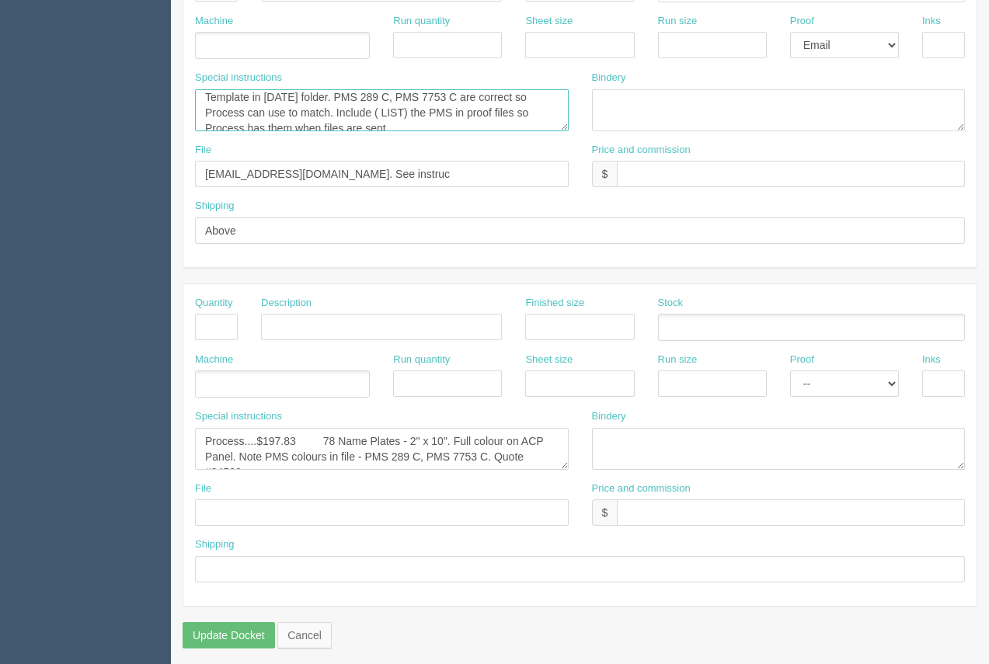
scroll to position [747, 0]
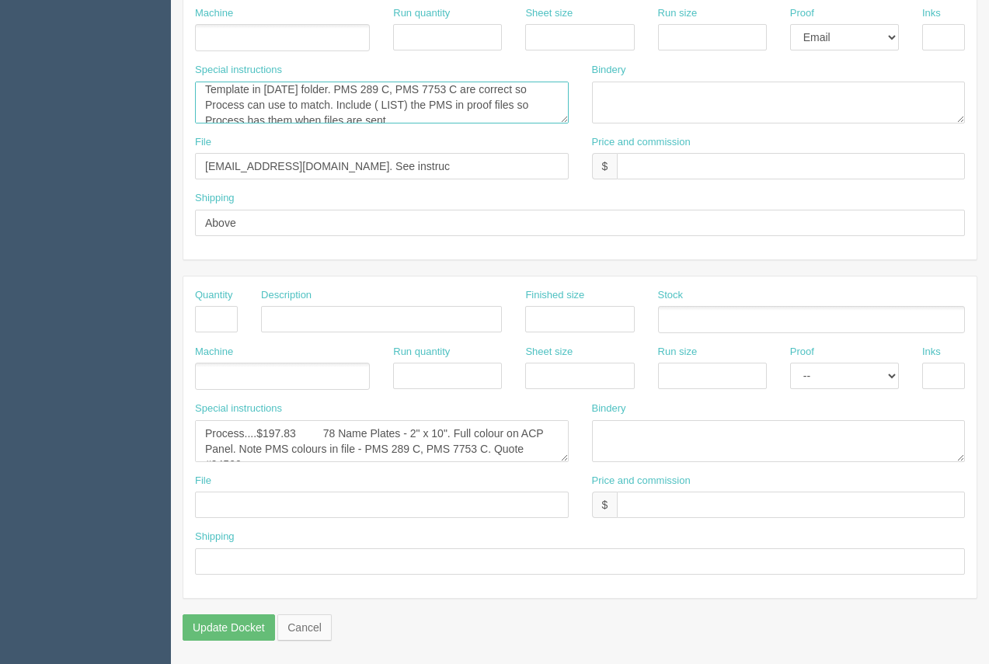
type textarea "Template in August 2024 folder. PMS 289 C, PMS 7753 C are correct so Process ca…"
click at [296, 438] on textarea "Process....$197.83 78 Name Plates - 2" x 10". Full colour on ACP Panel. Note PM…" at bounding box center [382, 441] width 374 height 42
click at [333, 438] on textarea "Process....$197.83 78 Name Plates - 2" x 10". Full colour on ACP Panel. Note PM…" at bounding box center [382, 441] width 374 height 42
click at [423, 457] on textarea "Process....$197.83 78 Name Plates - 2" x 10". Full colour on ACP Panel. Note PM…" at bounding box center [382, 441] width 374 height 42
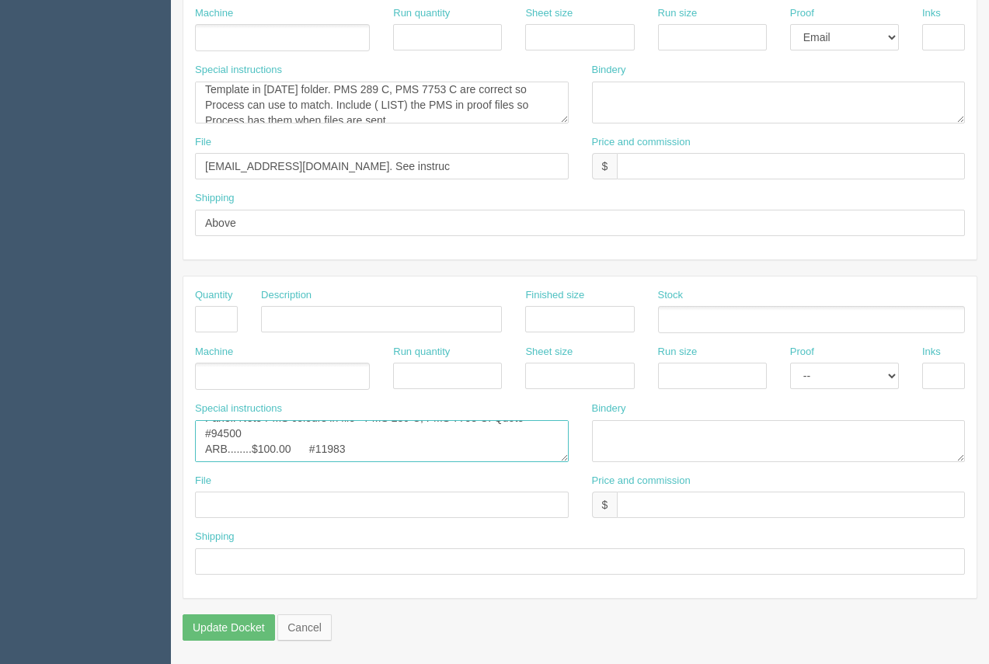
click at [423, 458] on textarea "Process....$197.83 78 Name Plates - 2" x 10". Full colour on ACP Panel. Note PM…" at bounding box center [382, 441] width 374 height 42
click at [427, 447] on textarea "Process....$197.83 78 Name Plates - 2" x 10". Full colour on ACP Panel. Note PM…" at bounding box center [382, 441] width 374 height 42
click at [268, 448] on textarea "Process....$197.83 78 Name Plates - 2" x 10". Full colour on ACP Panel. Note PM…" at bounding box center [382, 441] width 374 height 42
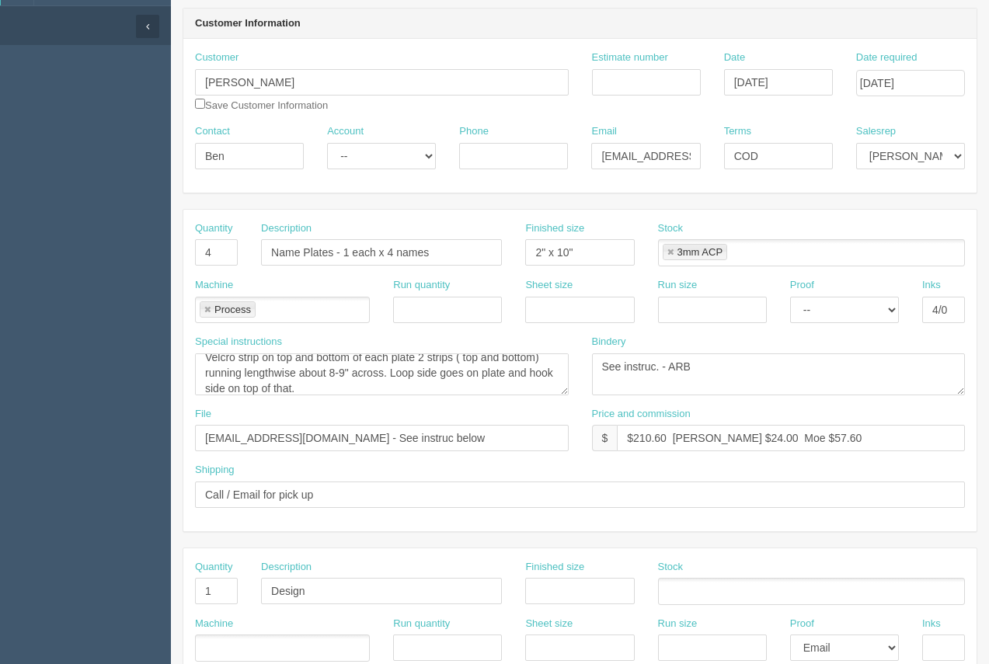
scroll to position [134, 0]
type textarea "Process....$100.00 4 Name Plates - 2" x 10". Full colour on ACP Panel. Note PMS…"
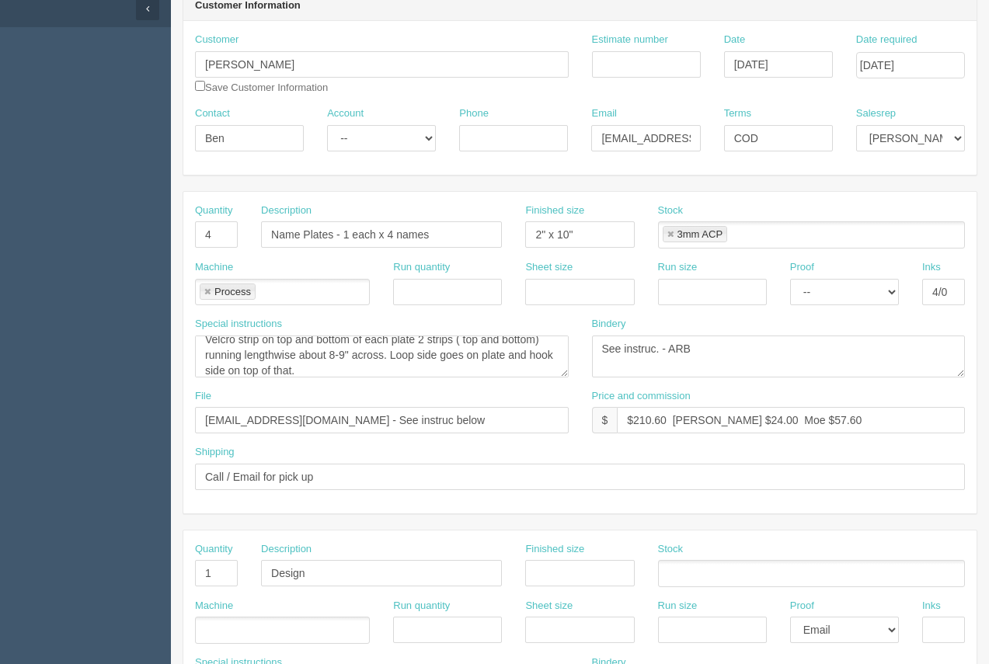
scroll to position [152, 0]
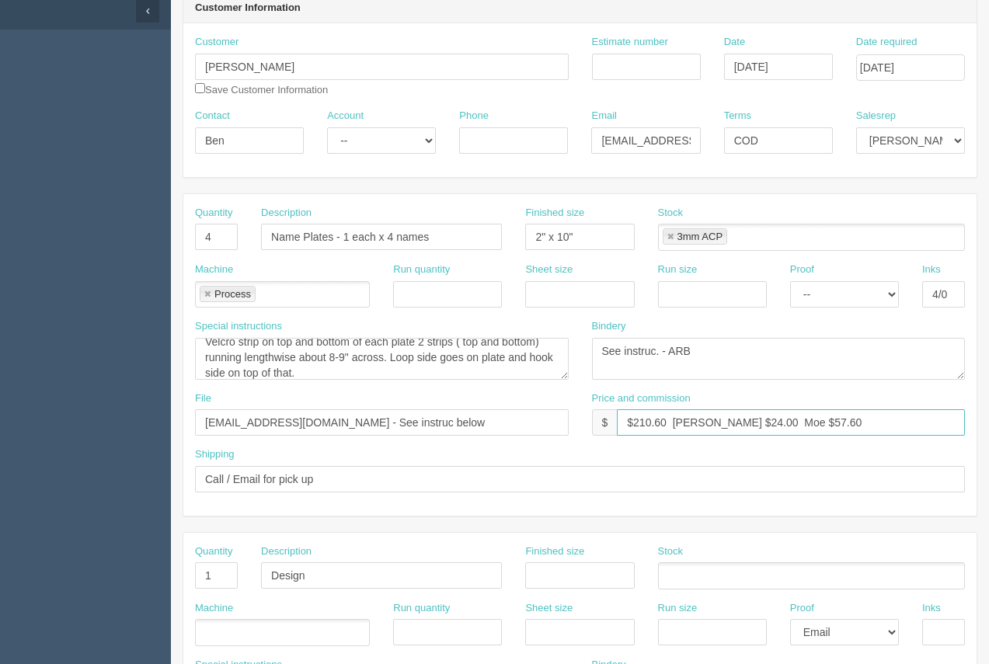
drag, startPoint x: 665, startPoint y: 424, endPoint x: 642, endPoint y: 420, distance: 23.6
click at [642, 420] on input "$210.60 Arif $24.00 Moe $57.60" at bounding box center [791, 423] width 348 height 26
drag, startPoint x: 723, startPoint y: 424, endPoint x: 696, endPoint y: 416, distance: 27.8
click at [696, 416] on input "$263.25 Arif $24.00 Moe $57.60" at bounding box center [791, 423] width 348 height 26
drag, startPoint x: 810, startPoint y: 423, endPoint x: 743, endPoint y: 418, distance: 67.0
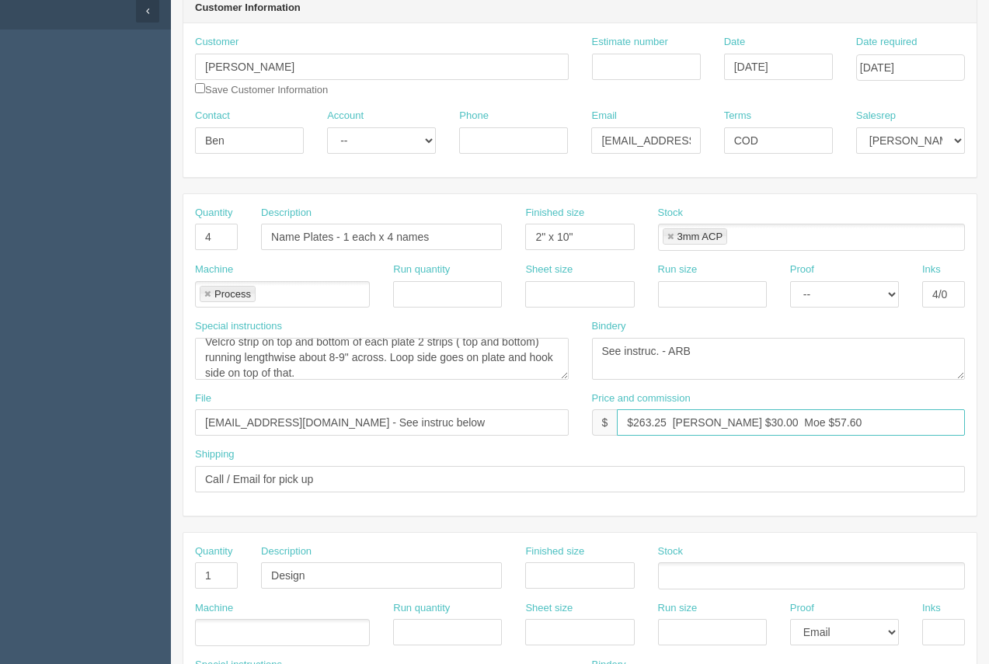
click at [762, 418] on input "$263.25 Arif $30.00 Moe $57.60" at bounding box center [791, 423] width 348 height 26
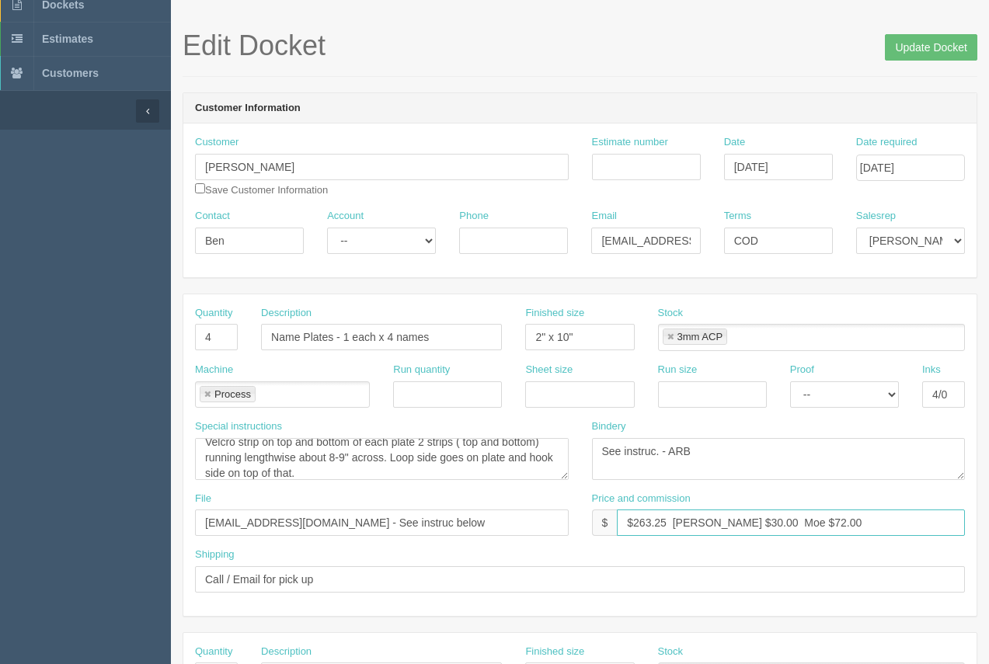
scroll to position [48, 0]
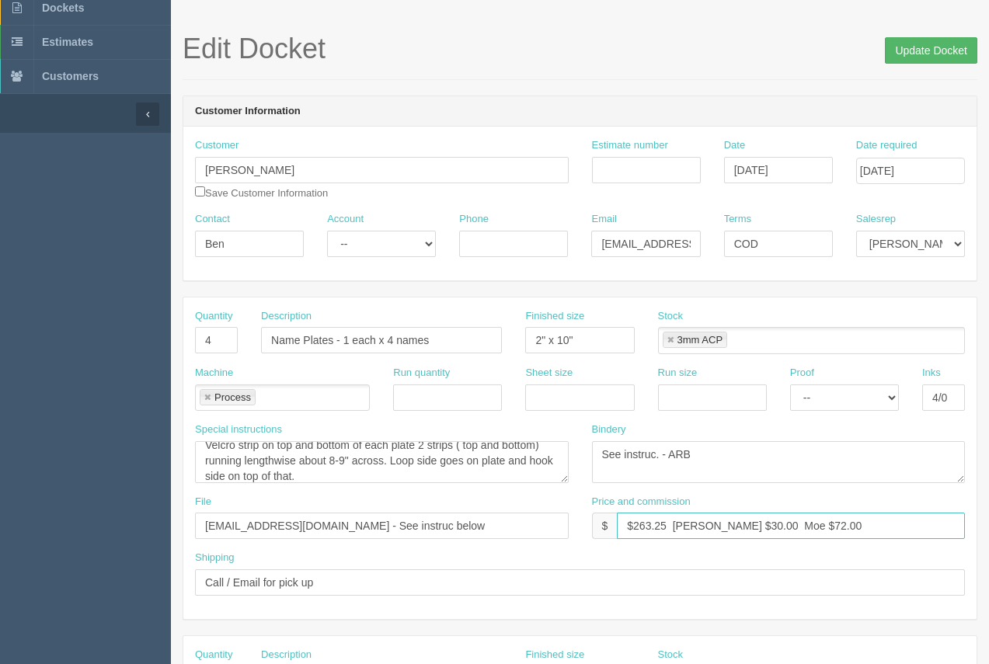
type input "$263.25 Arif $30.00 Moe $72.00"
click at [910, 55] on input "Update Docket" at bounding box center [931, 50] width 92 height 26
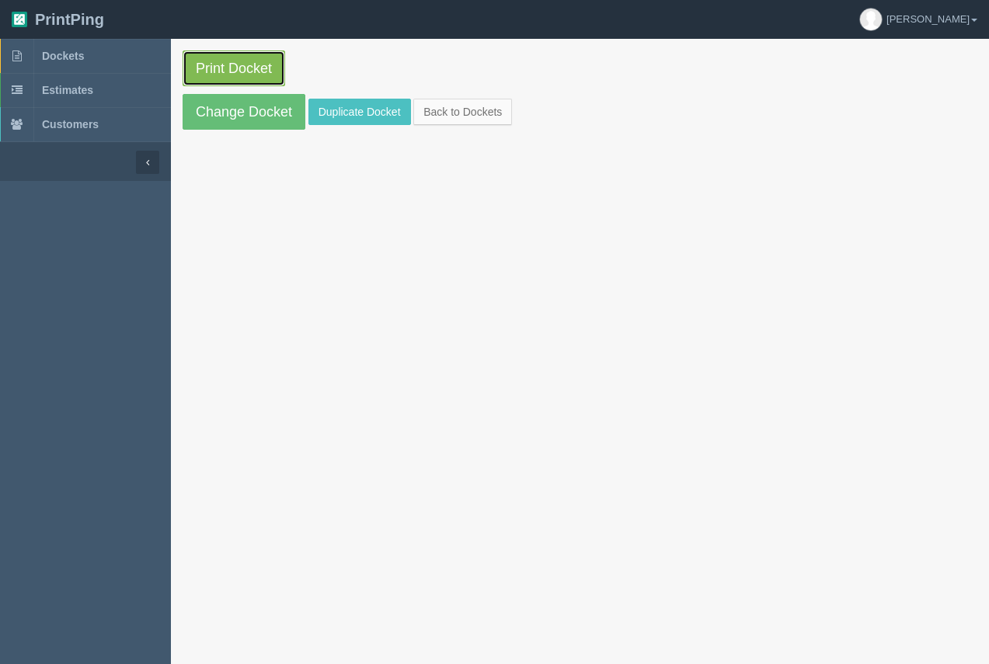
click at [259, 52] on link "Print Docket" at bounding box center [234, 69] width 103 height 36
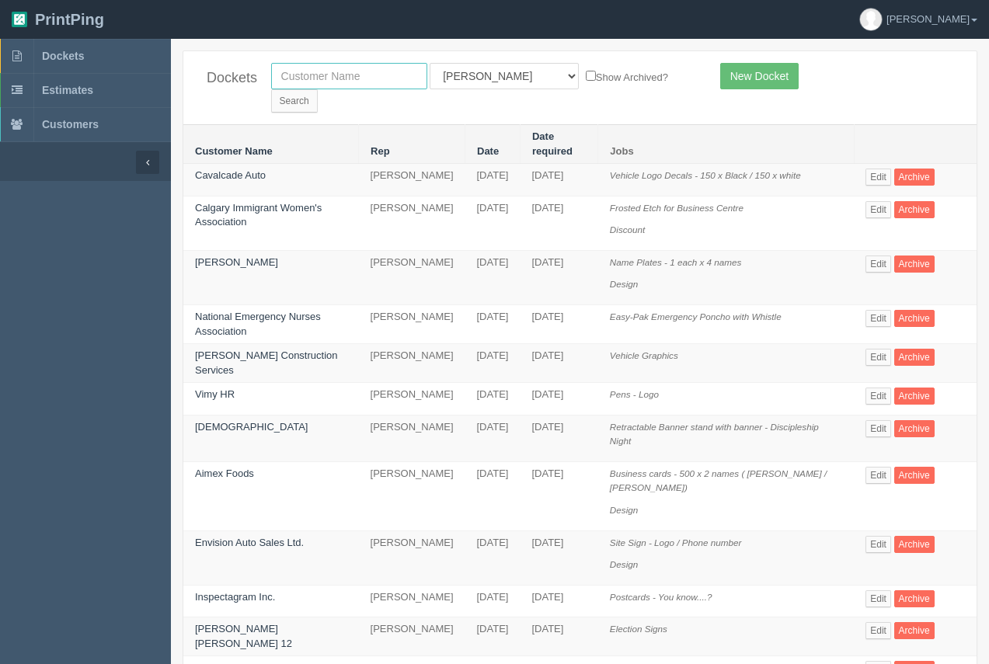
click at [305, 88] on input "text" at bounding box center [349, 76] width 156 height 26
type input "calgary health foundation"
click at [318, 89] on input "Search" at bounding box center [294, 100] width 47 height 23
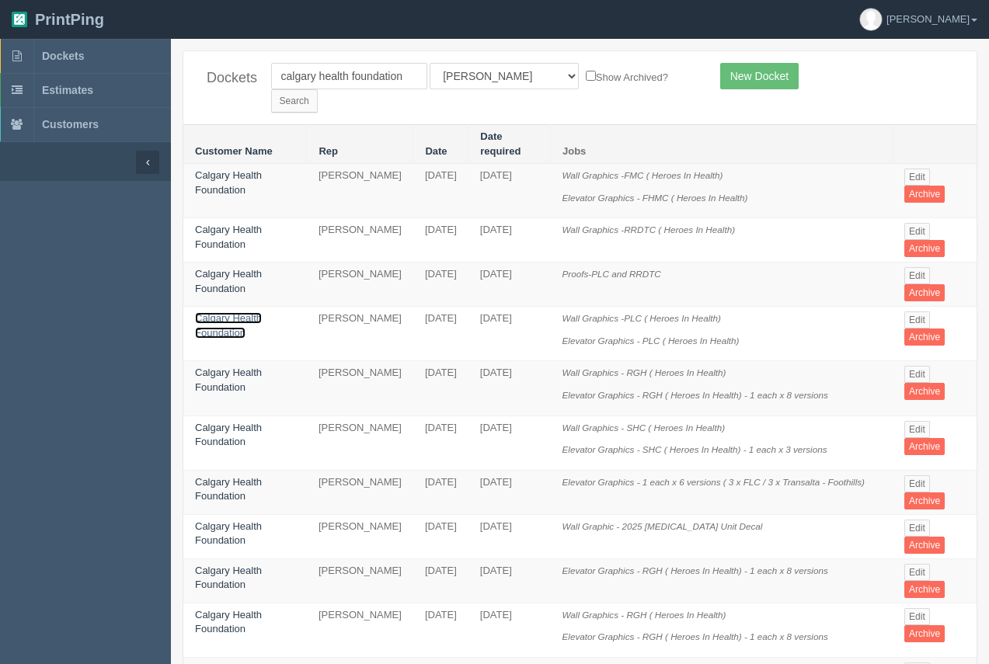
click at [255, 312] on link "Calgary Health Foundation" at bounding box center [228, 325] width 67 height 26
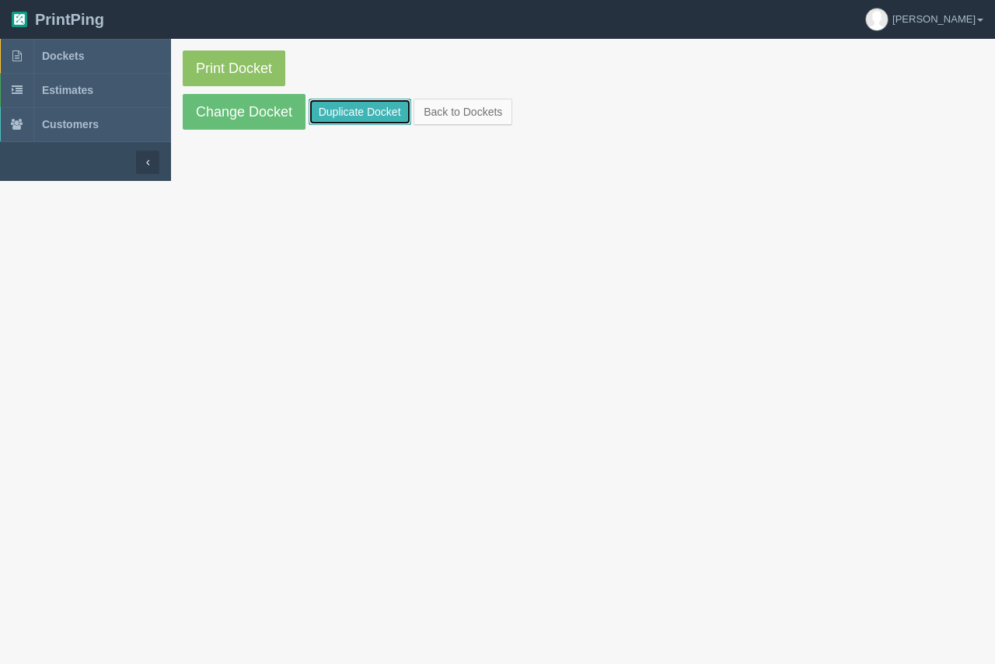
click at [342, 116] on link "Duplicate Docket" at bounding box center [360, 112] width 103 height 26
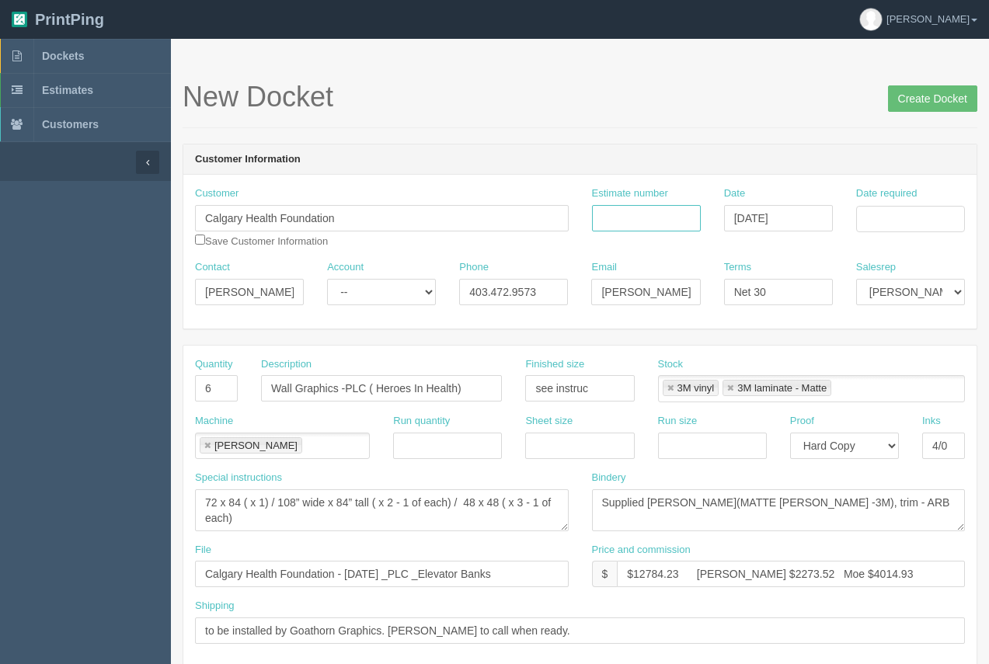
click at [625, 227] on input "Estimate number" at bounding box center [646, 218] width 109 height 26
type input "92476"
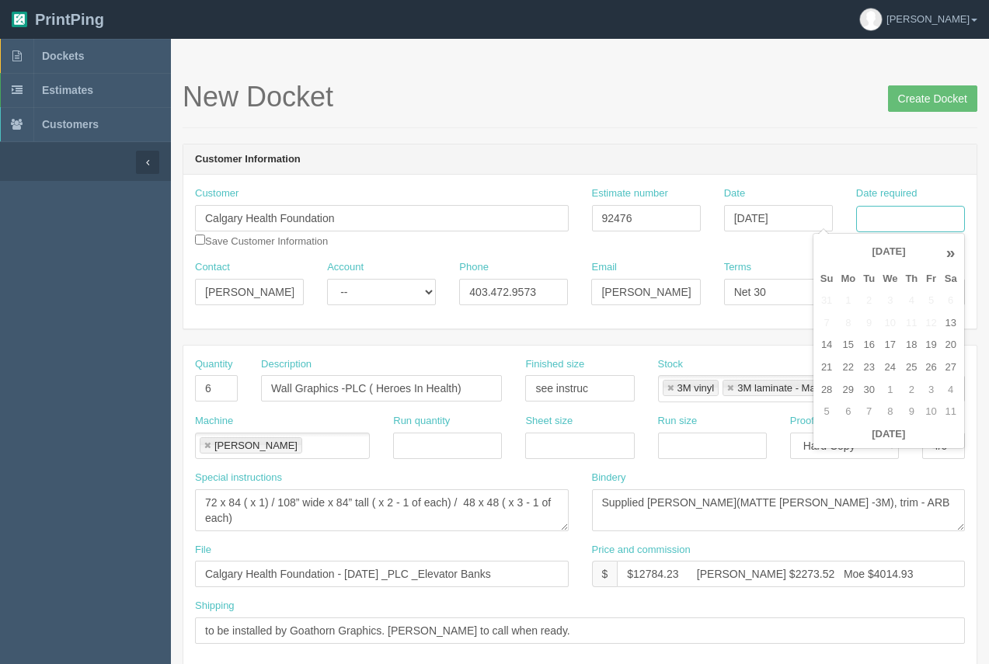
click at [891, 223] on input "Date required" at bounding box center [910, 219] width 109 height 26
click at [839, 379] on td "29" at bounding box center [848, 390] width 23 height 23
click at [933, 368] on td "26" at bounding box center [931, 368] width 19 height 23
type input "[DATE]"
click at [791, 127] on div "New Docket Create Docket" at bounding box center [580, 105] width 795 height 47
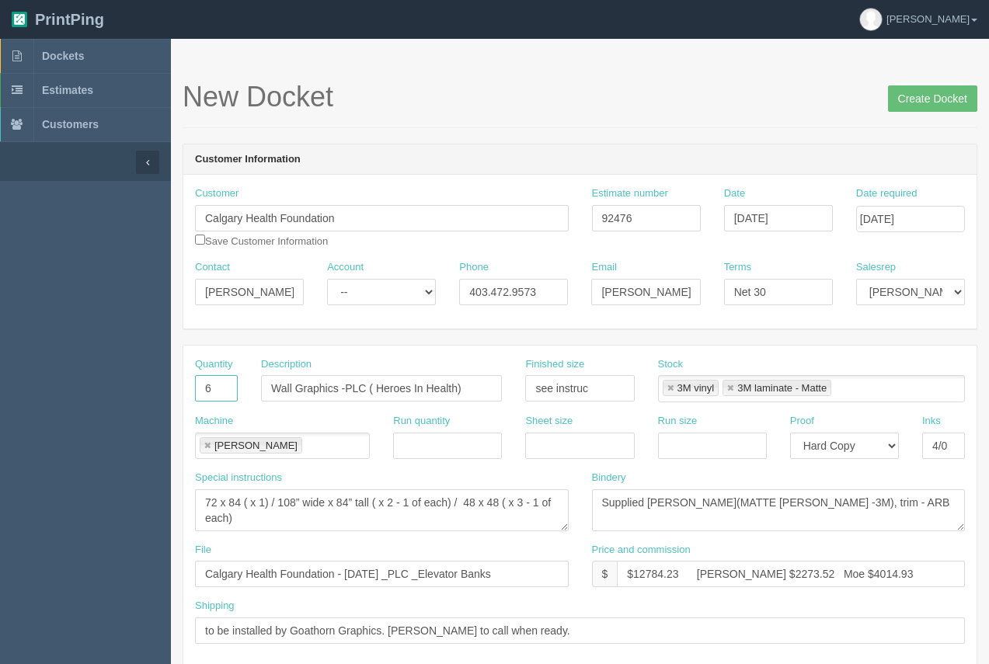
click at [215, 392] on input "6" at bounding box center [216, 388] width 43 height 26
drag, startPoint x: 215, startPoint y: 392, endPoint x: 188, endPoint y: 390, distance: 27.3
click at [188, 390] on div "Quantity 6" at bounding box center [216, 385] width 66 height 57
type input "1"
click at [422, 524] on textarea "72 x 84 ( x 1) / 108” wide x 84” tall ( x 2 - 1 of each) / 48 x 48 ( x 3 - 1 of…" at bounding box center [382, 511] width 374 height 42
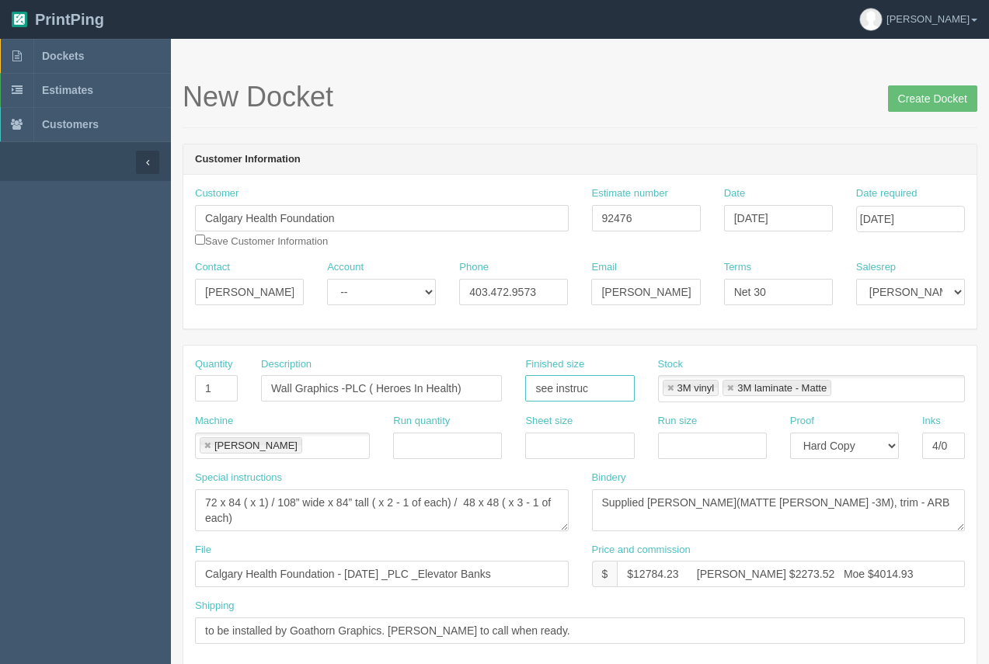
drag, startPoint x: 572, startPoint y: 388, endPoint x: 521, endPoint y: 385, distance: 50.6
click at [521, 385] on div "Finished size see instruc" at bounding box center [580, 385] width 132 height 57
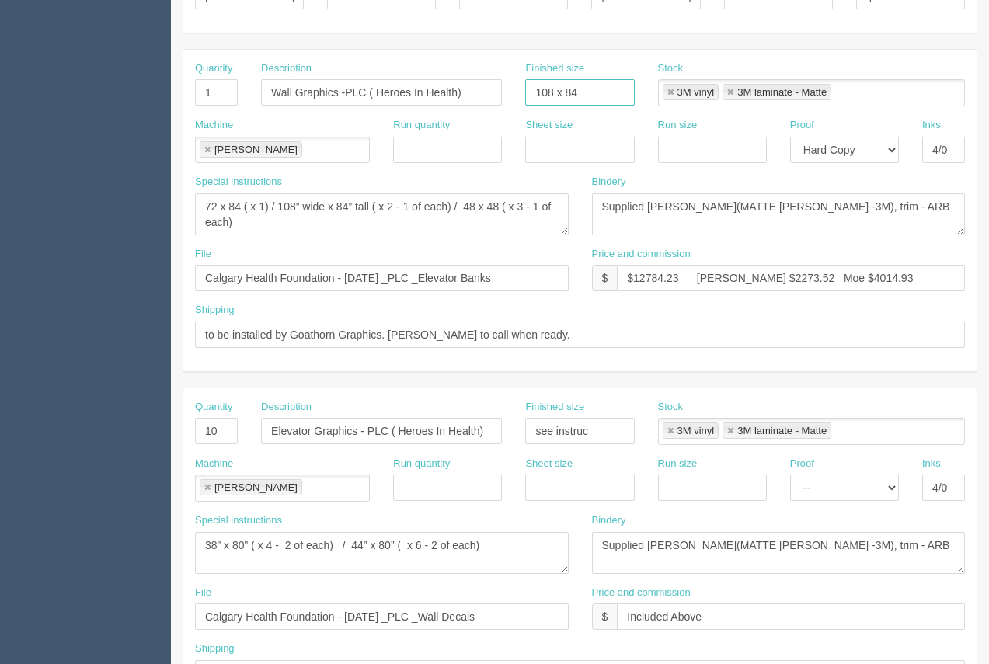
scroll to position [282, 0]
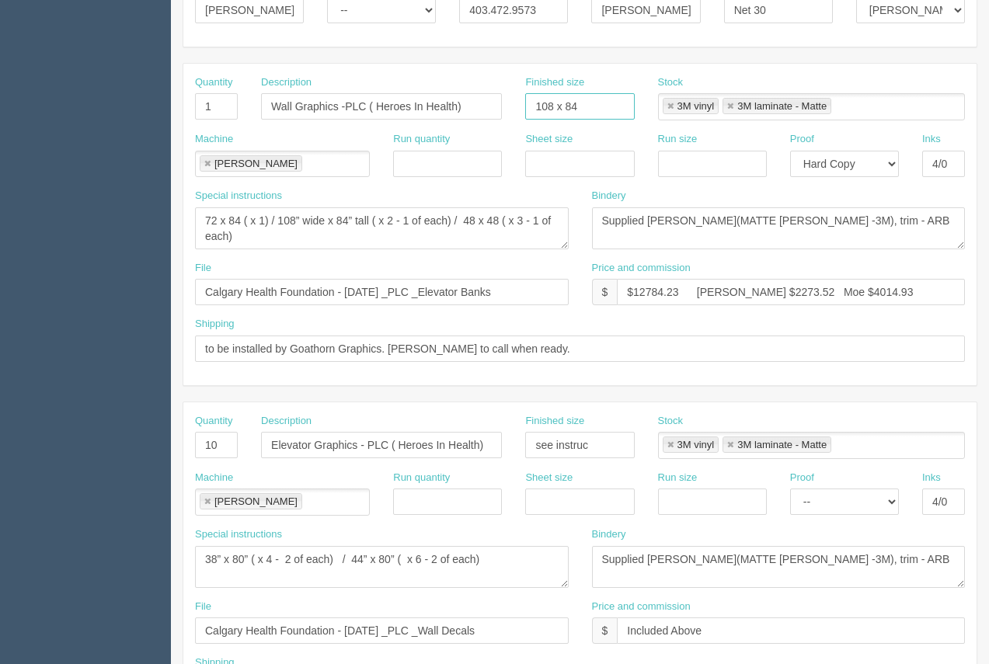
type input "108 x 84"
drag, startPoint x: 262, startPoint y: 242, endPoint x: 182, endPoint y: 199, distance: 91.1
click at [195, 209] on textarea "72 x 84 ( x 1) / 108” wide x 84” tall ( x 2 - 1 of each) / 48 x 48 ( x 3 - 1 of…" at bounding box center [382, 228] width 374 height 42
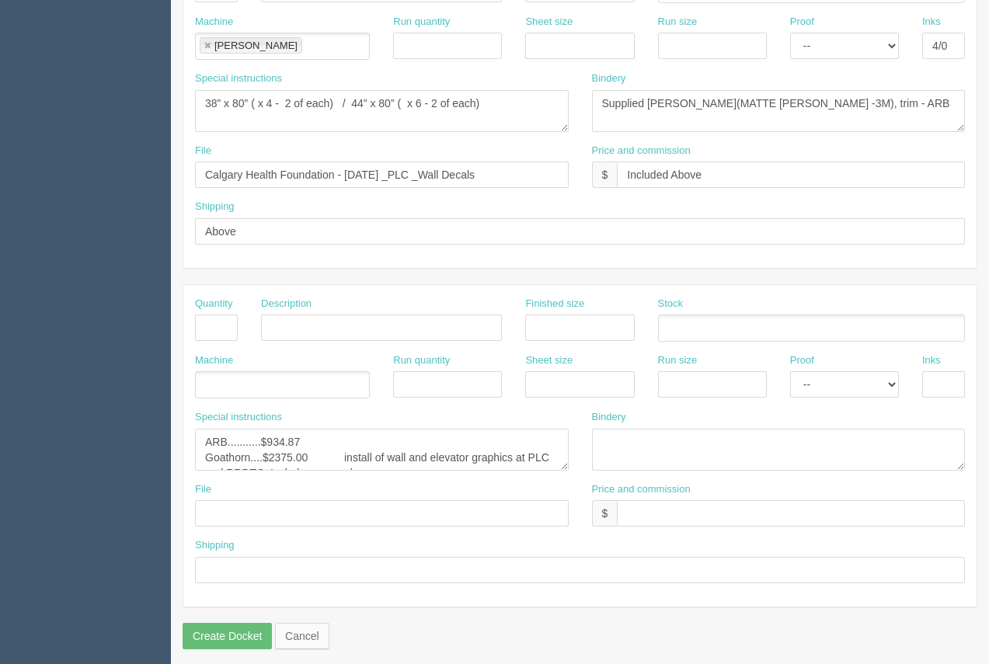
scroll to position [747, 0]
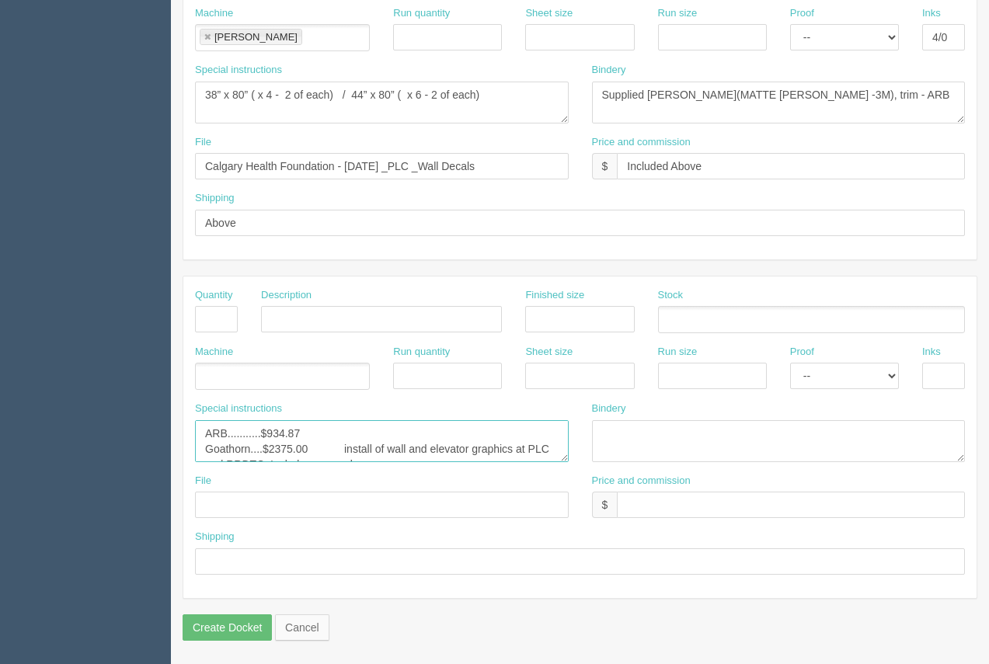
click at [282, 435] on textarea "ARB...........$934.87 Goathorn....$2375.00 install of wall and elevator graphic…" at bounding box center [382, 441] width 374 height 42
click at [339, 452] on textarea "ARB...........$934.87 Goathorn....$2375.00 install of wall and elevator graphic…" at bounding box center [382, 441] width 374 height 42
click at [309, 455] on textarea "ARB...........$934.87 Goathorn....$2375.00 install of wall and elevator graphic…" at bounding box center [382, 441] width 374 height 42
click at [563, 456] on textarea "ARB...........$934.87 Goathorn....$2375.00 install of wall and elevator graphic…" at bounding box center [382, 441] width 374 height 42
click at [567, 456] on textarea "ARB...........$934.87 Goathorn....$2375.00 install of wall and elevator graphic…" at bounding box center [382, 441] width 374 height 42
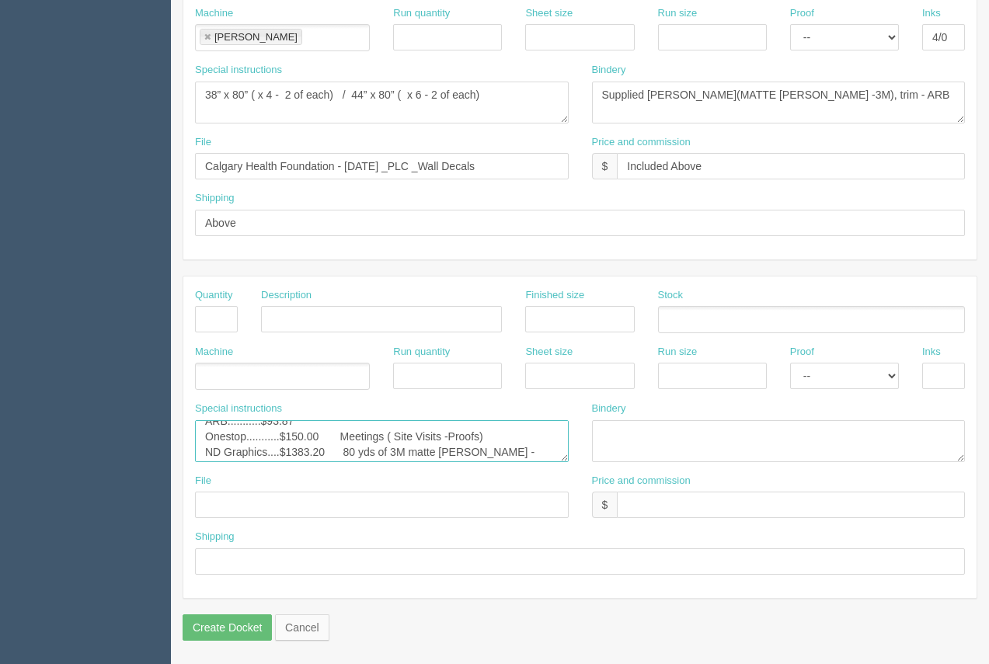
scroll to position [16, 0]
drag, startPoint x: 497, startPoint y: 450, endPoint x: 197, endPoint y: 458, distance: 300.1
click at [197, 458] on textarea "ARB...........$934.87 Goathorn....$2375.00 install of wall and elevator graphic…" at bounding box center [382, 441] width 374 height 42
click at [253, 424] on textarea "ARB...........$934.87 Goathorn....$2375.00 install of wall and elevator graphic…" at bounding box center [382, 441] width 374 height 42
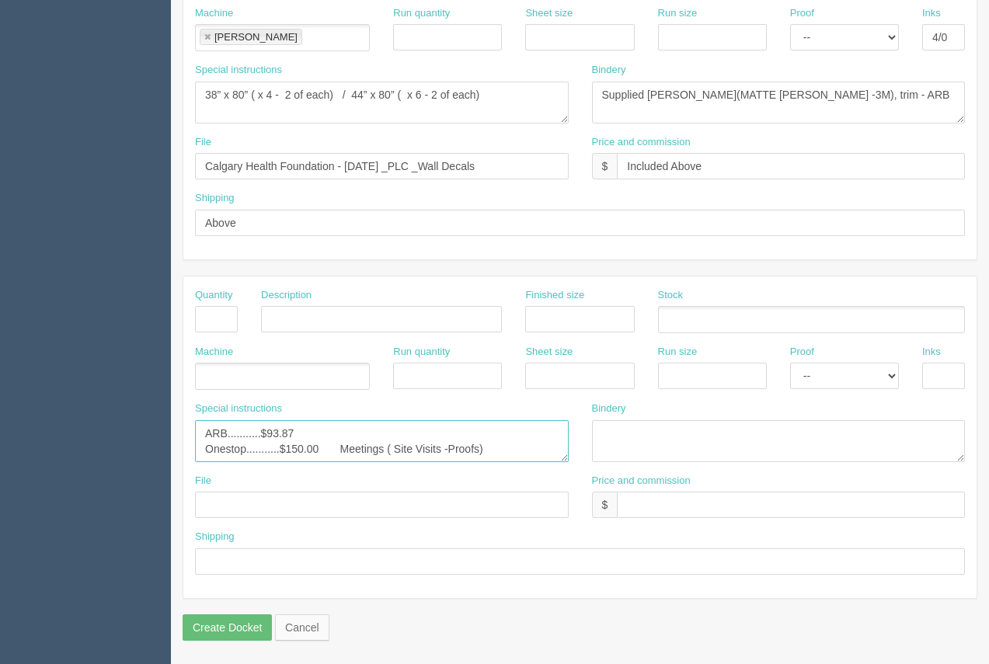
scroll to position [0, 0]
click at [484, 448] on textarea "ARB...........$934.87 Goathorn....$2375.00 install of wall and elevator graphic…" at bounding box center [382, 441] width 374 height 42
click at [296, 454] on textarea "ARB...........$934.87 Goathorn....$2375.00 install of wall and elevator graphic…" at bounding box center [382, 441] width 374 height 42
click at [301, 452] on textarea "ARB...........$934.87 Goathorn....$2375.00 install of wall and elevator graphic…" at bounding box center [382, 441] width 374 height 42
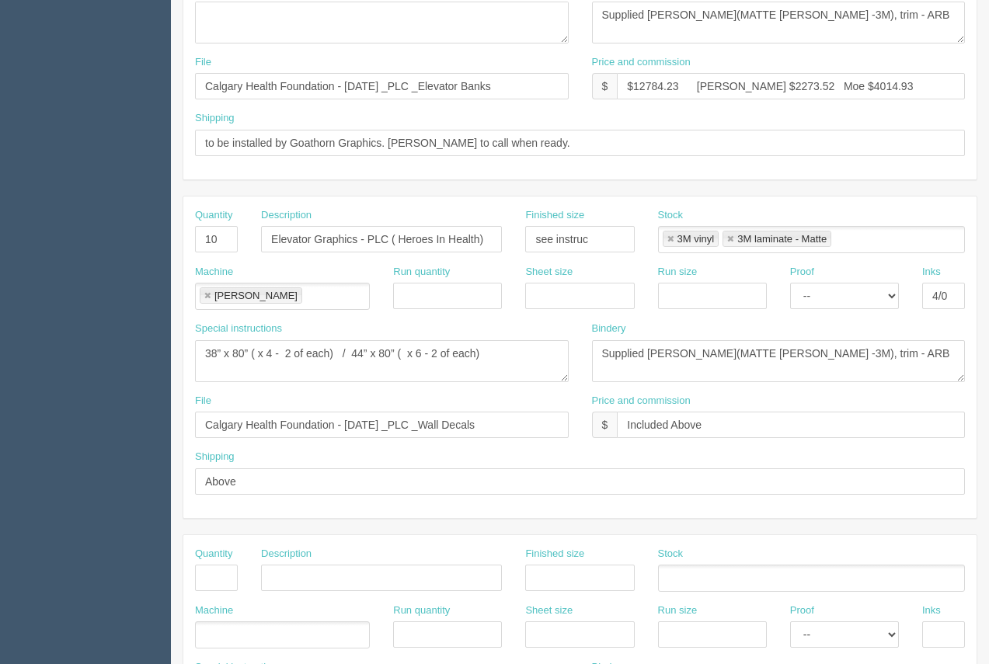
scroll to position [480, 0]
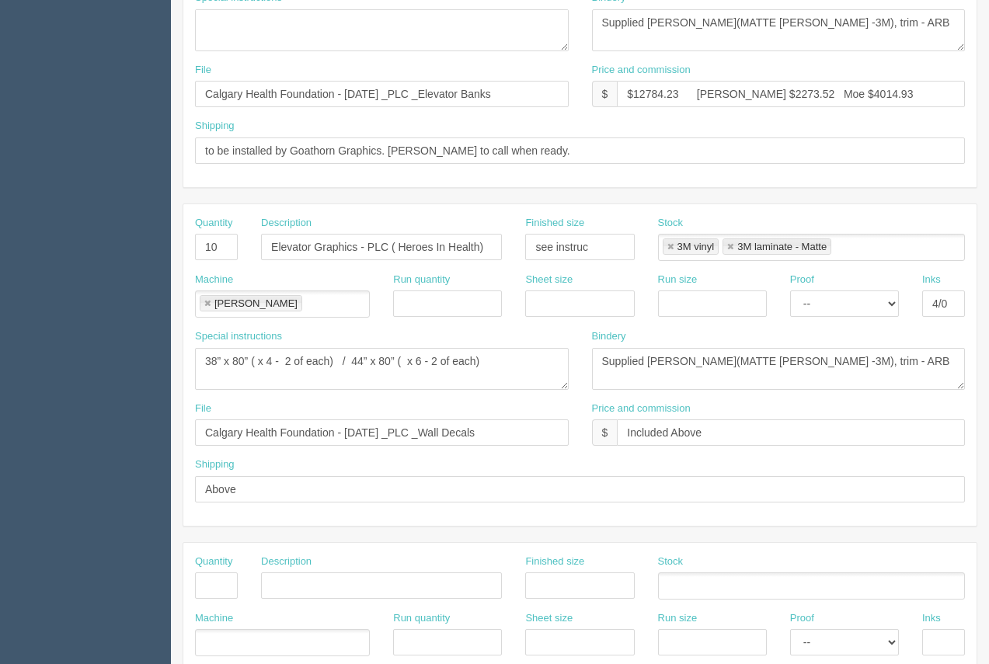
type textarea "ARB.................$93.87 Onestop...........$275.00 Meetings ( Site Visits -Pr…"
drag, startPoint x: 762, startPoint y: 96, endPoint x: 724, endPoint y: 90, distance: 39.2
click at [724, 90] on input "$12784.23 Arif $2273.52 Moe $4014.93" at bounding box center [791, 94] width 348 height 26
drag, startPoint x: 844, startPoint y: 91, endPoint x: 799, endPoint y: 91, distance: 45.1
click at [799, 91] on input "$12784.23 Arif $184.18 Moe $4014.93" at bounding box center [791, 94] width 348 height 26
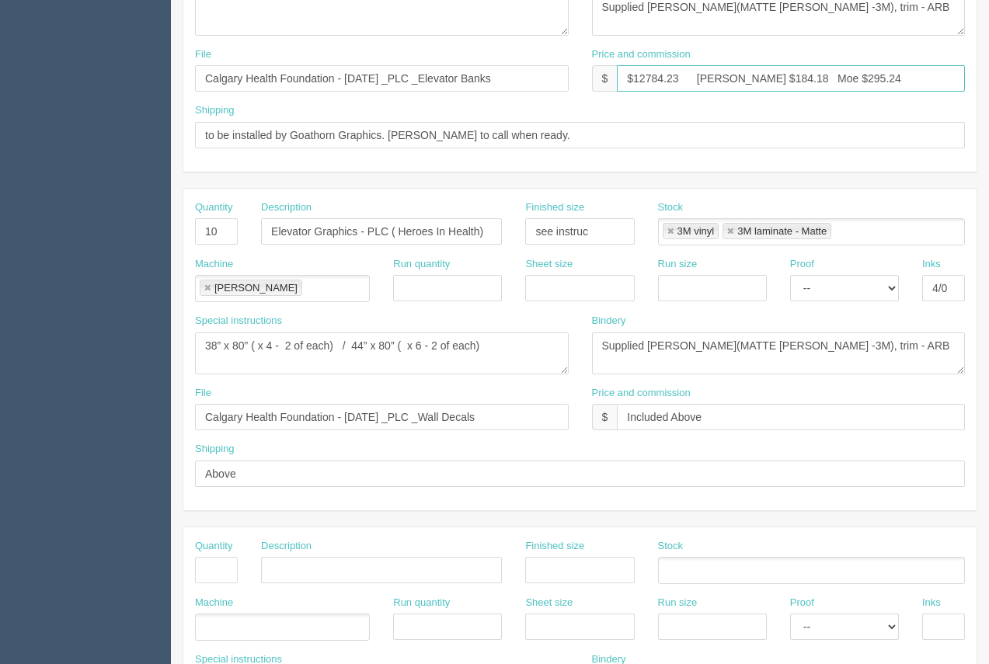
scroll to position [490, 0]
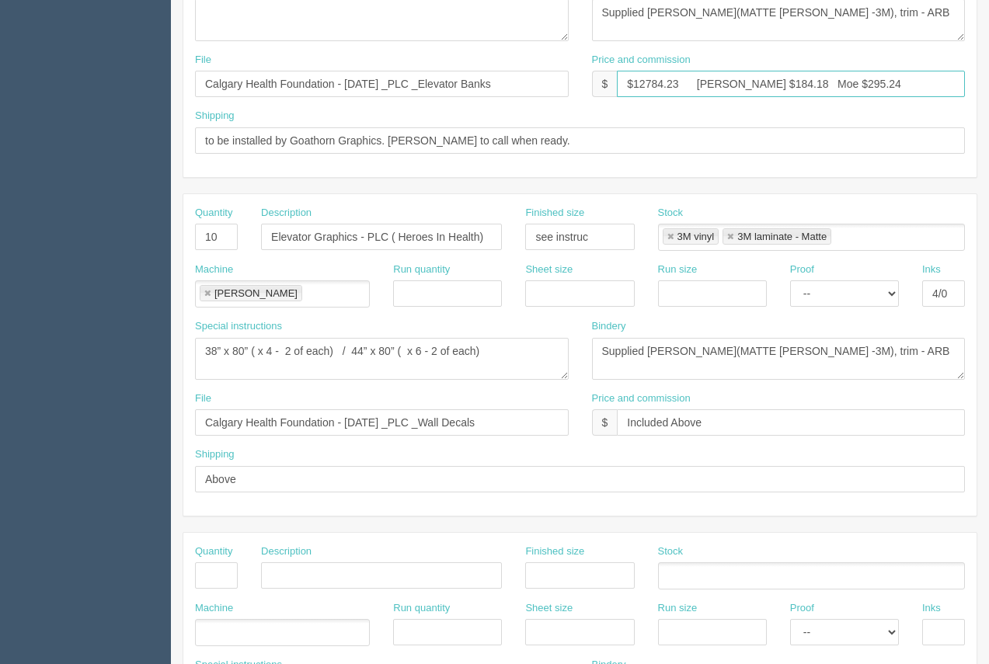
type input "$12784.23 Arif $184.18 Moe $295.24"
drag, startPoint x: 220, startPoint y: 236, endPoint x: 197, endPoint y: 229, distance: 24.3
click at [197, 234] on input "10" at bounding box center [216, 237] width 43 height 26
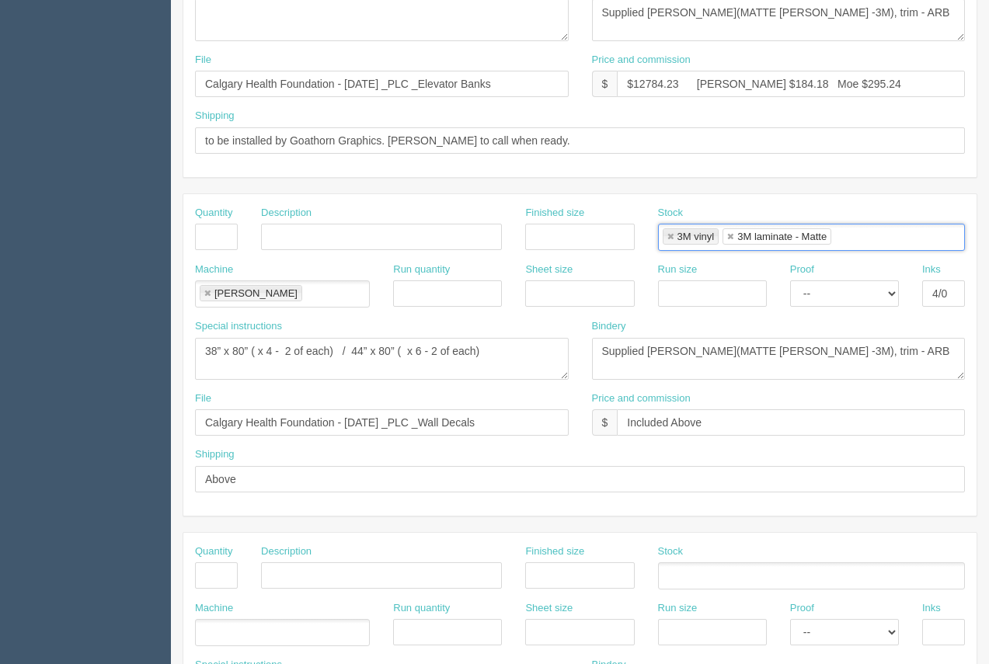
click at [671, 236] on link at bounding box center [670, 237] width 9 height 10
type input "3M laminate - Matte"
click at [671, 236] on link at bounding box center [670, 237] width 9 height 10
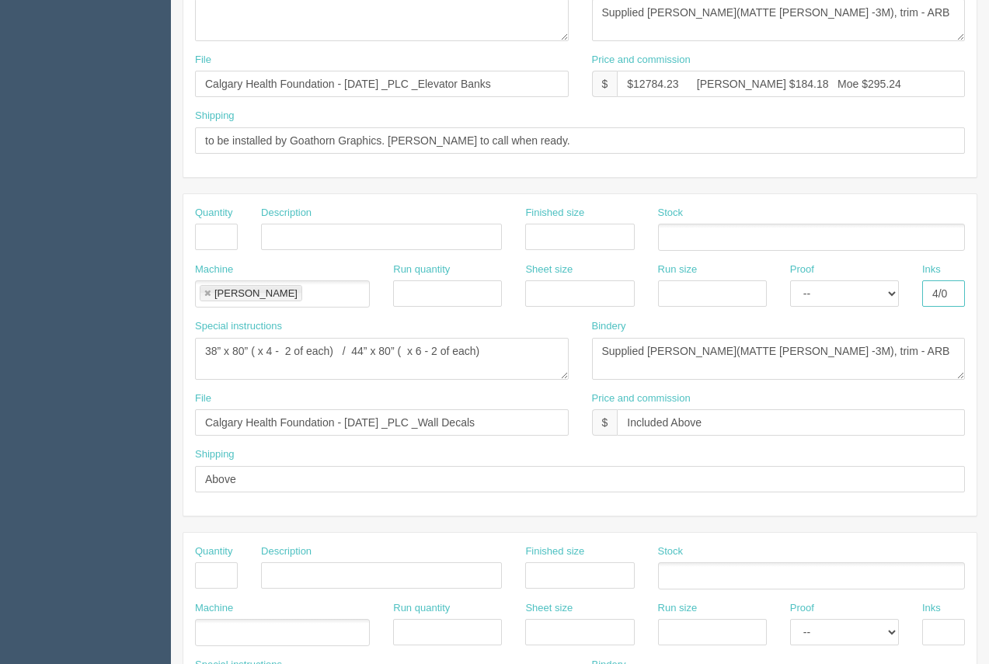
drag, startPoint x: 945, startPoint y: 293, endPoint x: 911, endPoint y: 295, distance: 34.3
click at [911, 296] on div "Inks 4/0" at bounding box center [944, 291] width 66 height 57
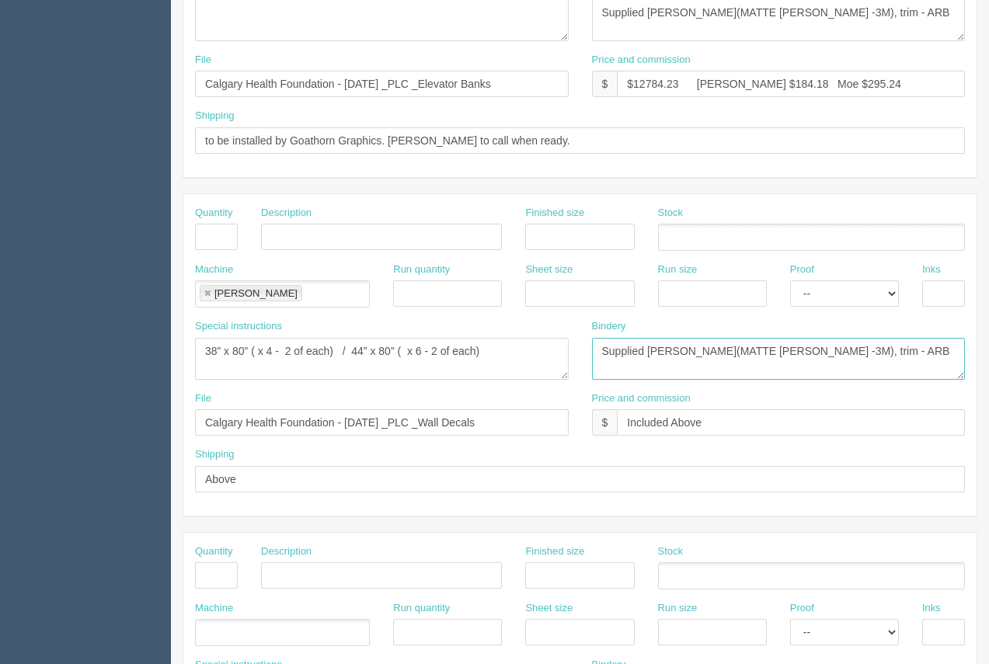
drag, startPoint x: 840, startPoint y: 349, endPoint x: 584, endPoint y: 343, distance: 256.5
click at [584, 344] on div "Bindery Supplied lam(MATTE LAM -3M), trim - ARB" at bounding box center [779, 355] width 397 height 72
click at [207, 295] on link at bounding box center [207, 294] width 9 height 10
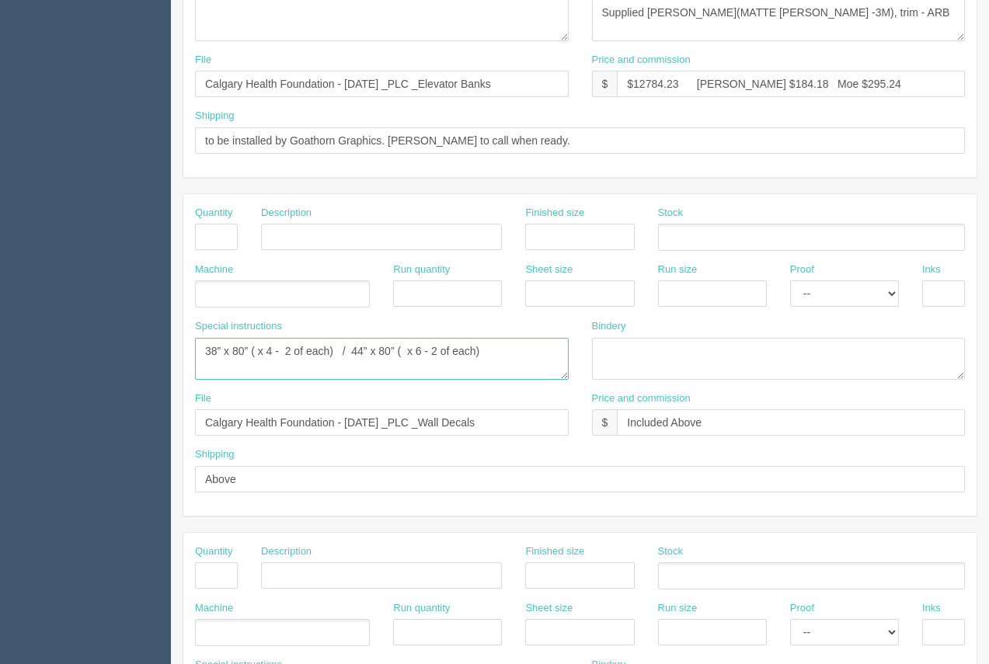
drag, startPoint x: 494, startPoint y: 364, endPoint x: 94, endPoint y: 325, distance: 402.2
click at [96, 327] on section "Dockets Estimates Customers" at bounding box center [494, 234] width 989 height 1372
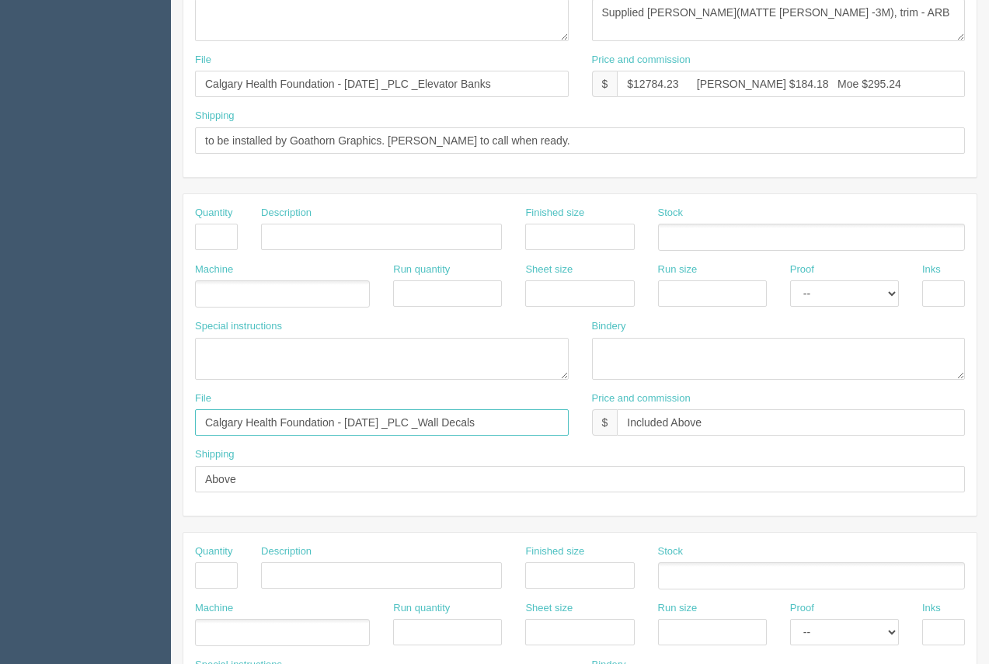
drag, startPoint x: 497, startPoint y: 427, endPoint x: 160, endPoint y: 432, distance: 336.5
click at [159, 432] on section "Dockets Estimates Customers" at bounding box center [494, 234] width 989 height 1372
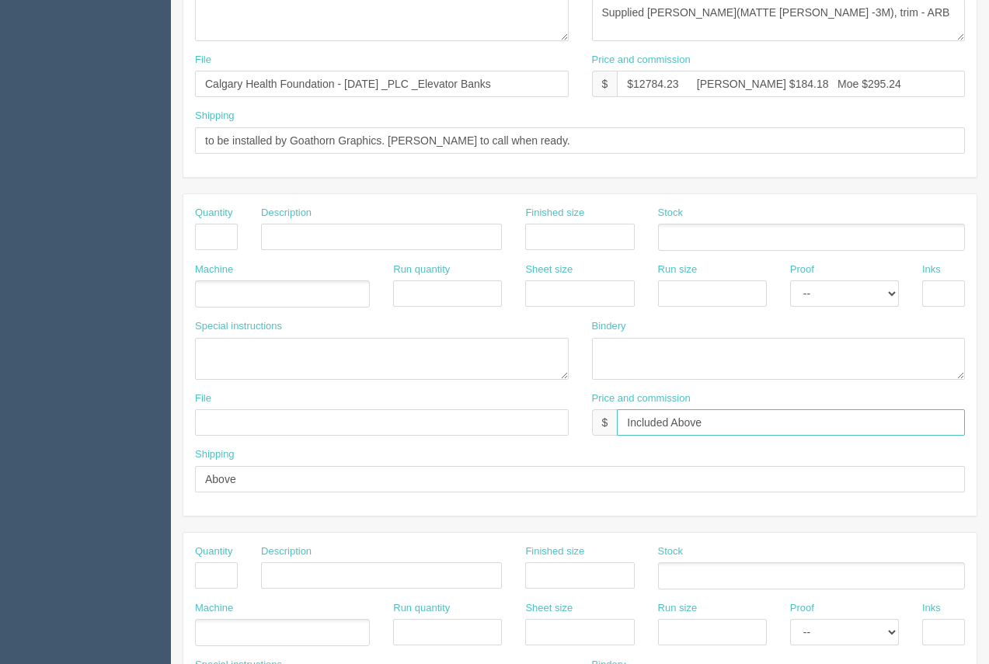
drag, startPoint x: 714, startPoint y: 419, endPoint x: 582, endPoint y: 422, distance: 132.1
click at [582, 422] on div "Price and commission $ Included Above" at bounding box center [779, 420] width 397 height 57
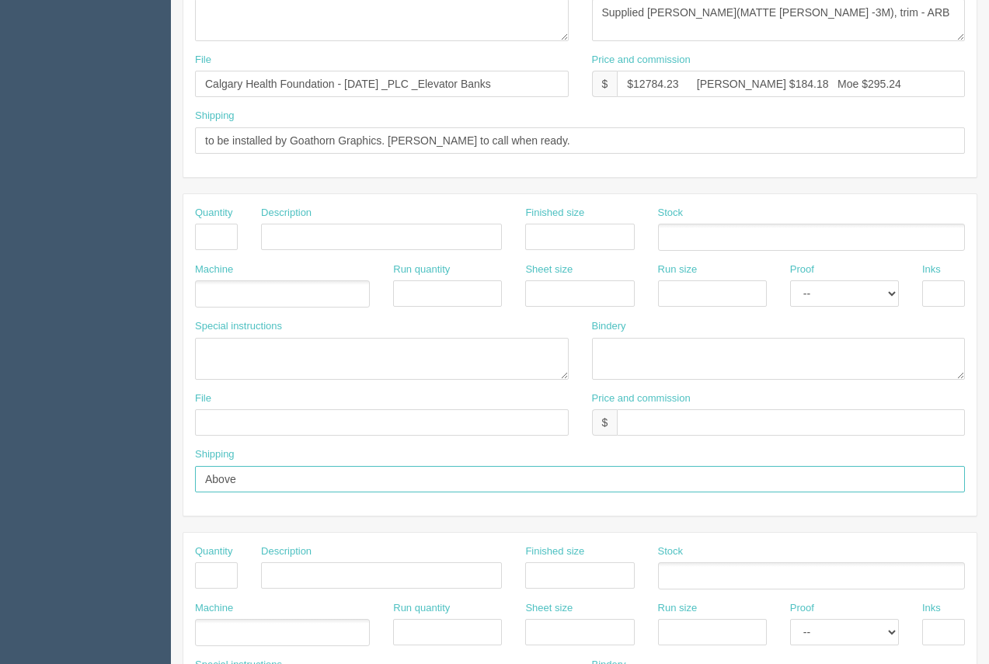
drag, startPoint x: 267, startPoint y: 475, endPoint x: 162, endPoint y: 469, distance: 105.1
click at [162, 472] on section "Dockets Estimates Customers" at bounding box center [494, 234] width 989 height 1372
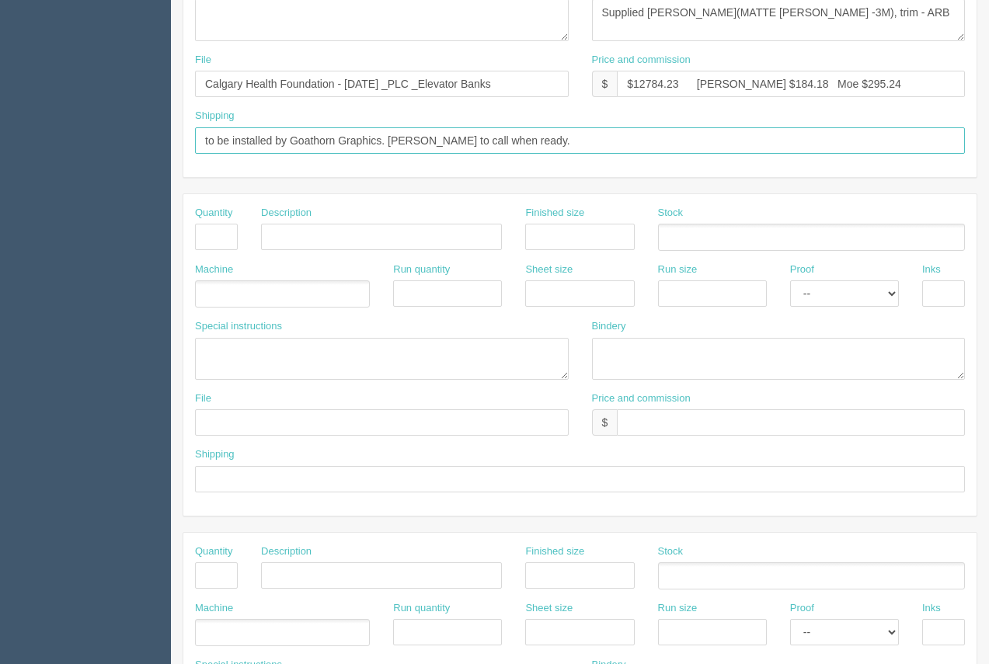
click at [379, 142] on input "to be installed by Goathorn Graphics. Arif to call when ready." at bounding box center [580, 140] width 770 height 26
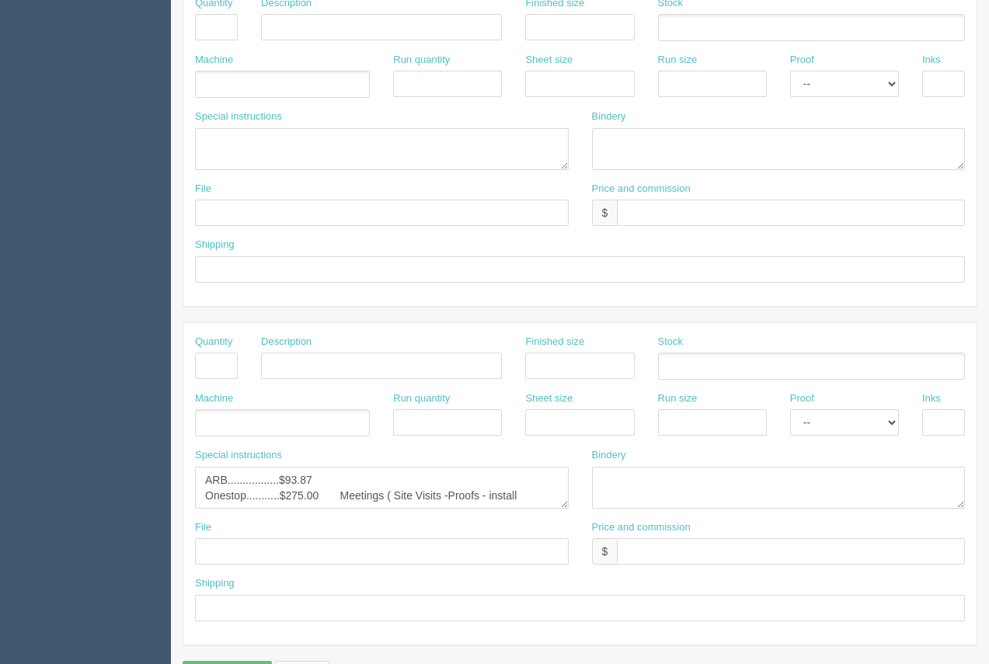
scroll to position [747, 0]
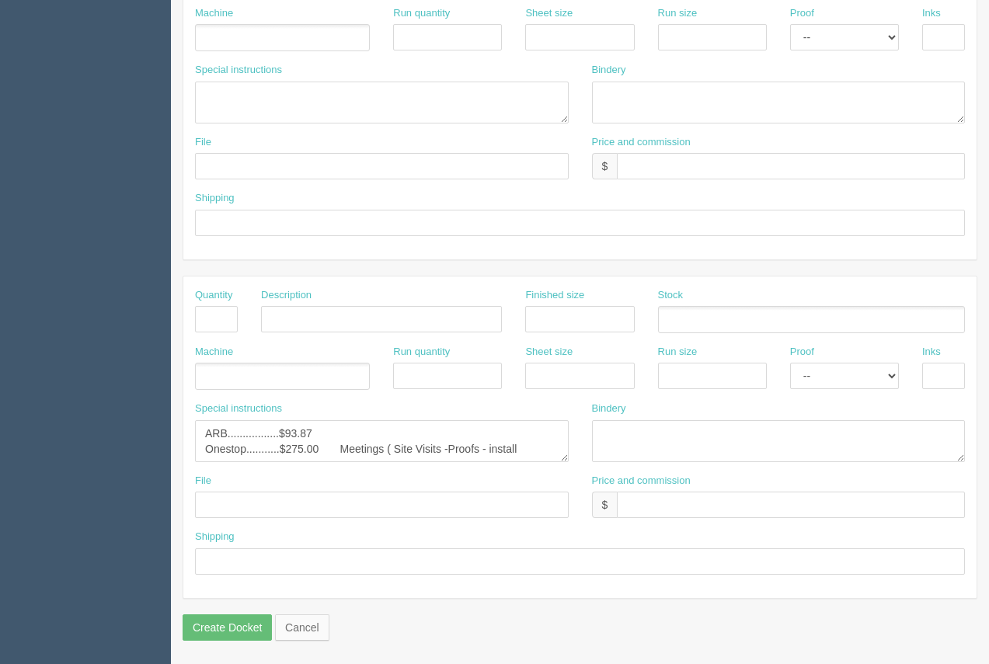
type input "to be installed by Onestop. Arif to call when ready."
click at [392, 448] on textarea "ARB...........$934.87 Goathorn....$2375.00 install of wall and elevator graphic…" at bounding box center [382, 441] width 374 height 42
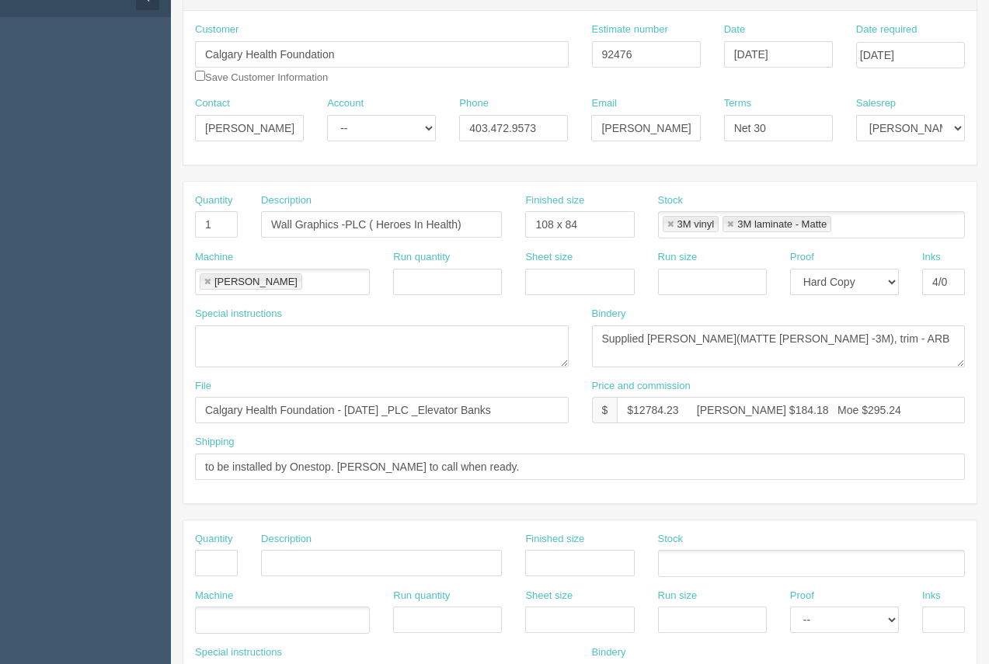
type textarea "ARB.................$93.87 Onestop...........$275.00 Meetings Site Visits -Proo…"
drag, startPoint x: 521, startPoint y: 406, endPoint x: 446, endPoint y: 414, distance: 75.9
click at [446, 414] on input "Calgary Health Foundation - August 2025 _PLC _Elevator Banks" at bounding box center [382, 410] width 374 height 26
type input "Calgary Health Foundation - August 2025 _PLC _Wall Decal_New file"
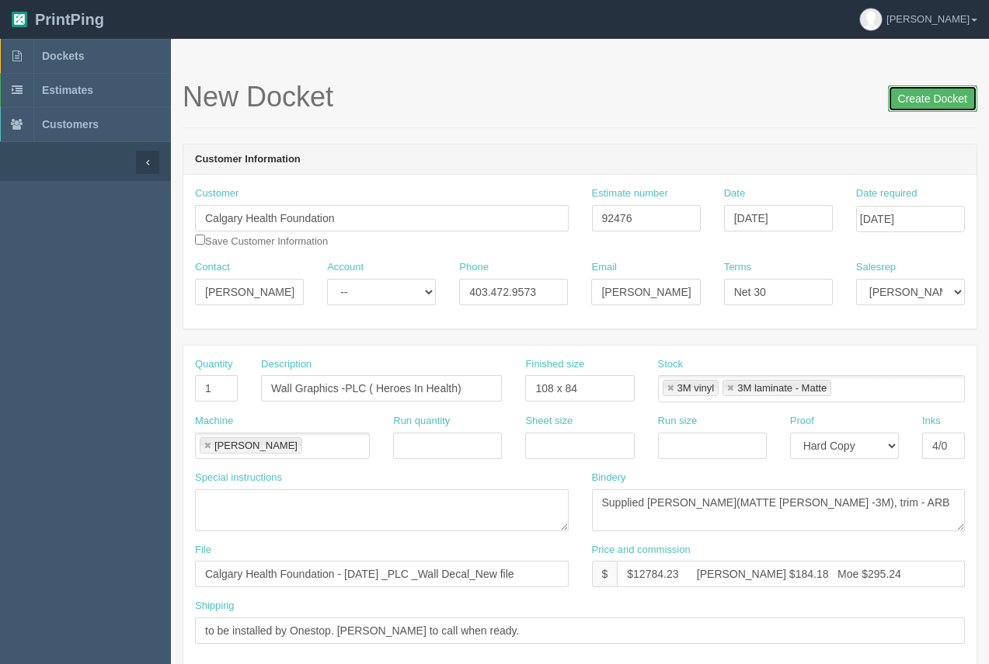
click at [929, 105] on input "Create Docket" at bounding box center [932, 98] width 89 height 26
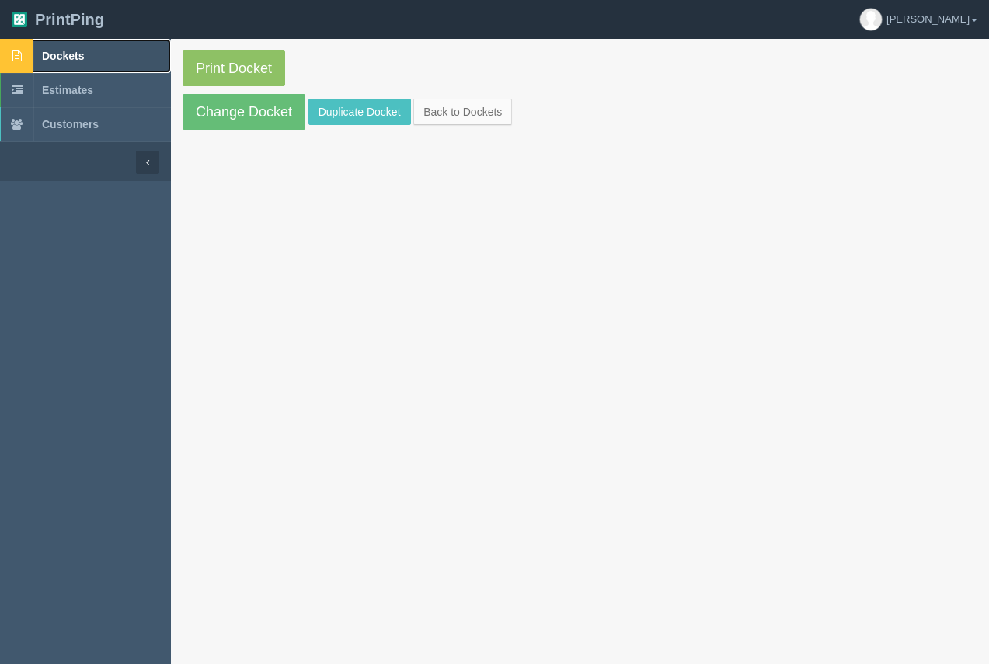
click at [78, 61] on span "Dockets" at bounding box center [63, 56] width 42 height 12
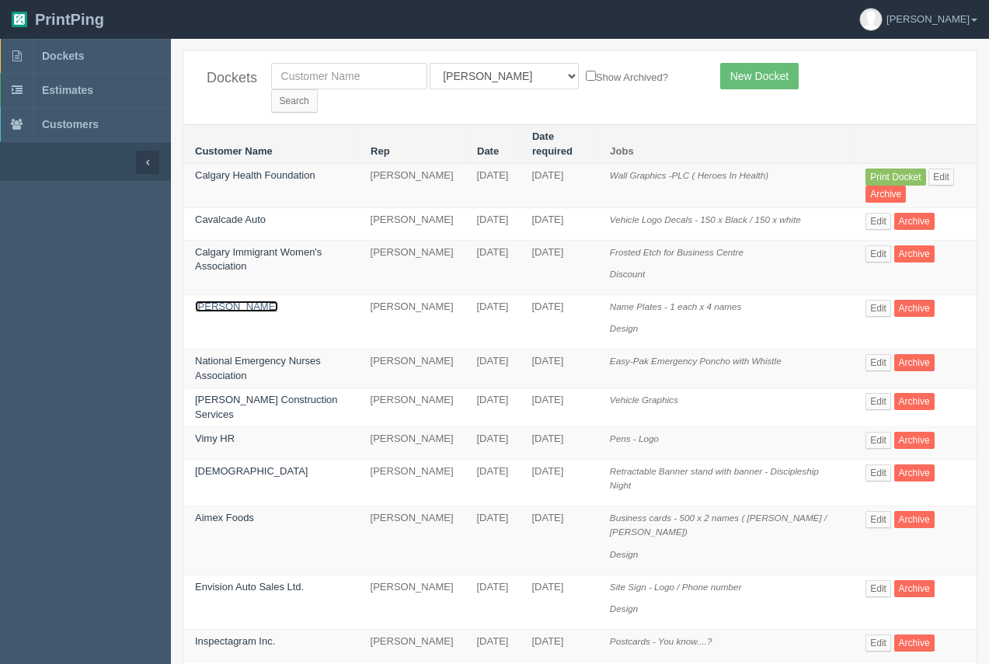
click at [211, 301] on link "[PERSON_NAME]" at bounding box center [236, 307] width 83 height 12
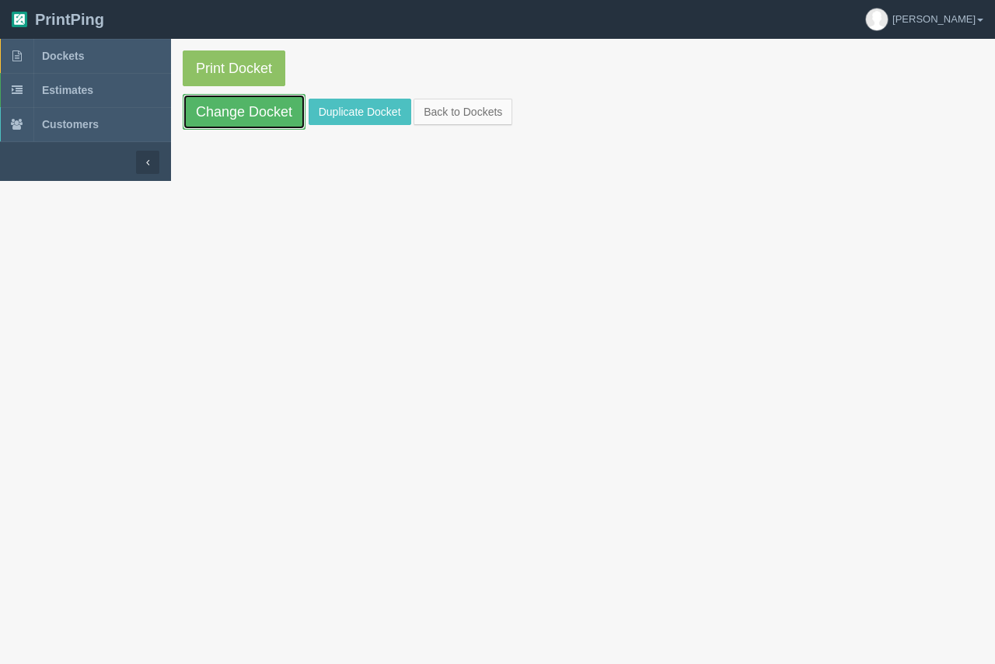
click at [239, 120] on link "Change Docket" at bounding box center [244, 112] width 123 height 36
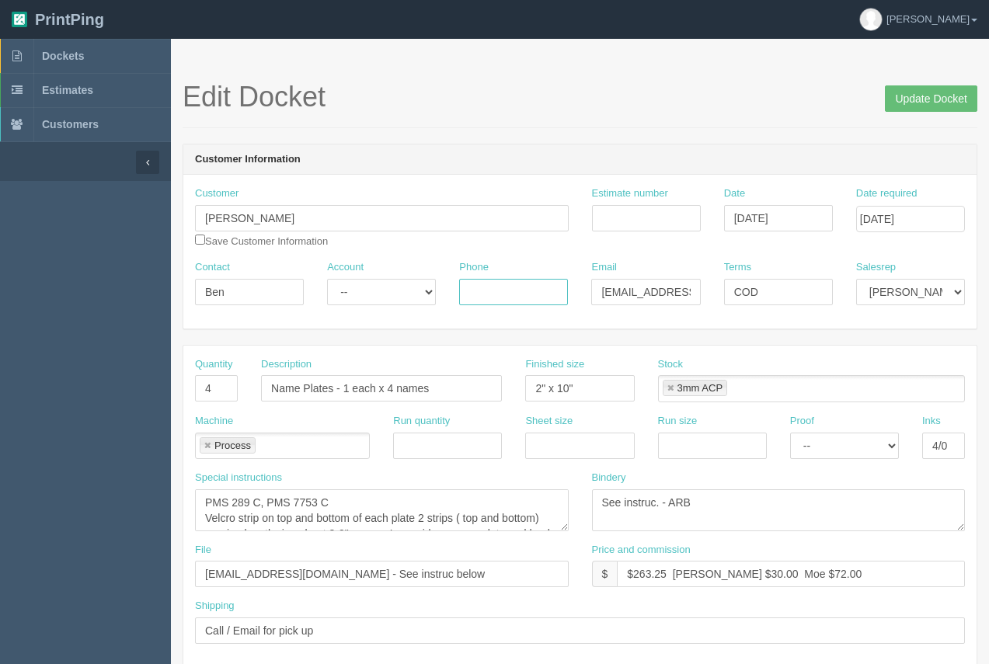
paste input "[PHONE_NUMBER]"
type input "[PHONE_NUMBER]"
click at [911, 103] on input "Update Docket" at bounding box center [931, 98] width 92 height 26
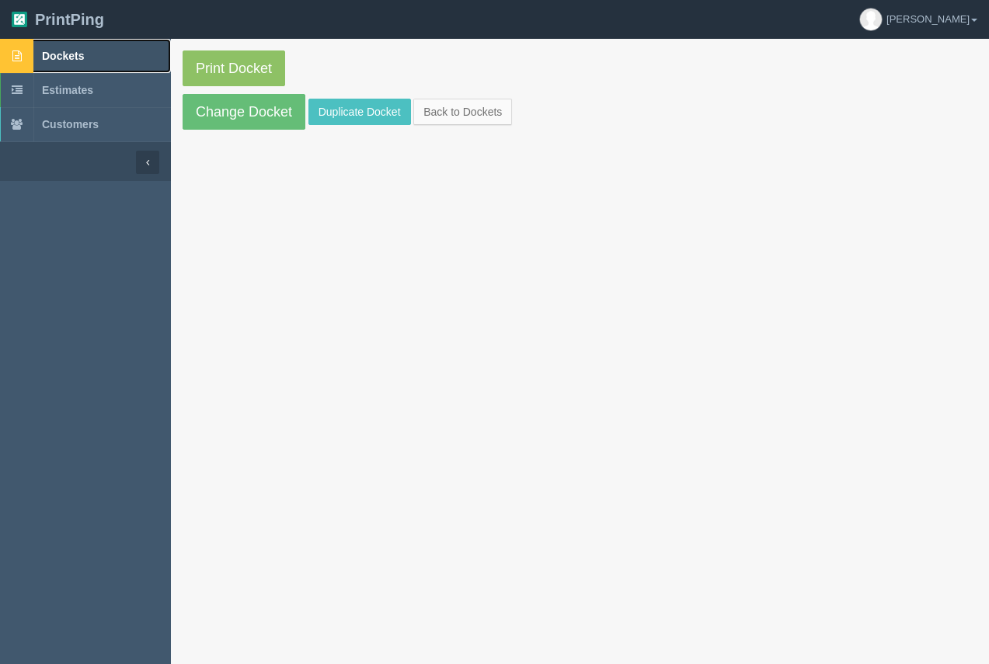
click at [78, 66] on link "Dockets" at bounding box center [85, 56] width 171 height 34
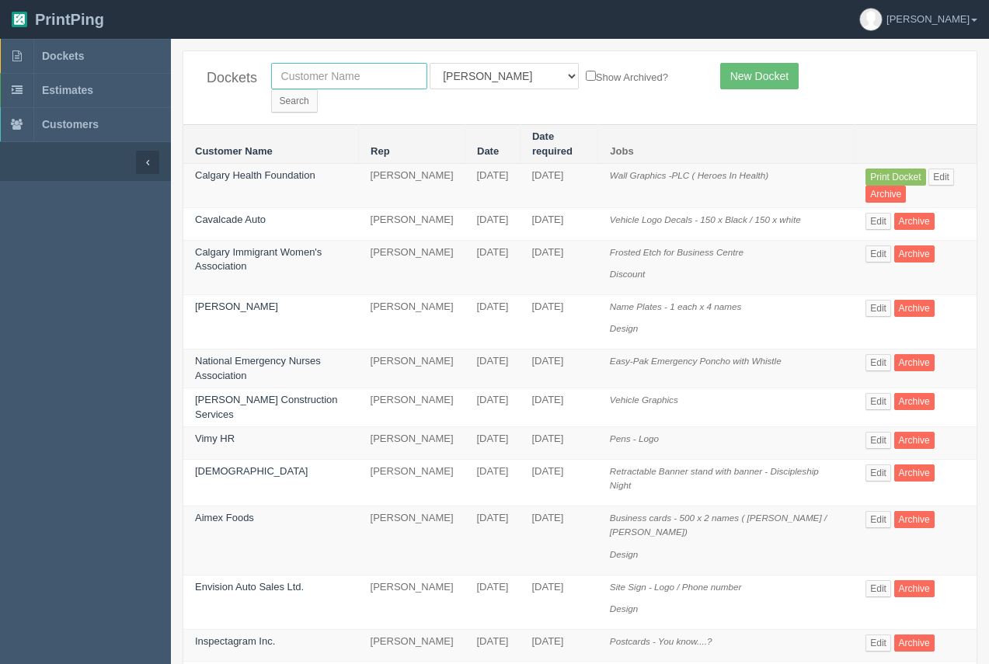
click at [356, 68] on input "text" at bounding box center [349, 76] width 156 height 26
type input "wood automotive"
click at [318, 89] on input "Search" at bounding box center [294, 100] width 47 height 23
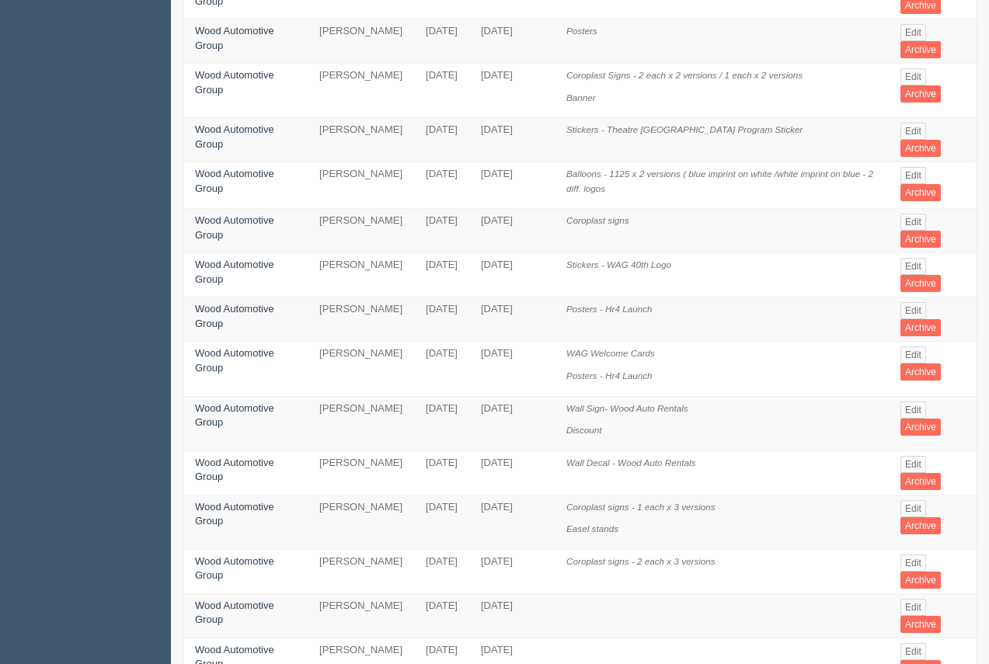
scroll to position [224, 0]
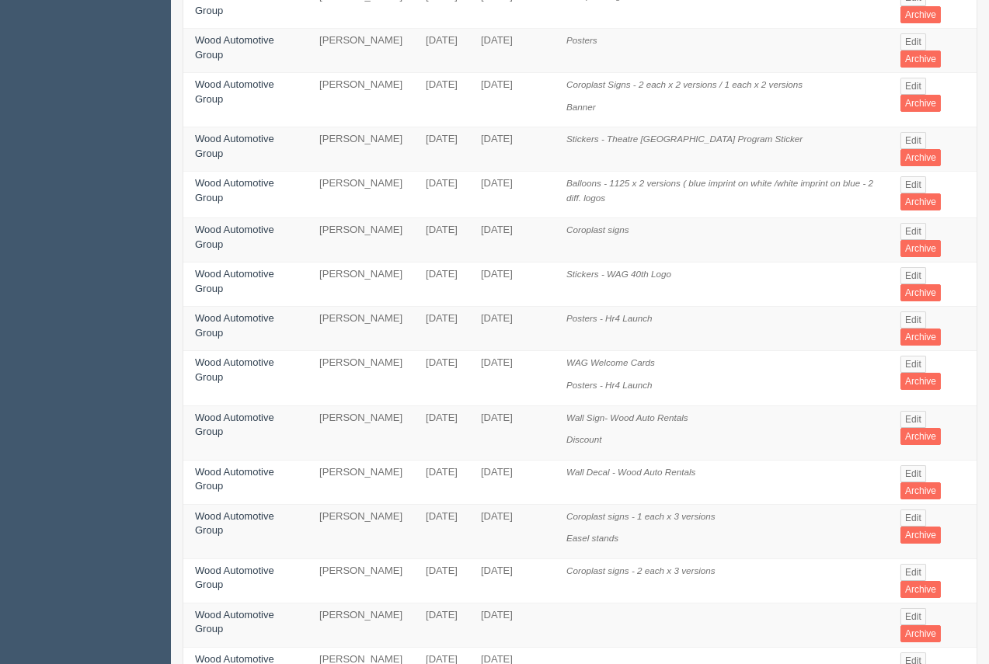
click at [239, 172] on td "Wood Automotive Group" at bounding box center [245, 195] width 124 height 47
click at [239, 177] on link "Wood Automotive Group" at bounding box center [234, 190] width 79 height 26
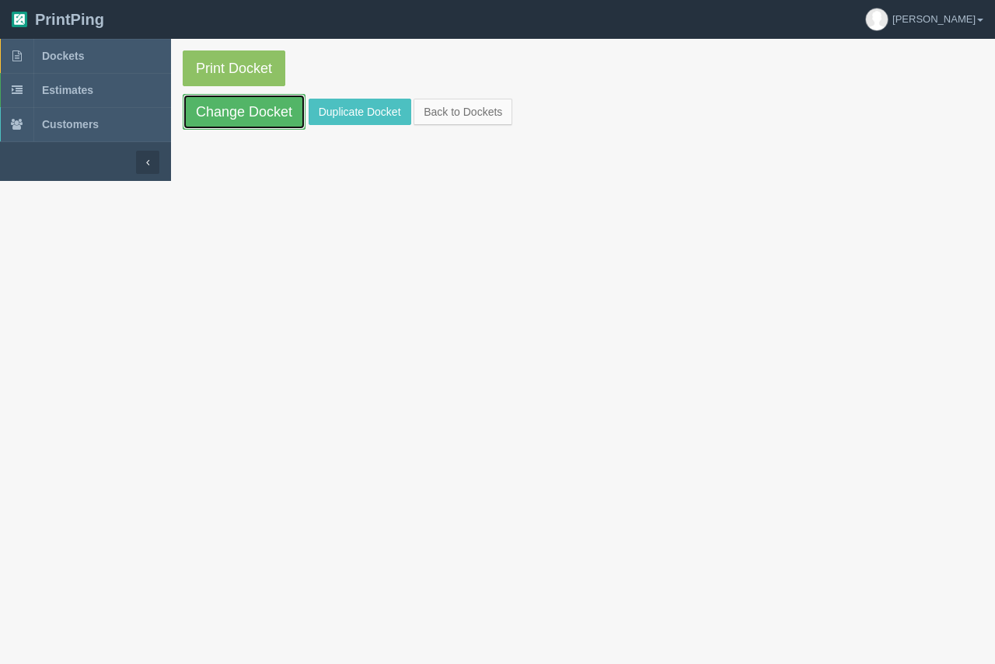
click at [256, 119] on link "Change Docket" at bounding box center [244, 112] width 123 height 36
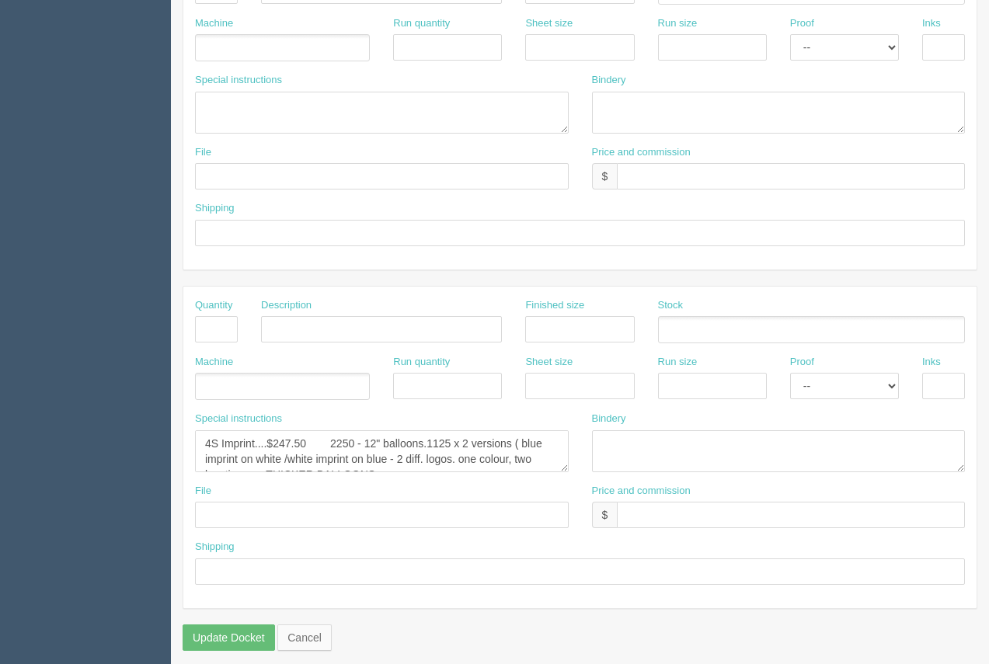
scroll to position [747, 0]
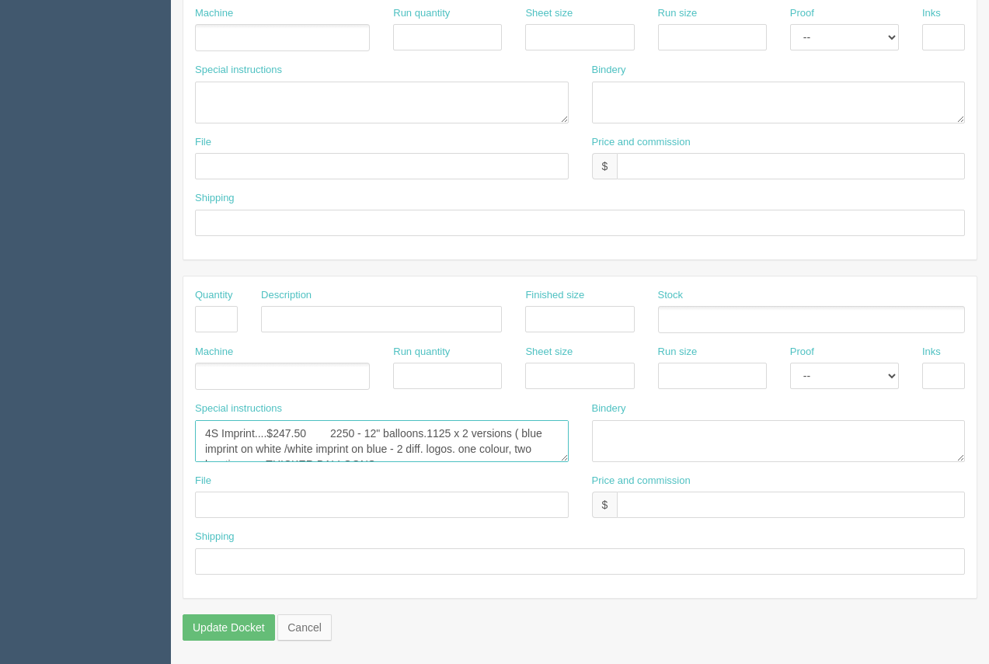
click at [372, 450] on textarea "4S Imprint....$247.50 2250 - 12" balloons.1125 x 2 versions ( blue imprint on w…" at bounding box center [382, 441] width 374 height 42
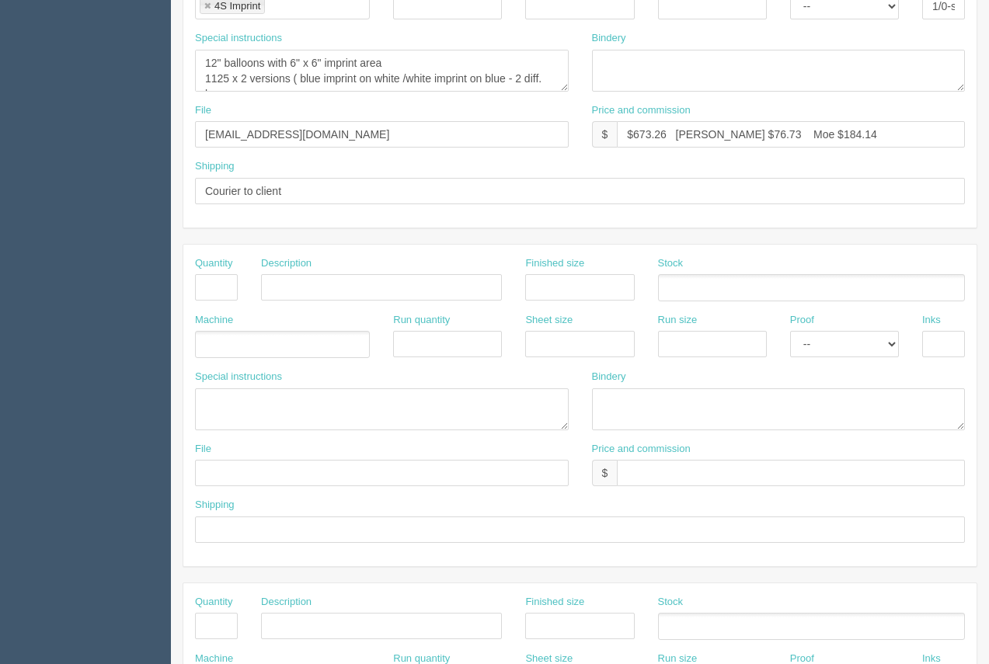
scroll to position [479, 0]
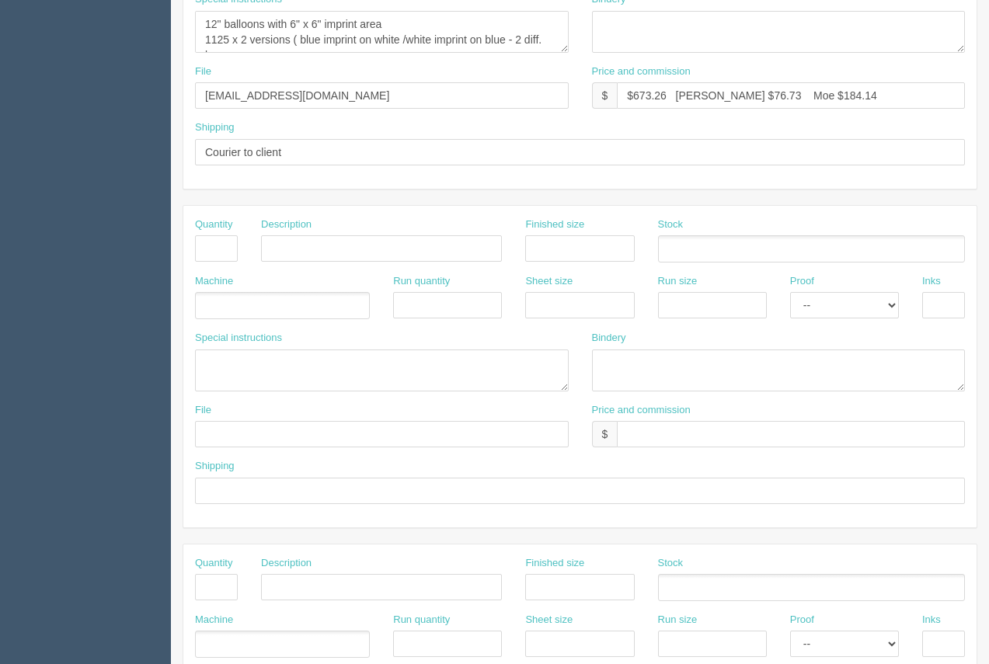
click at [989, 445] on html "PrintPing Arif Edit account ( arif@allrush.ca ) Logout Dockets Estimates" at bounding box center [494, 226] width 989 height 1411
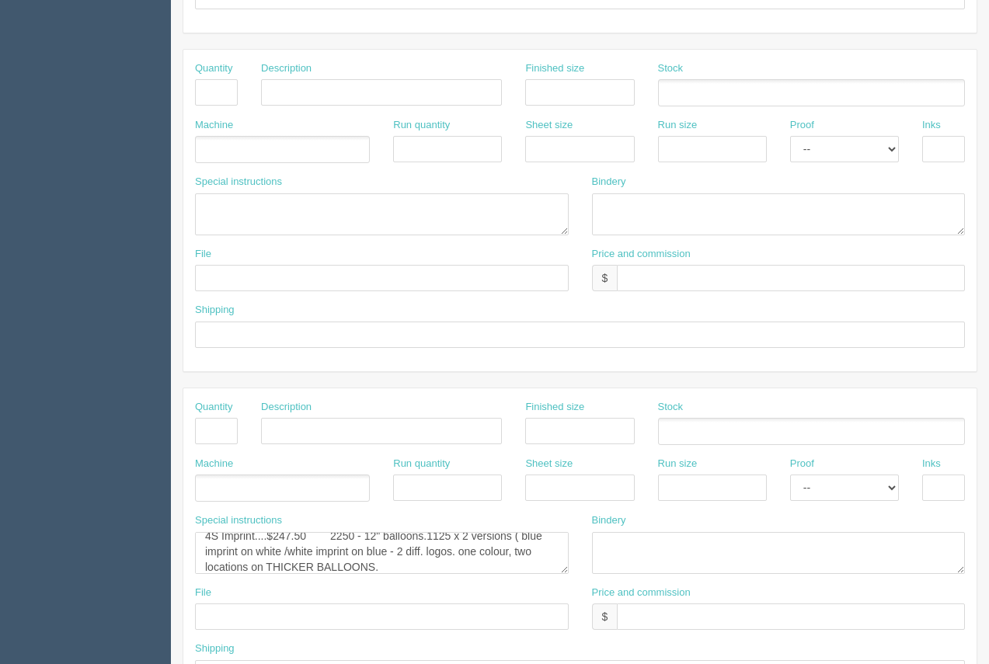
scroll to position [704, 0]
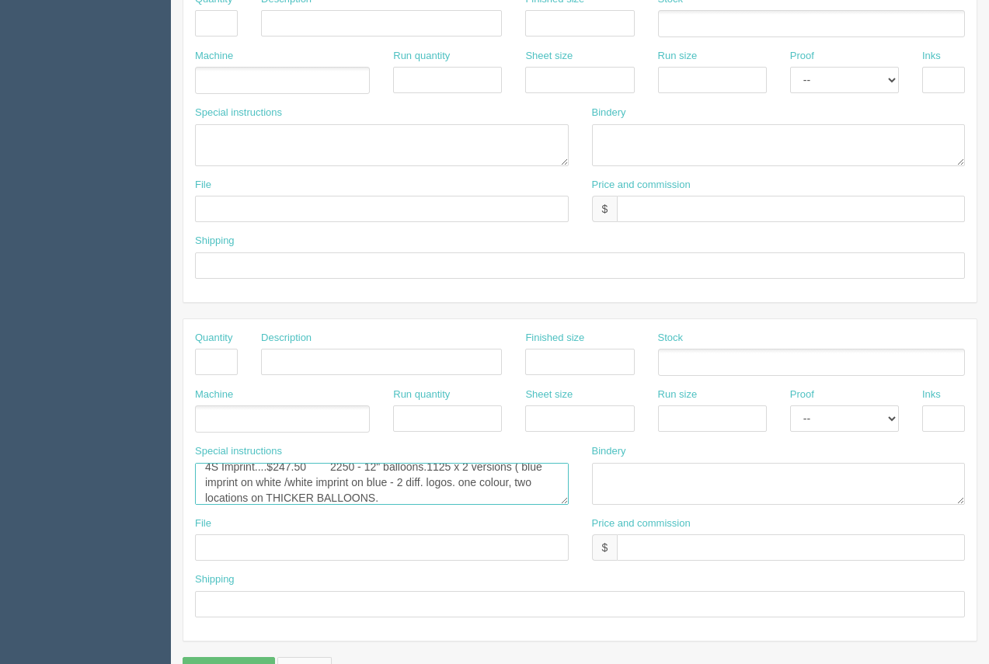
click at [361, 499] on textarea "4S Imprint....$247.50 2250 - 12" balloons.1125 x 2 versions ( blue imprint on w…" at bounding box center [382, 484] width 374 height 42
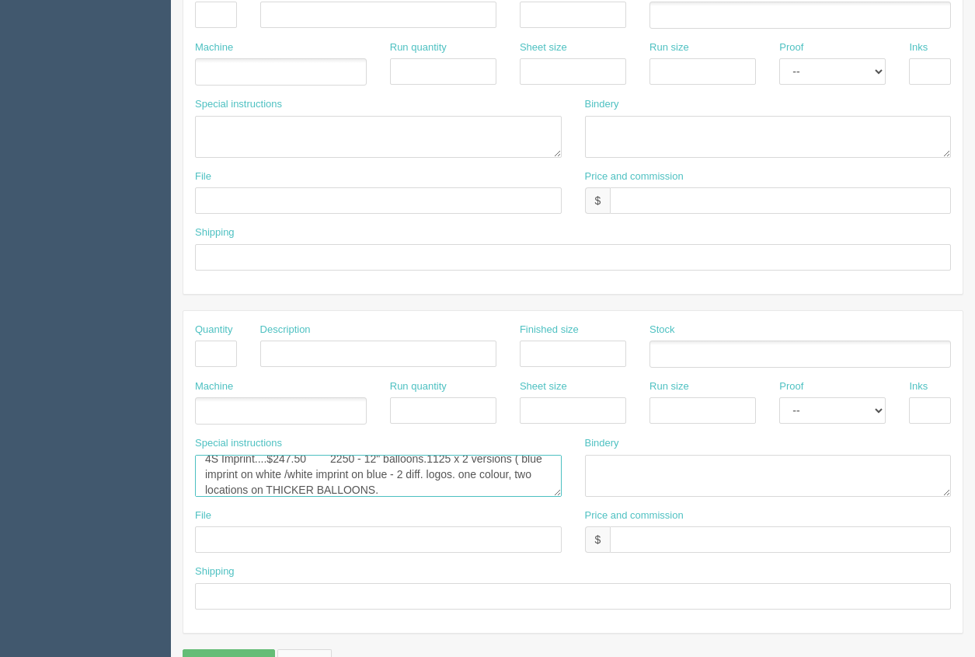
scroll to position [710, 0]
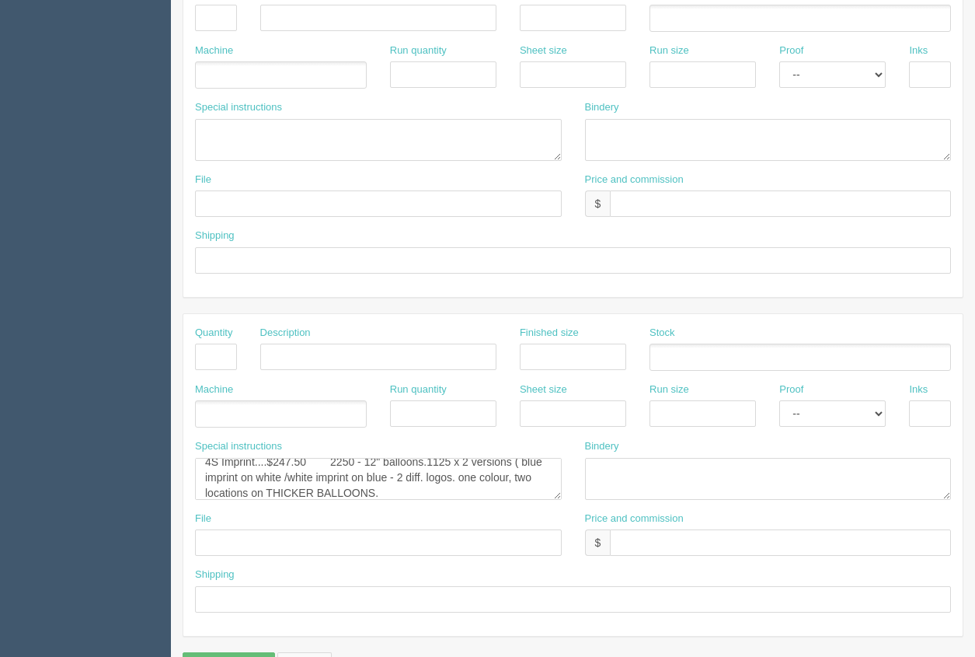
click at [971, 30] on section "Edit Docket Update Docket Customer Information Customer Wood Automotive Group S…" at bounding box center [573, 15] width 804 height 1372
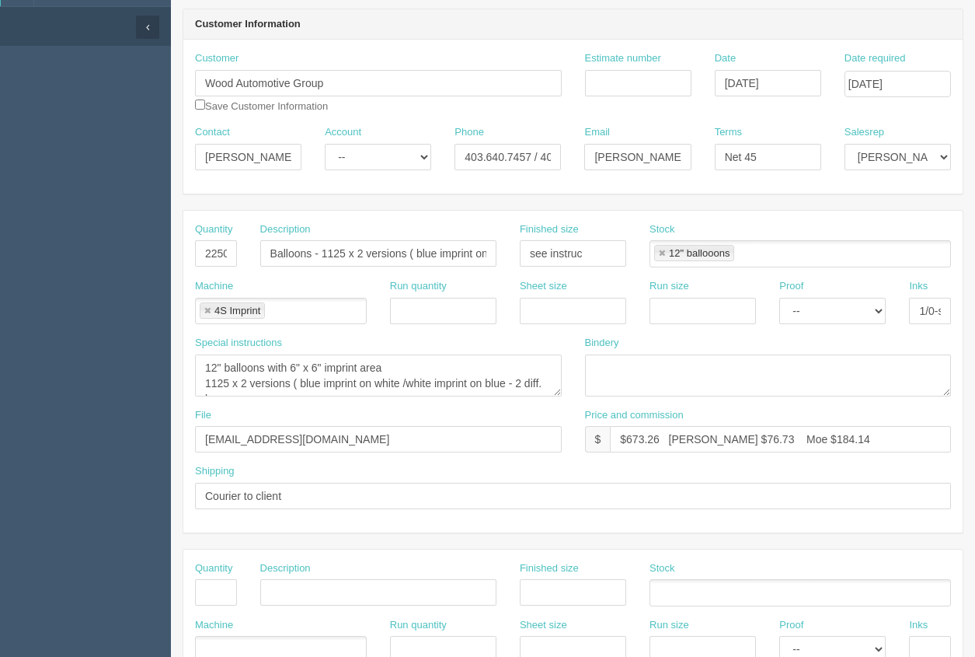
scroll to position [0, 0]
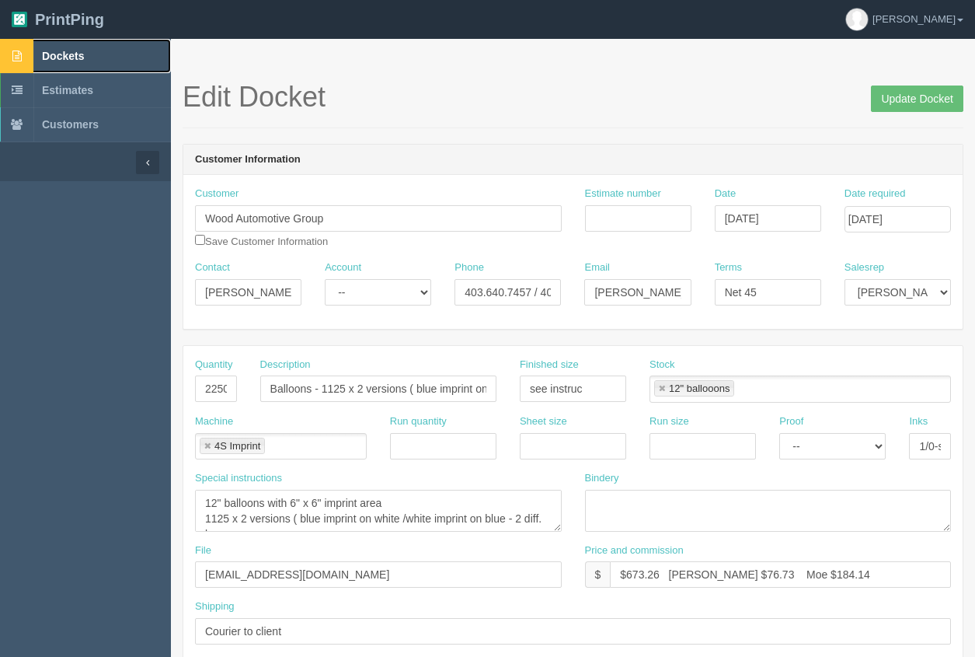
click at [84, 54] on span "Dockets" at bounding box center [63, 56] width 42 height 12
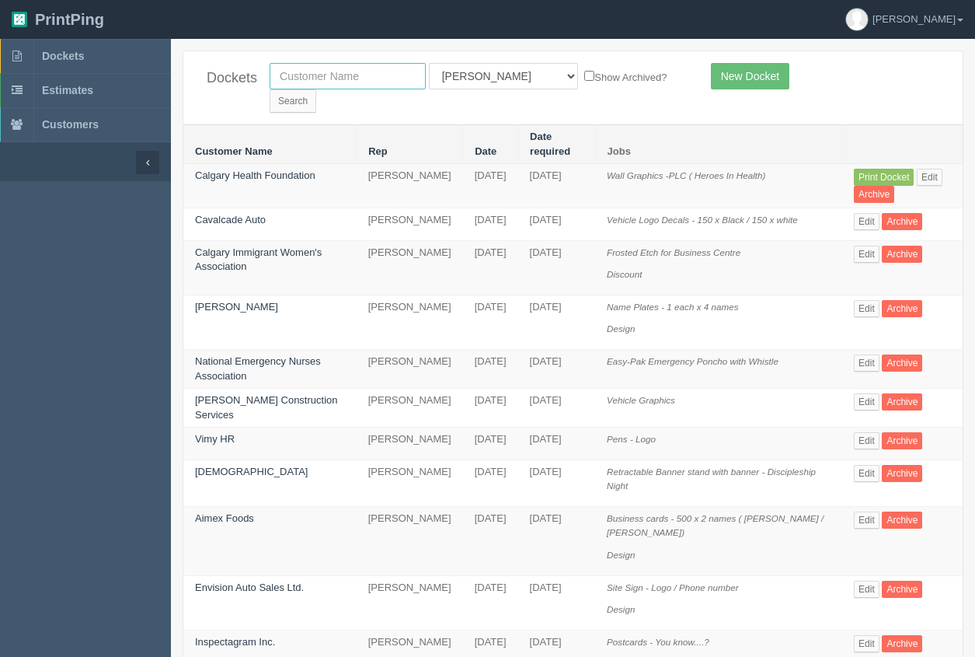
click at [365, 78] on input "text" at bounding box center [348, 76] width 156 height 26
type input "woodridge ford"
click at [270, 89] on input "Search" at bounding box center [293, 100] width 47 height 23
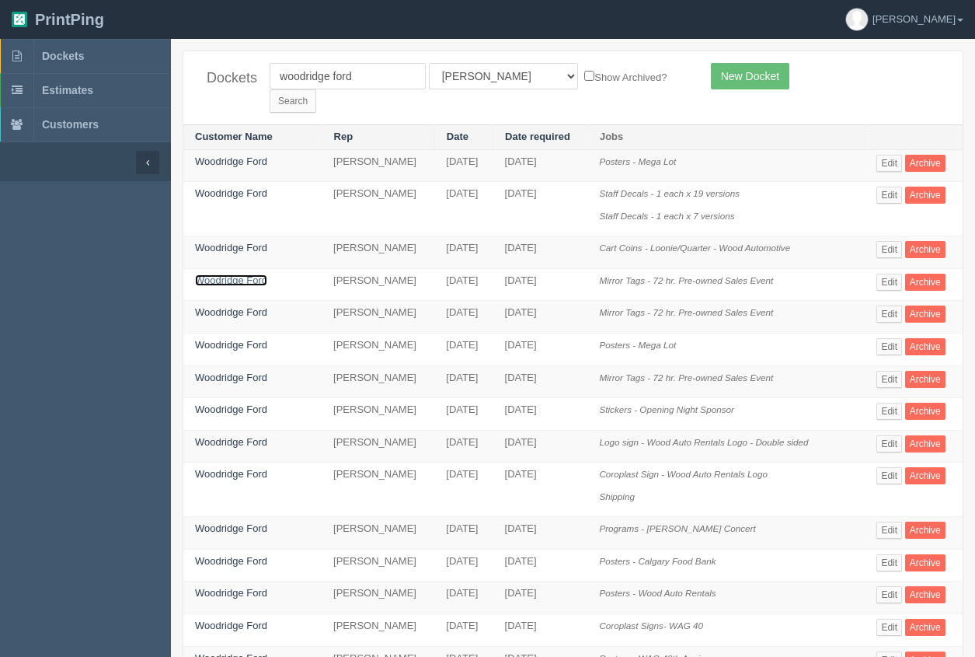
click at [249, 274] on link "Woodridge Ford" at bounding box center [231, 280] width 72 height 12
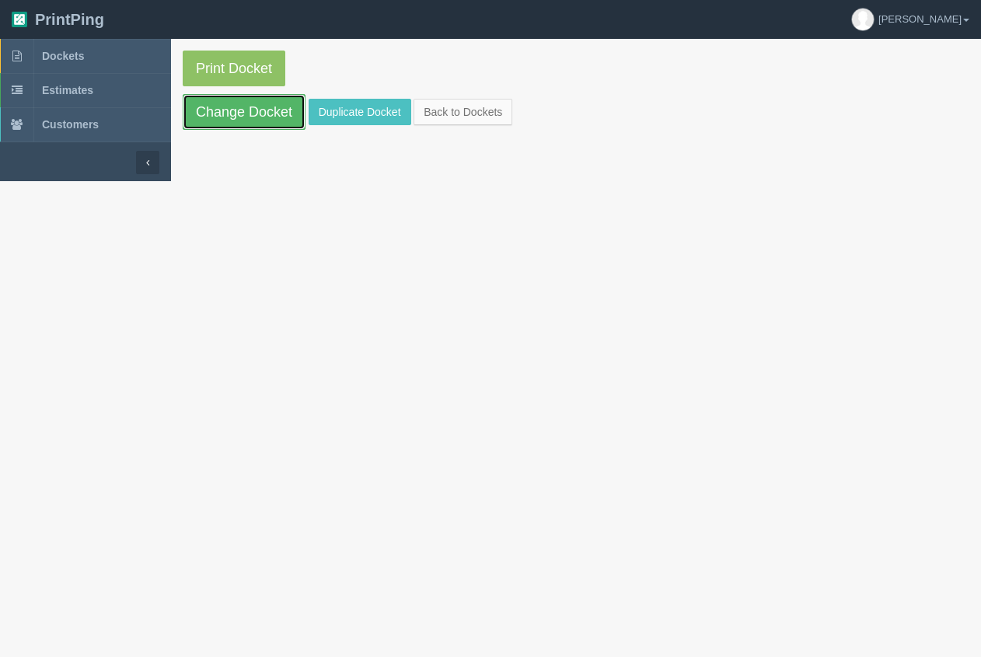
click at [245, 112] on link "Change Docket" at bounding box center [244, 112] width 123 height 36
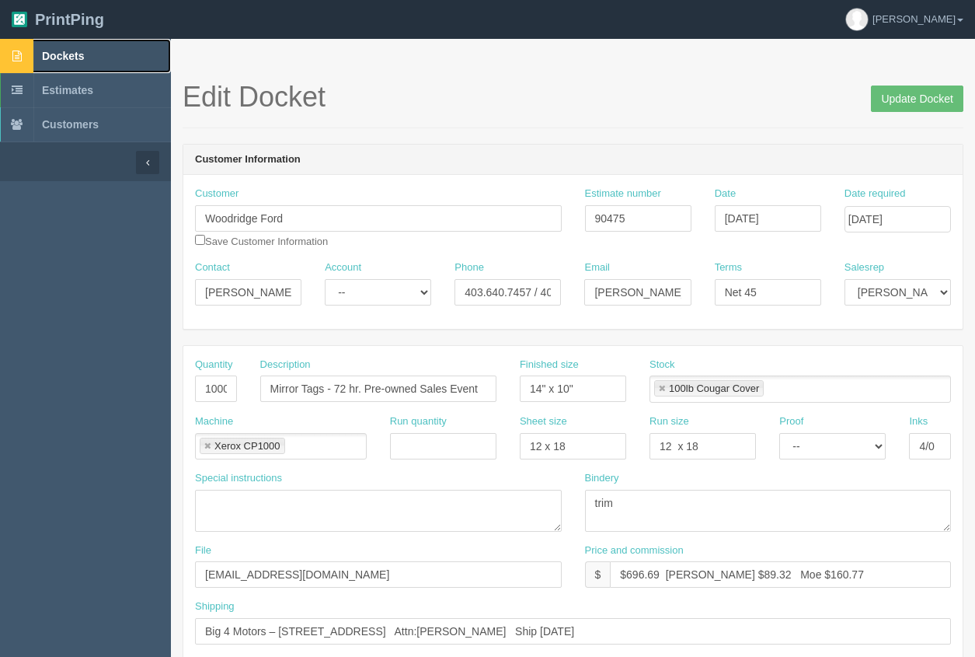
click at [75, 57] on span "Dockets" at bounding box center [63, 56] width 42 height 12
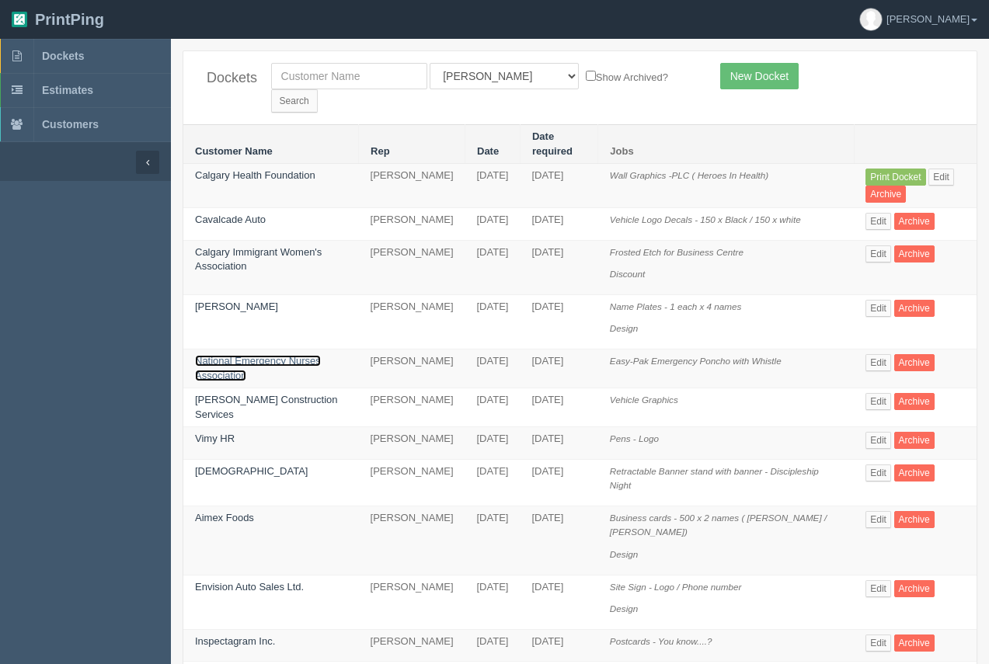
click at [244, 355] on link "National Emergency Nurses Association" at bounding box center [258, 368] width 126 height 26
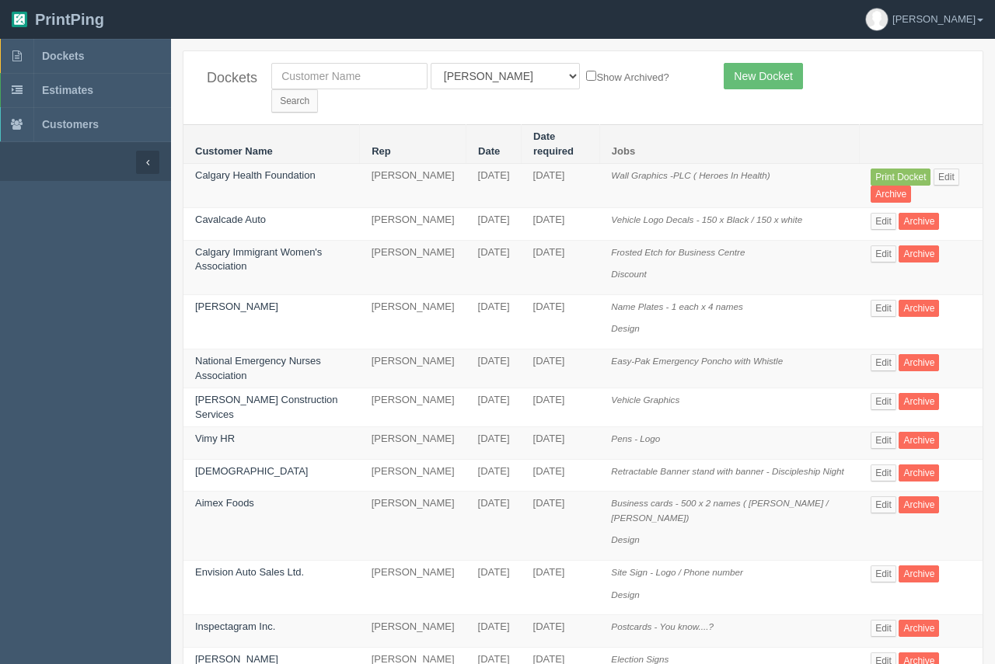
drag, startPoint x: 244, startPoint y: 331, endPoint x: 239, endPoint y: 292, distance: 39.1
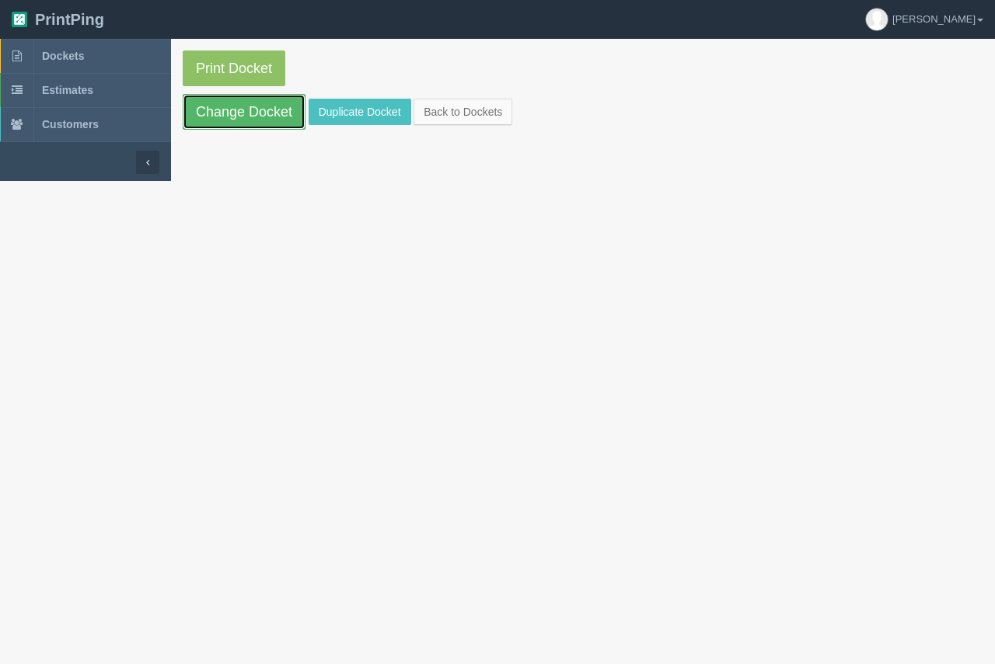
click at [266, 113] on link "Change Docket" at bounding box center [244, 112] width 123 height 36
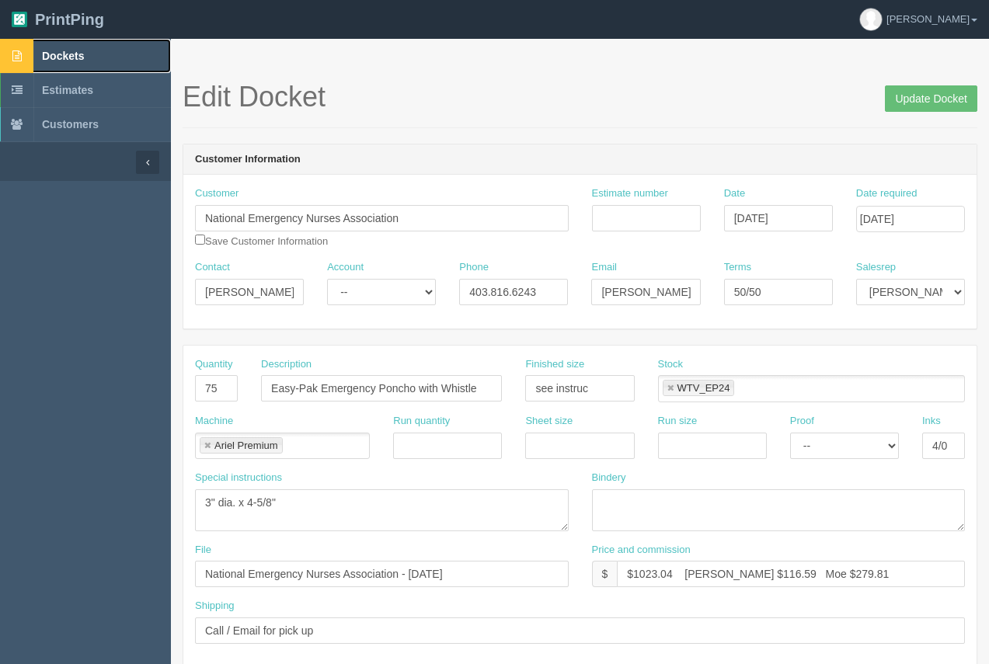
click at [74, 56] on span "Dockets" at bounding box center [63, 56] width 42 height 12
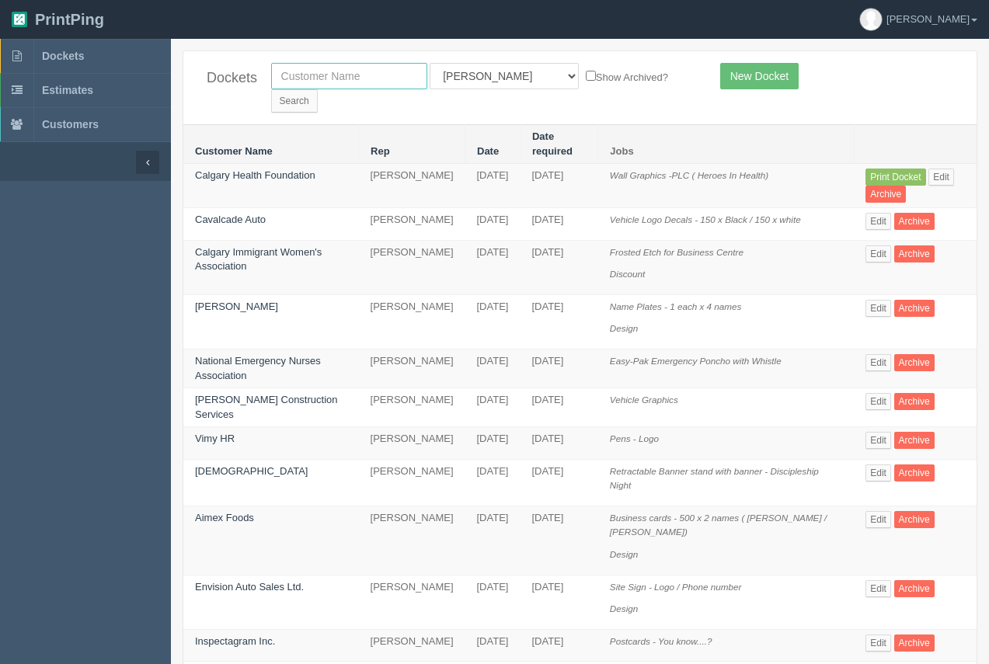
click at [348, 75] on input "text" at bounding box center [349, 76] width 156 height 26
type input "woodridge ford"
drag, startPoint x: 622, startPoint y: 73, endPoint x: 599, endPoint y: 86, distance: 26.1
click at [318, 89] on input "Search" at bounding box center [294, 100] width 47 height 23
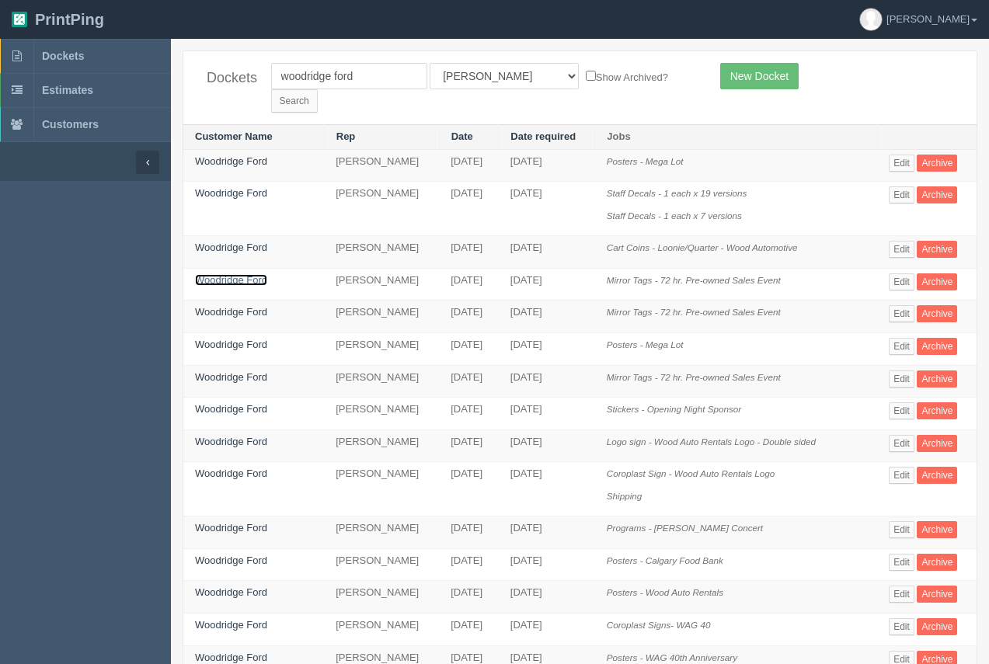
click at [246, 274] on link "Woodridge Ford" at bounding box center [231, 280] width 72 height 12
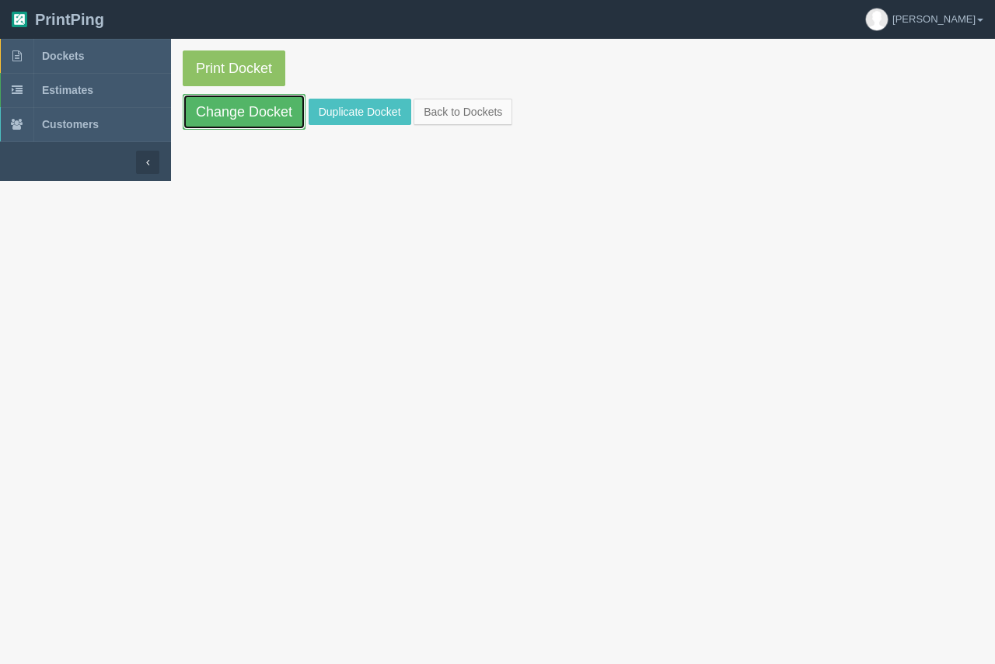
click at [252, 106] on link "Change Docket" at bounding box center [244, 112] width 123 height 36
click at [347, 115] on link "Duplicate Docket" at bounding box center [360, 112] width 103 height 26
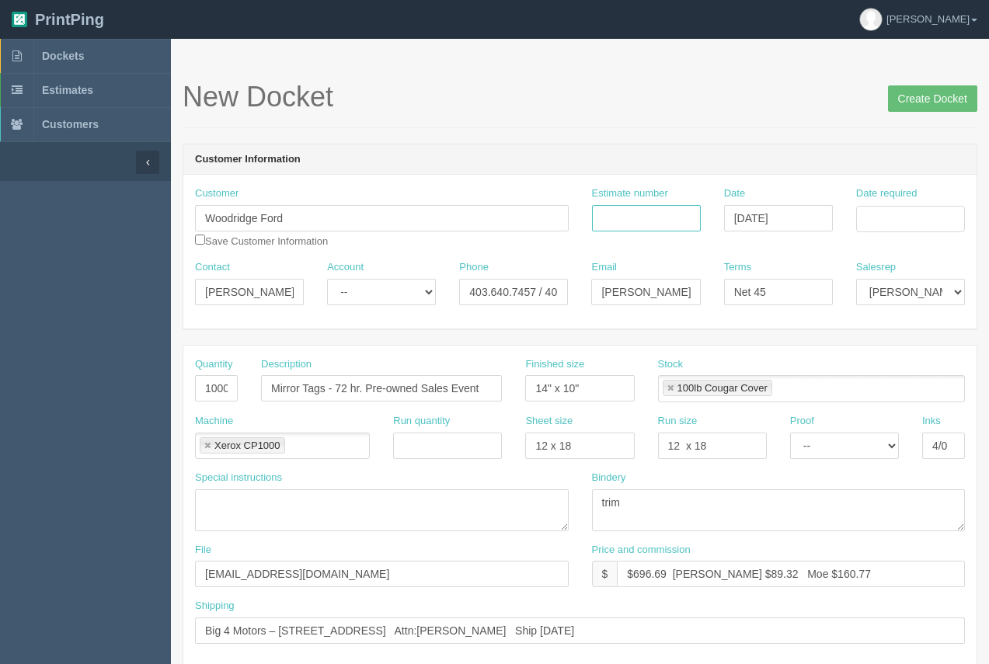
click at [653, 210] on input "Estimate number" at bounding box center [646, 218] width 109 height 26
type input "90475"
drag, startPoint x: 297, startPoint y: 580, endPoint x: 147, endPoint y: 570, distance: 150.3
click at [277, 574] on input "Woodrige Fors - [DATE]" at bounding box center [382, 574] width 374 height 26
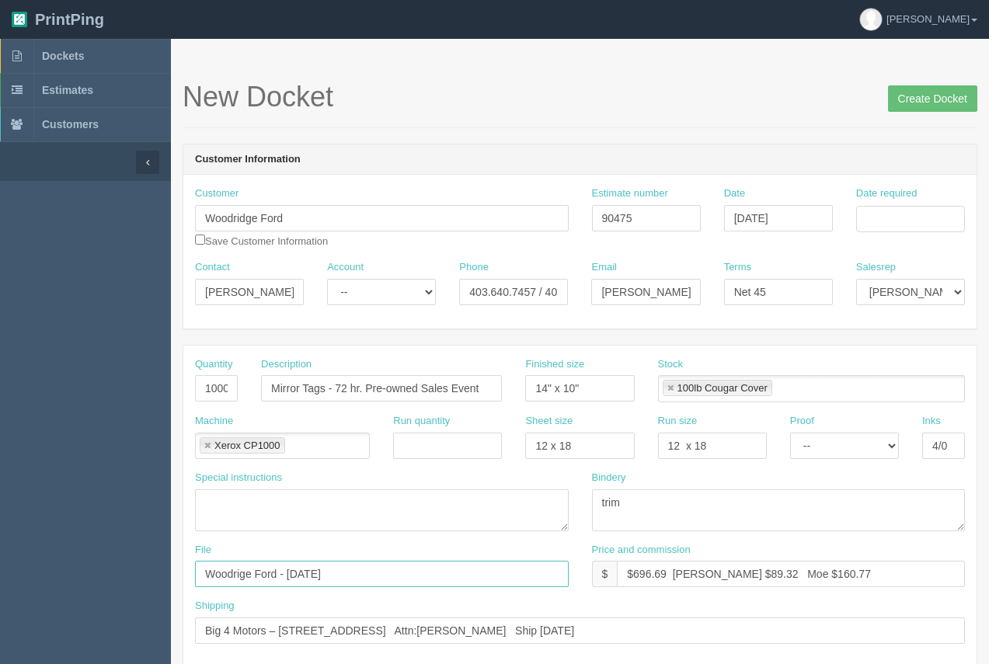
type input "Woodrige Ford - [DATE]"
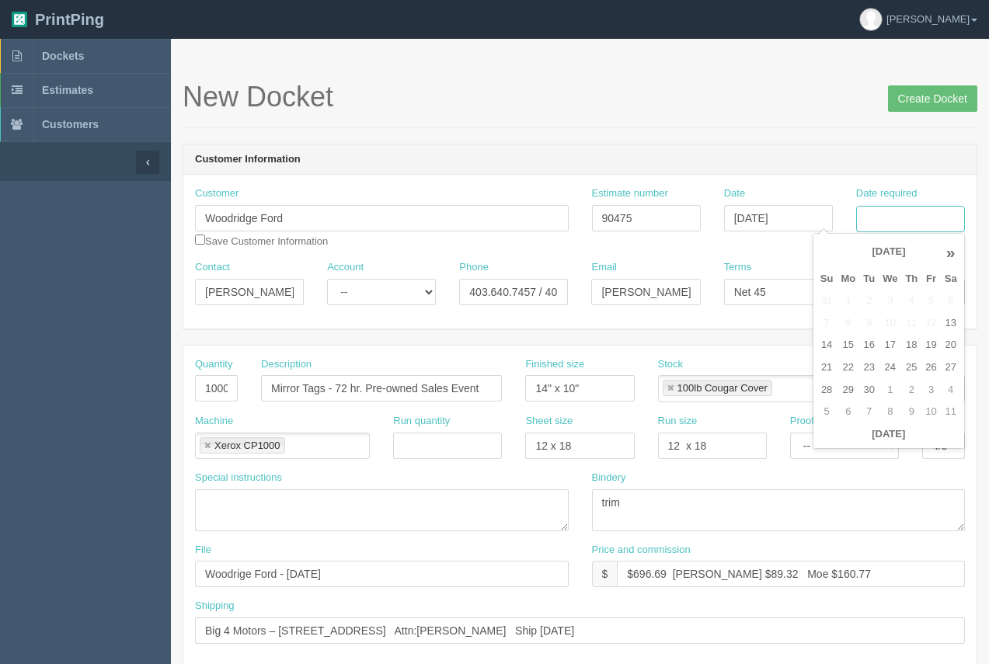
click at [897, 217] on input "Date required" at bounding box center [910, 219] width 109 height 26
click at [841, 352] on td "15" at bounding box center [848, 345] width 23 height 23
click at [863, 370] on td "23" at bounding box center [869, 368] width 19 height 23
type input "[DATE]"
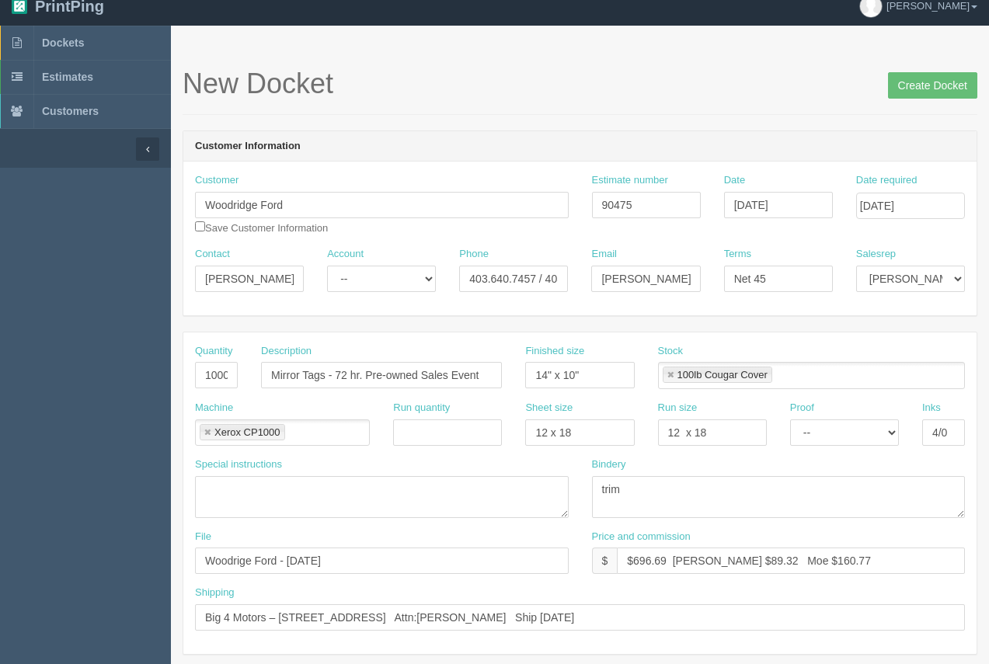
scroll to position [8, 0]
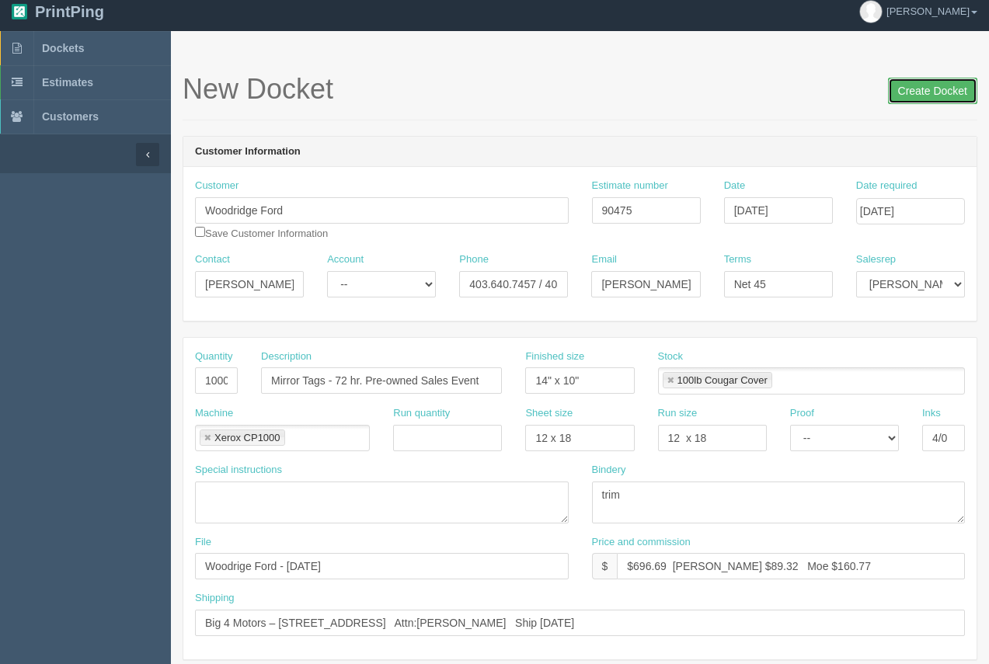
click at [908, 86] on input "Create Docket" at bounding box center [932, 91] width 89 height 26
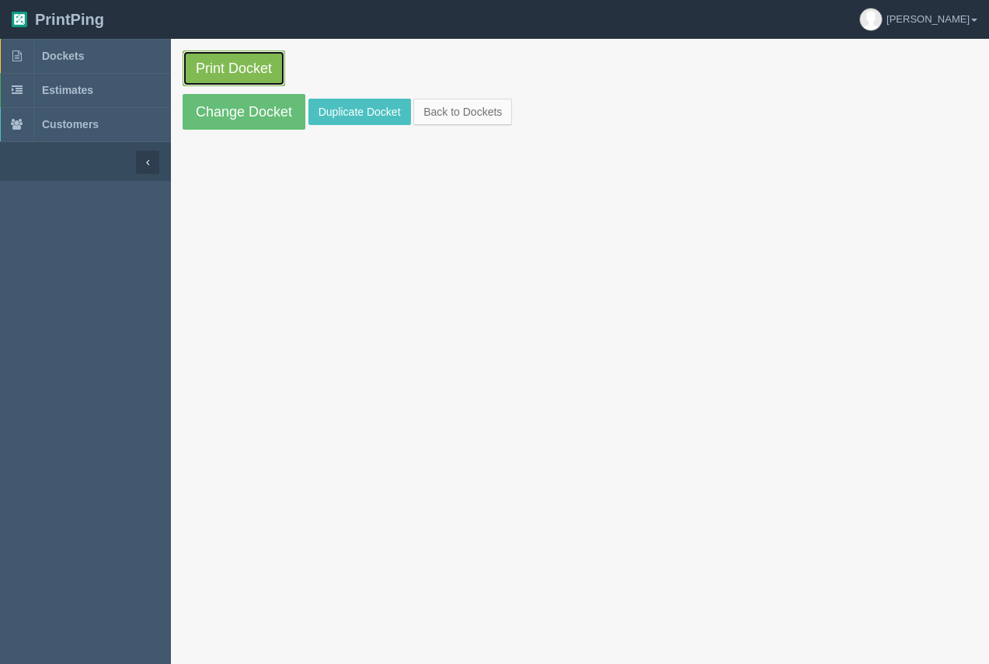
click at [216, 61] on link "Print Docket" at bounding box center [234, 69] width 103 height 36
click at [68, 55] on span "Dockets" at bounding box center [63, 56] width 42 height 12
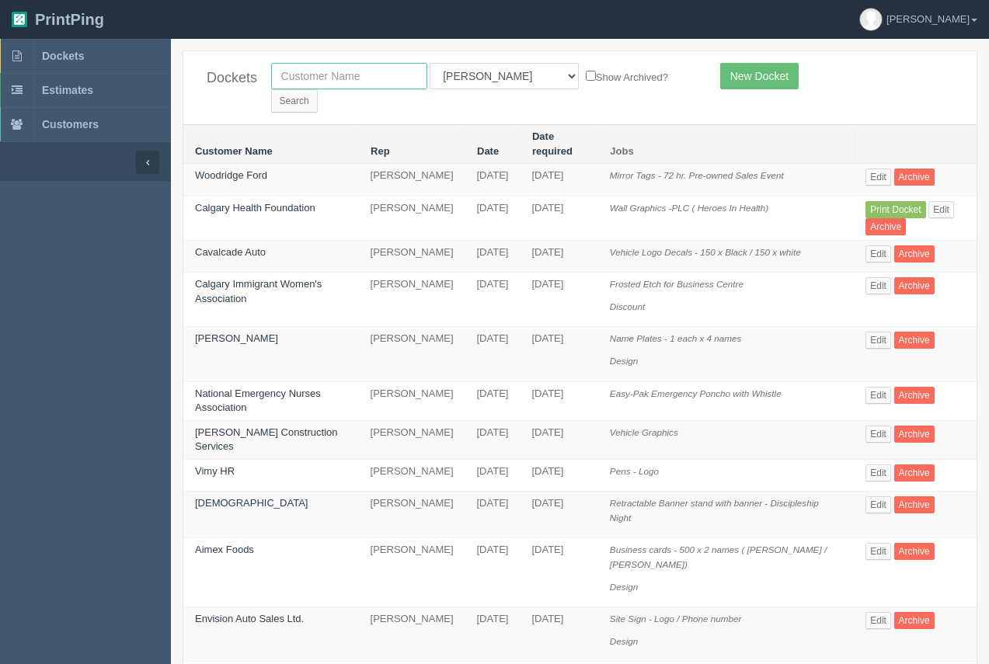
click at [338, 80] on input "text" at bounding box center [349, 76] width 156 height 26
type input "cnc"
click at [318, 89] on input "Search" at bounding box center [294, 100] width 47 height 23
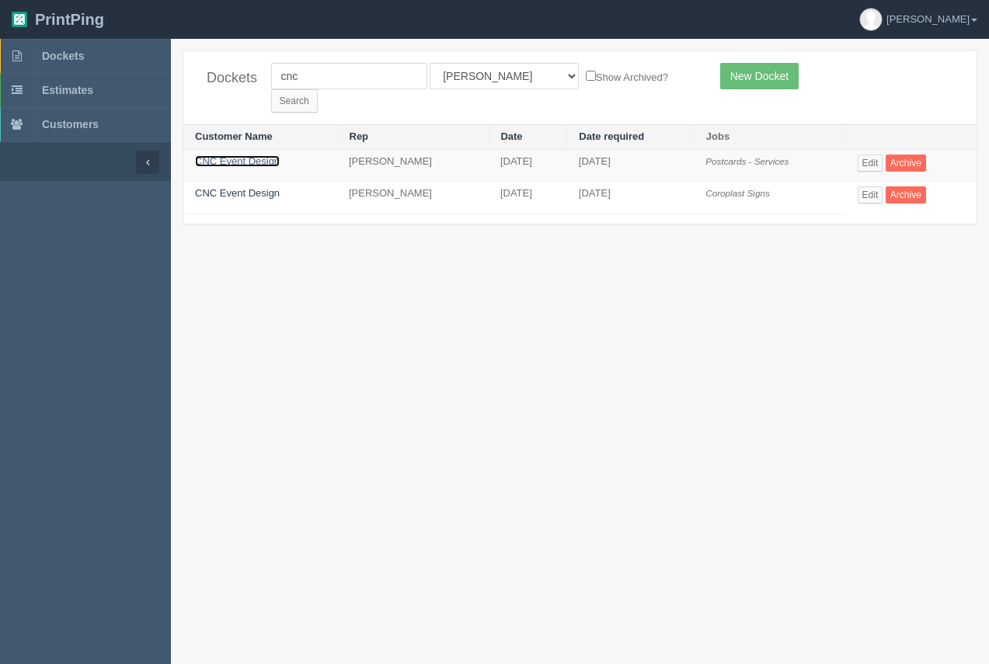
click at [258, 155] on link "CNC Event Design" at bounding box center [237, 161] width 85 height 12
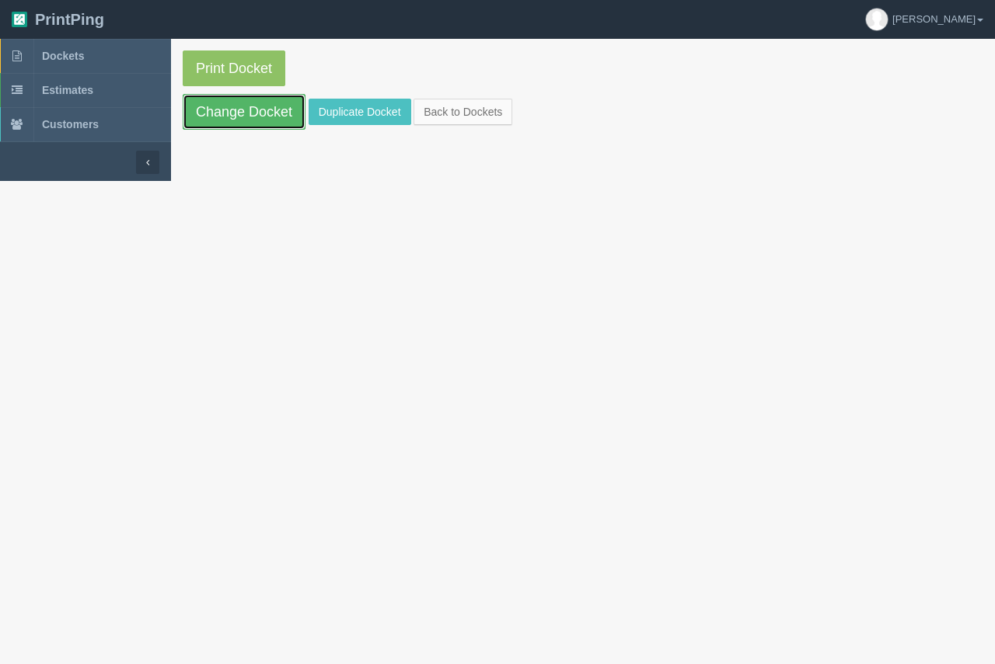
click at [242, 121] on link "Change Docket" at bounding box center [244, 112] width 123 height 36
